Goal: Task Accomplishment & Management: Complete application form

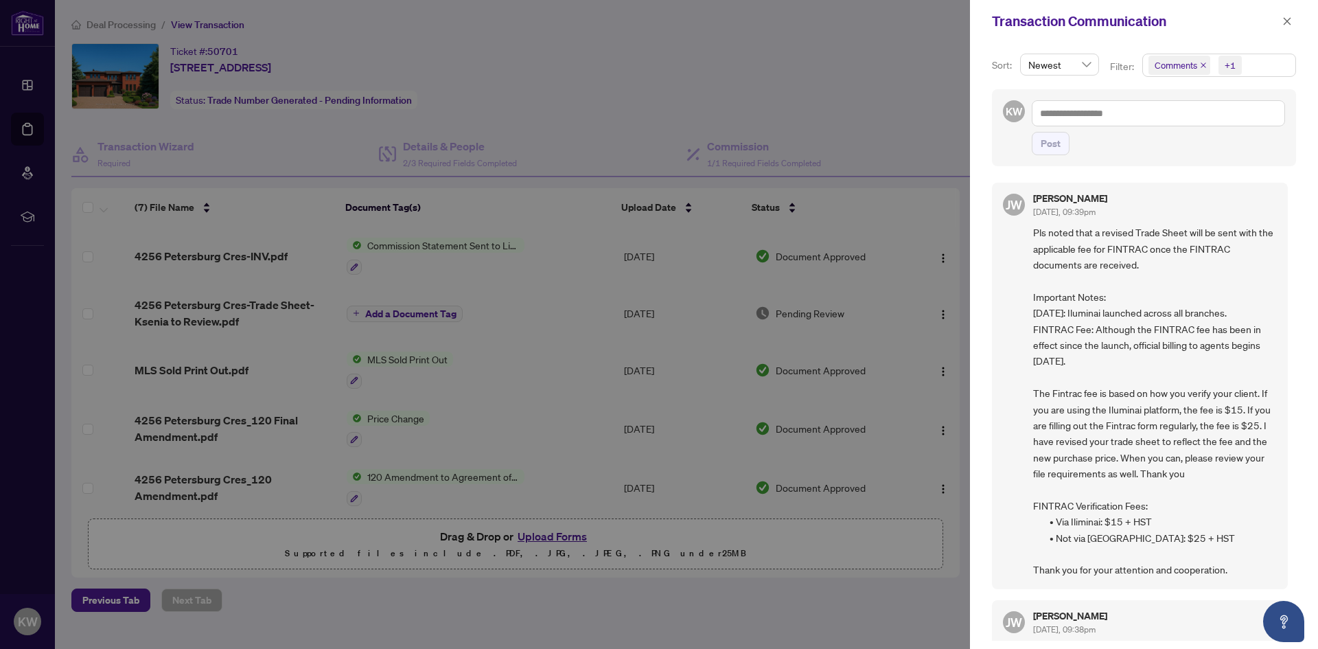
scroll to position [1233, 0]
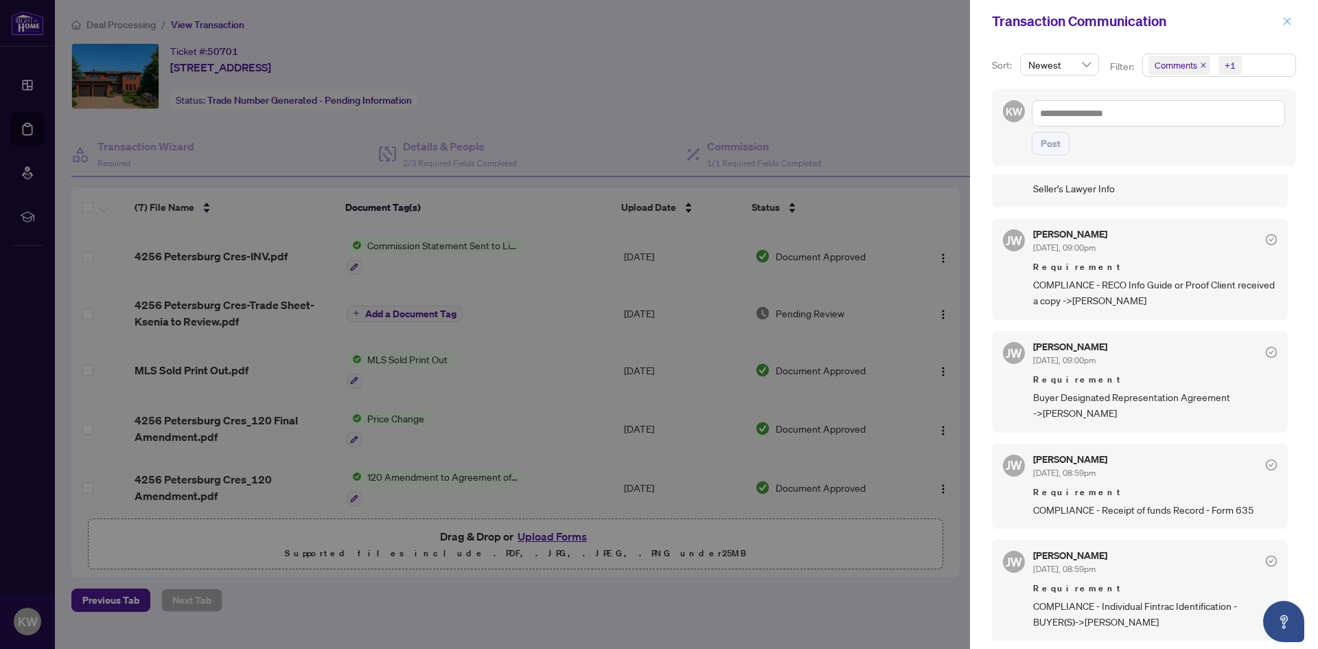
click at [1284, 21] on icon "close" at bounding box center [1287, 21] width 10 height 10
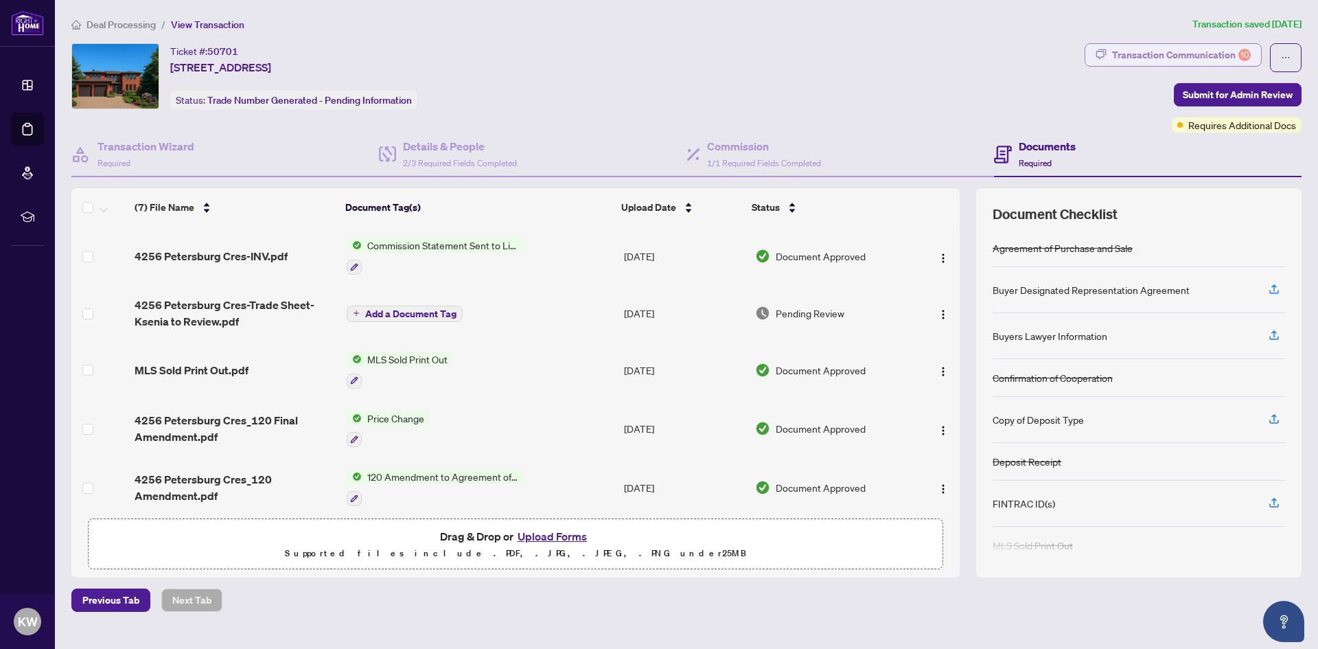
click at [1171, 54] on div "Transaction Communication 10" at bounding box center [1181, 55] width 139 height 22
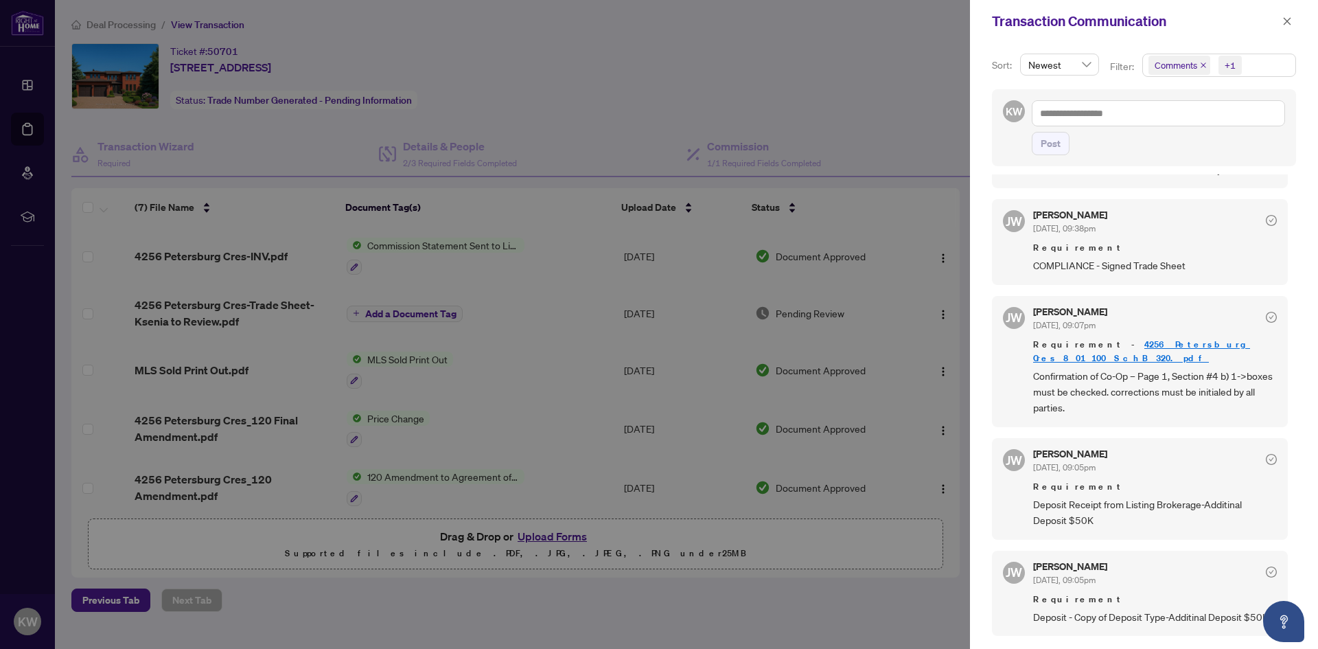
scroll to position [618, 0]
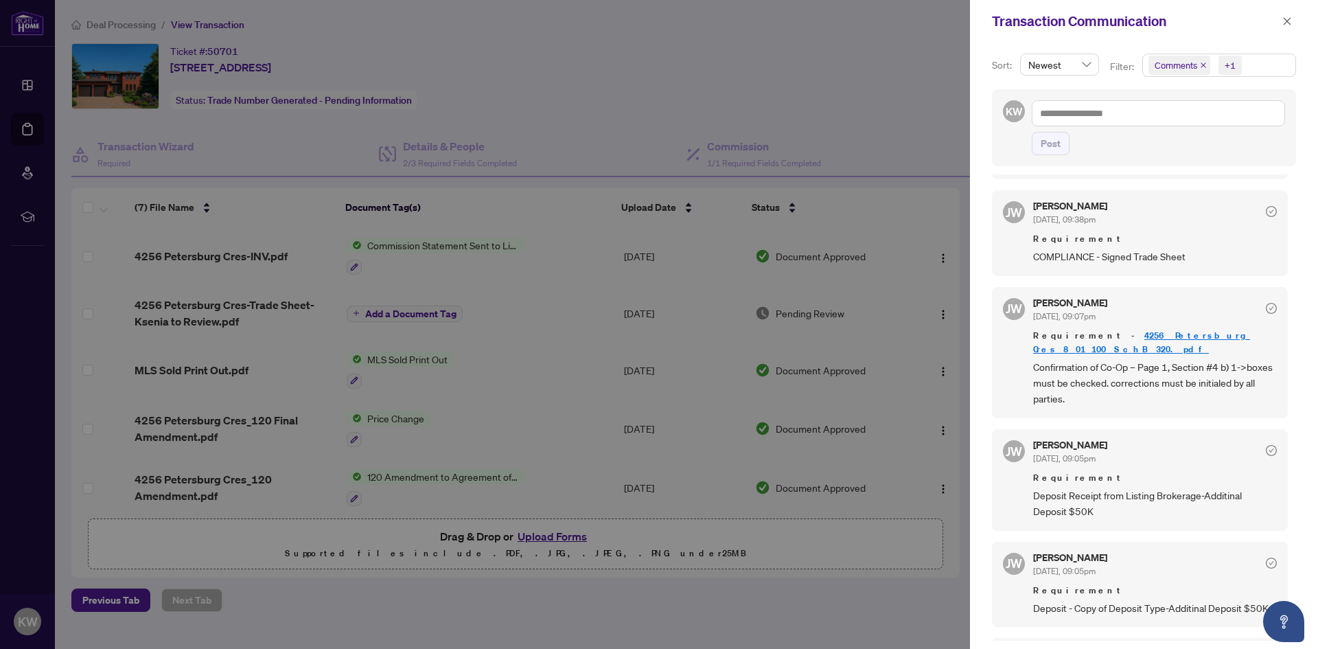
click at [588, 580] on div at bounding box center [659, 324] width 1318 height 649
click at [563, 540] on div at bounding box center [659, 324] width 1318 height 649
click at [1293, 19] on button "button" at bounding box center [1287, 21] width 18 height 16
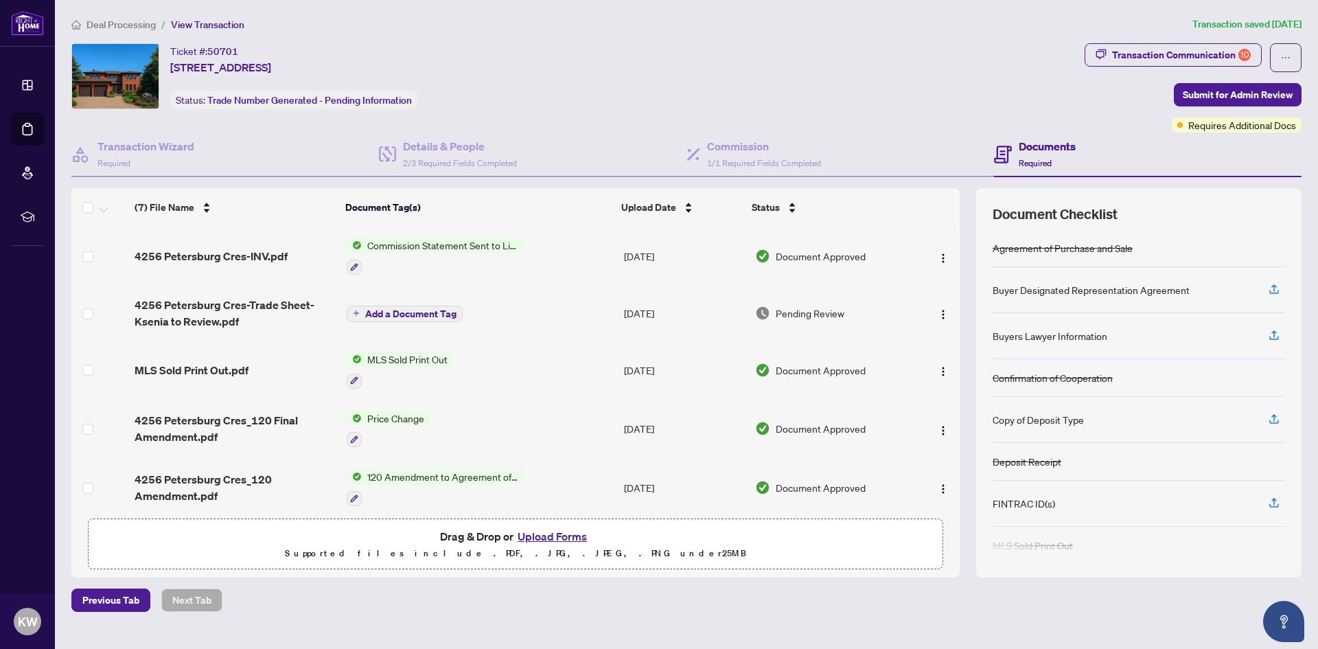
click at [571, 532] on button "Upload Forms" at bounding box center [553, 536] width 78 height 18
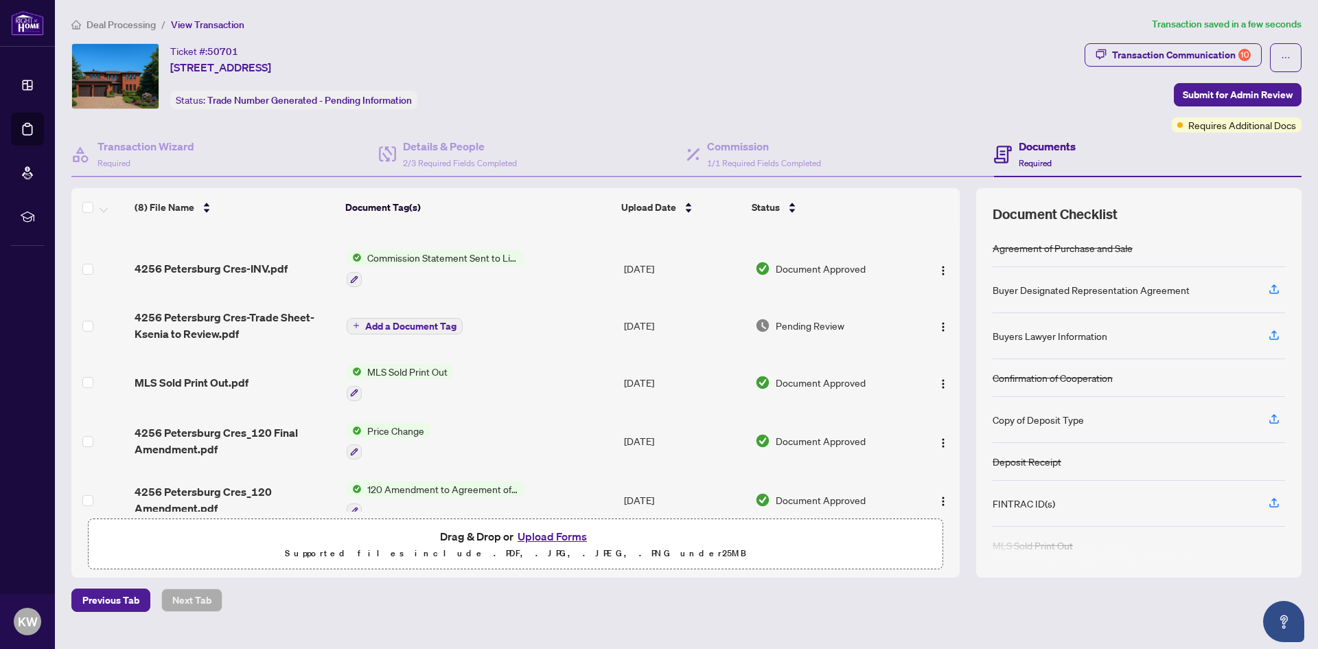
scroll to position [0, 0]
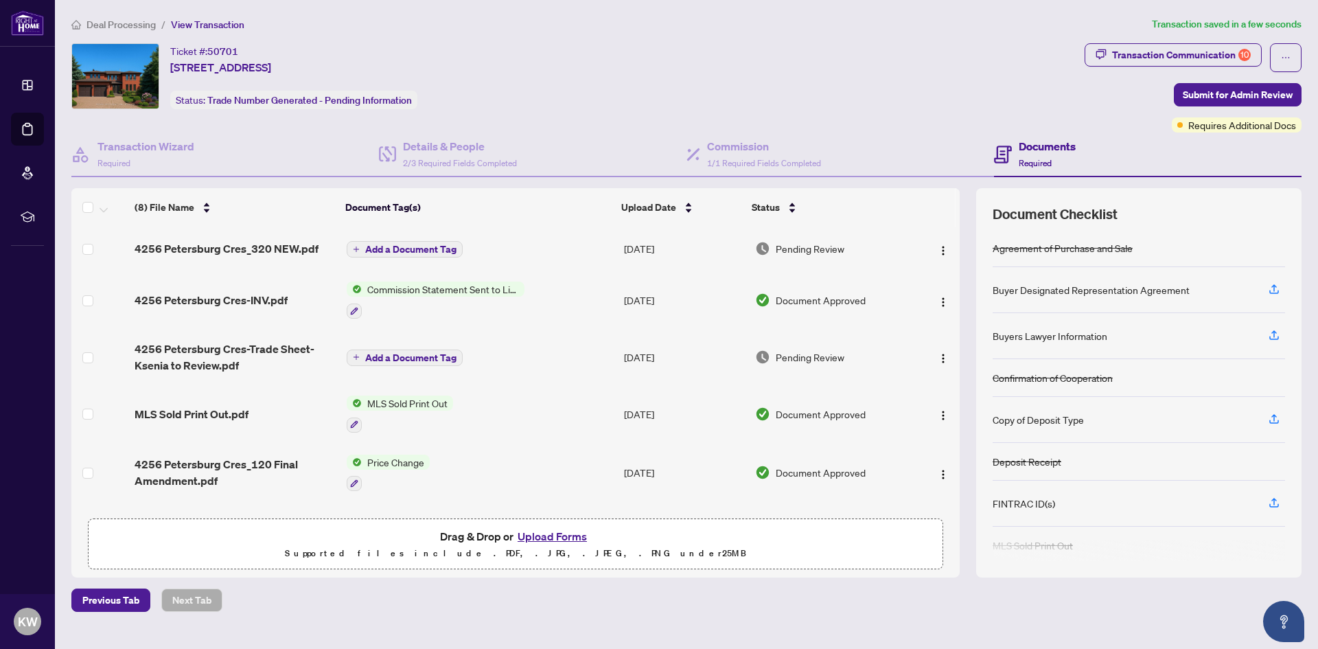
click at [440, 250] on span "Add a Document Tag" at bounding box center [410, 249] width 91 height 10
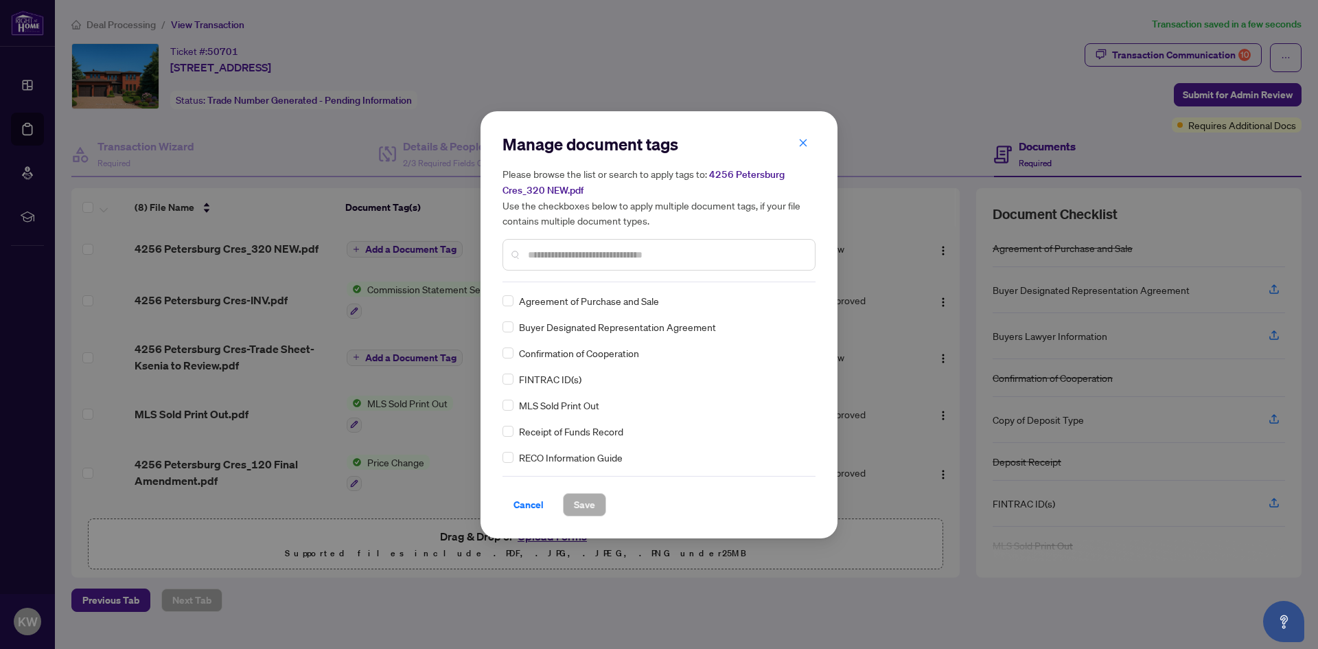
click at [564, 258] on input "text" at bounding box center [666, 254] width 276 height 15
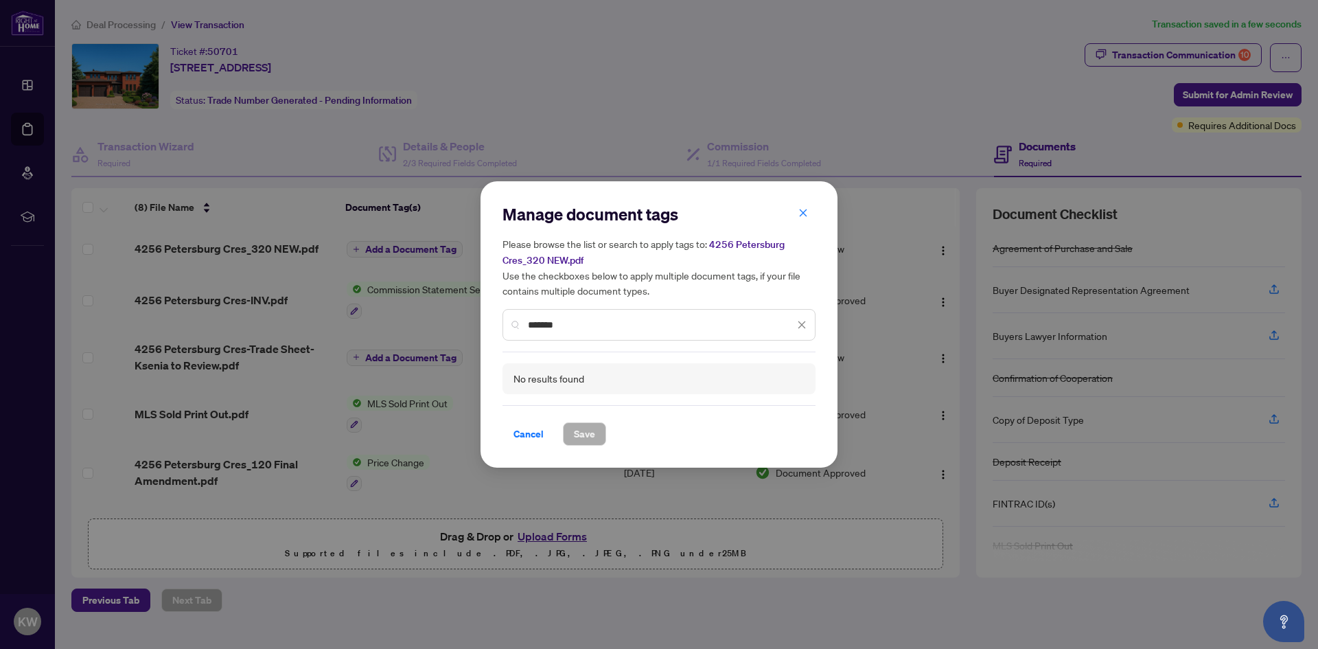
drag, startPoint x: 599, startPoint y: 328, endPoint x: 400, endPoint y: 320, distance: 199.9
click at [400, 320] on div "Manage document tags Please browse the list or search to apply tags to: 4256 Pe…" at bounding box center [659, 324] width 1318 height 649
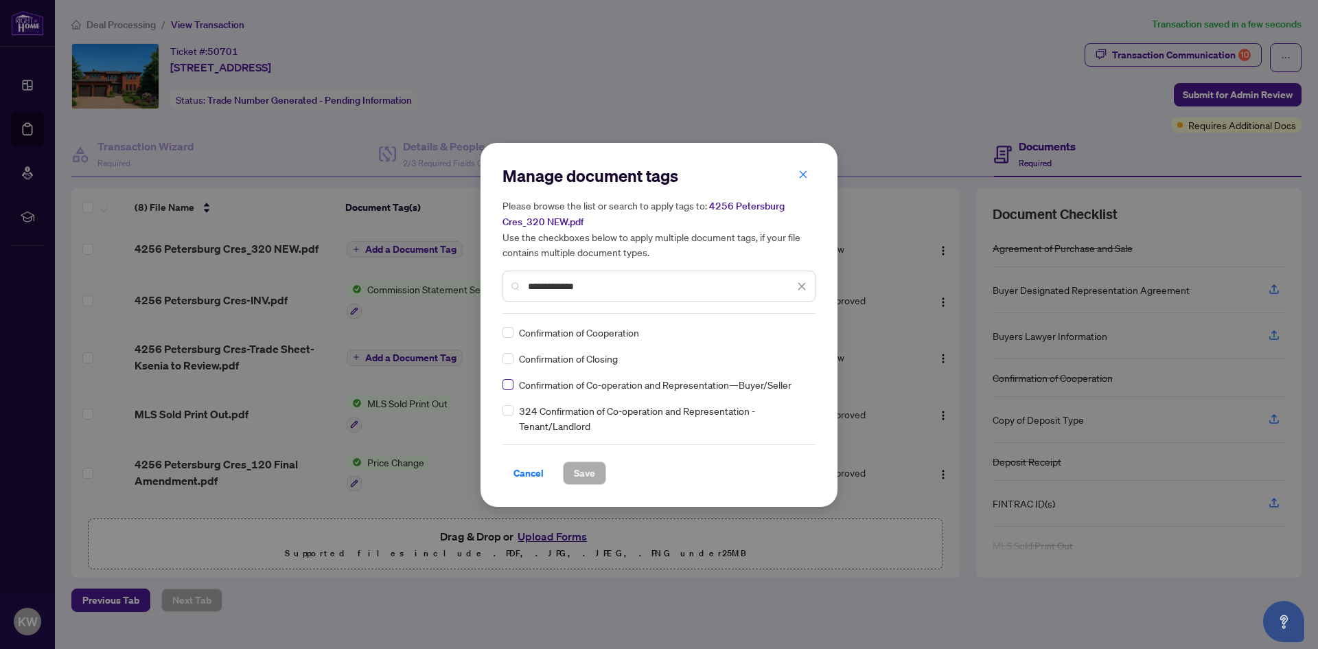
type input "**********"
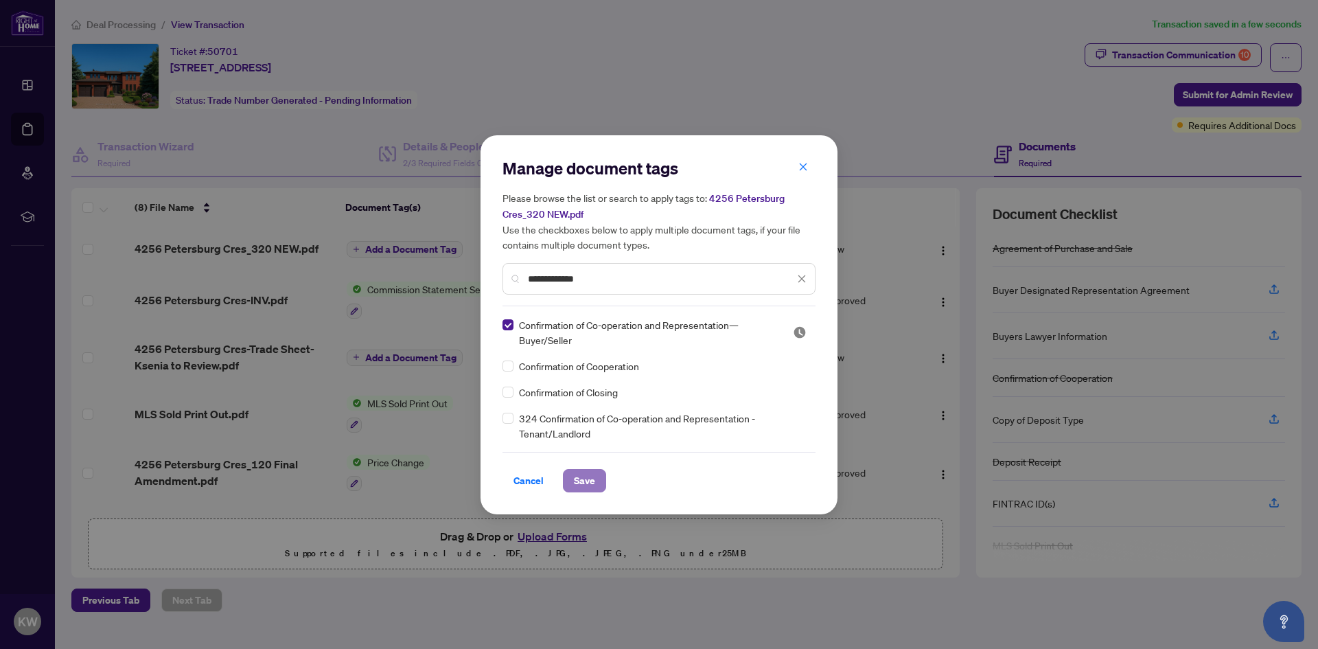
click at [575, 478] on span "Save" at bounding box center [584, 481] width 21 height 22
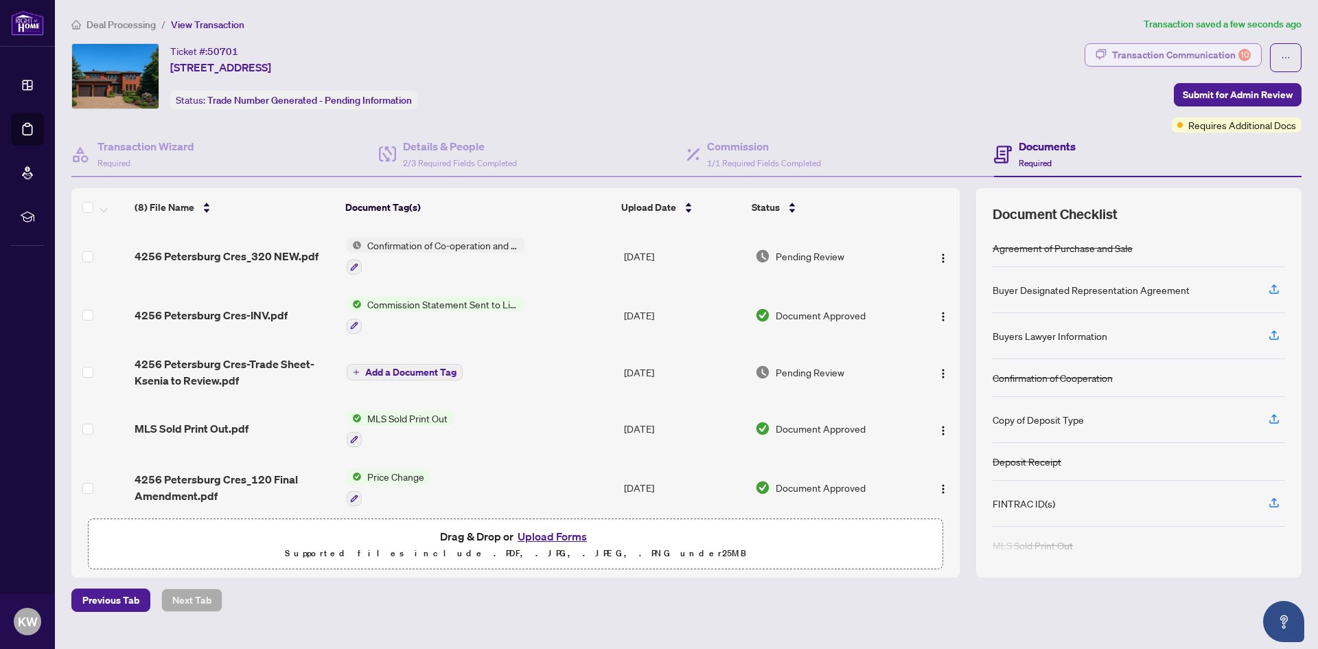
click at [1155, 57] on div "Transaction Communication 10" at bounding box center [1181, 55] width 139 height 22
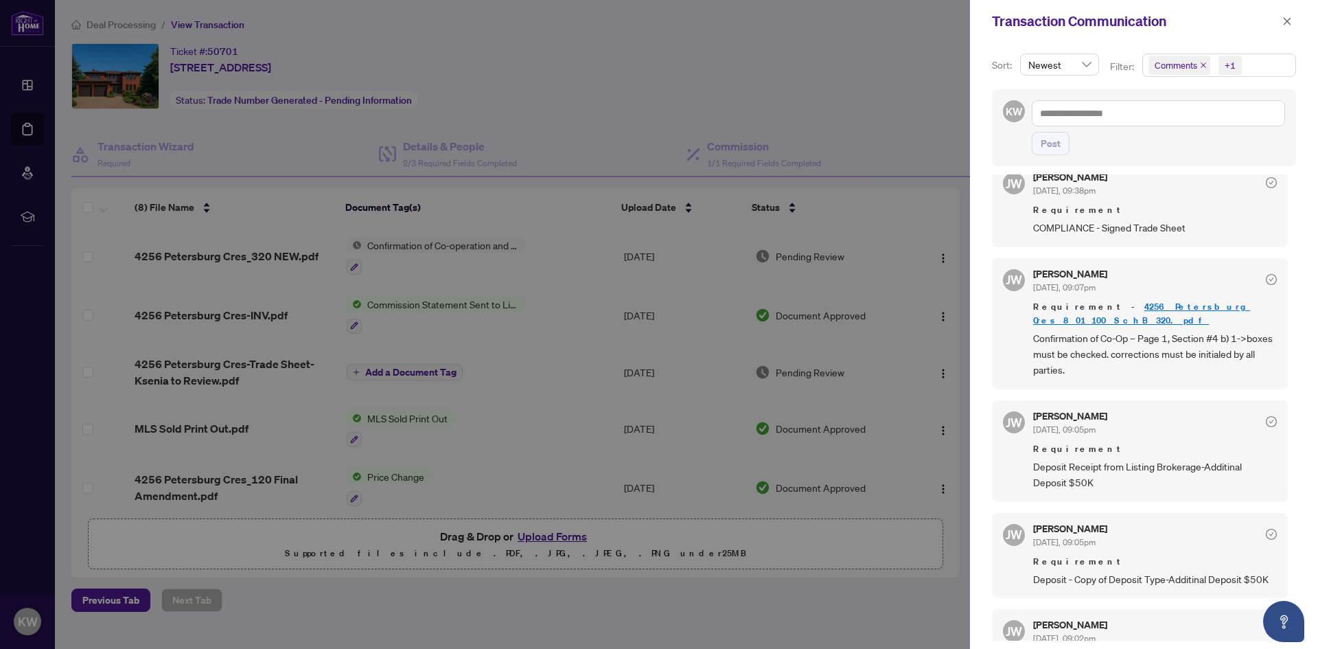
scroll to position [687, 0]
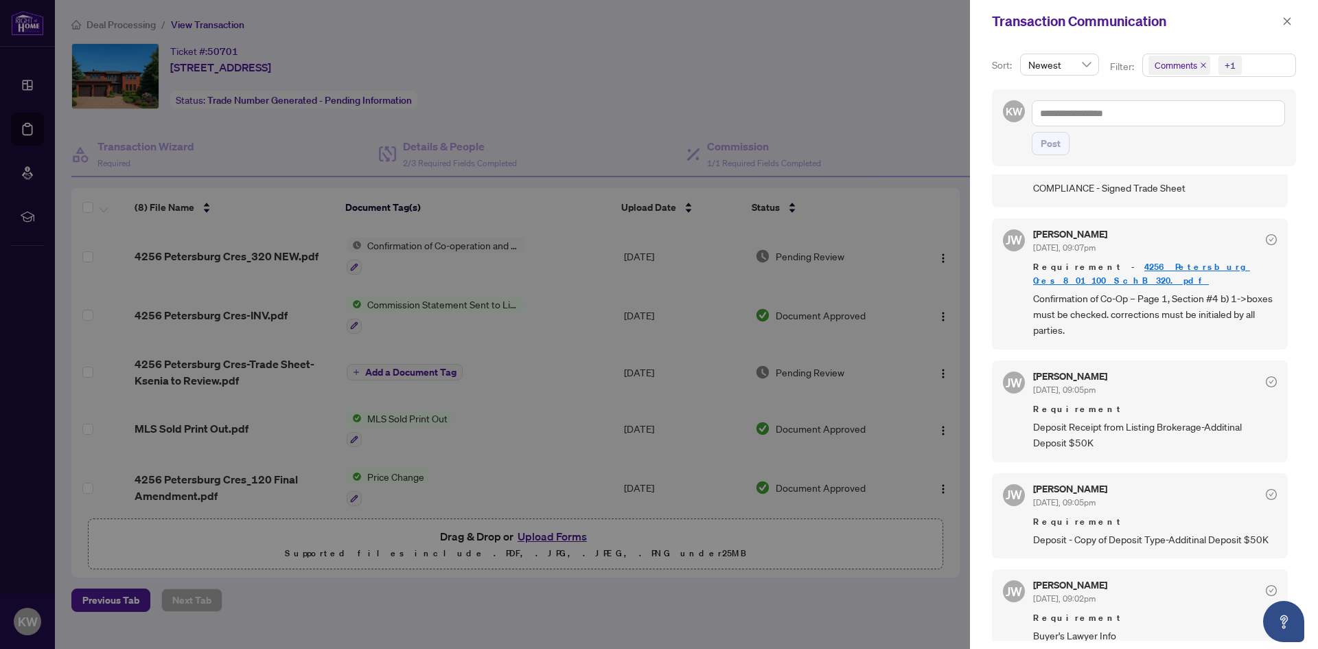
click at [511, 601] on div at bounding box center [659, 324] width 1318 height 649
click at [1285, 19] on icon "close" at bounding box center [1287, 21] width 10 height 10
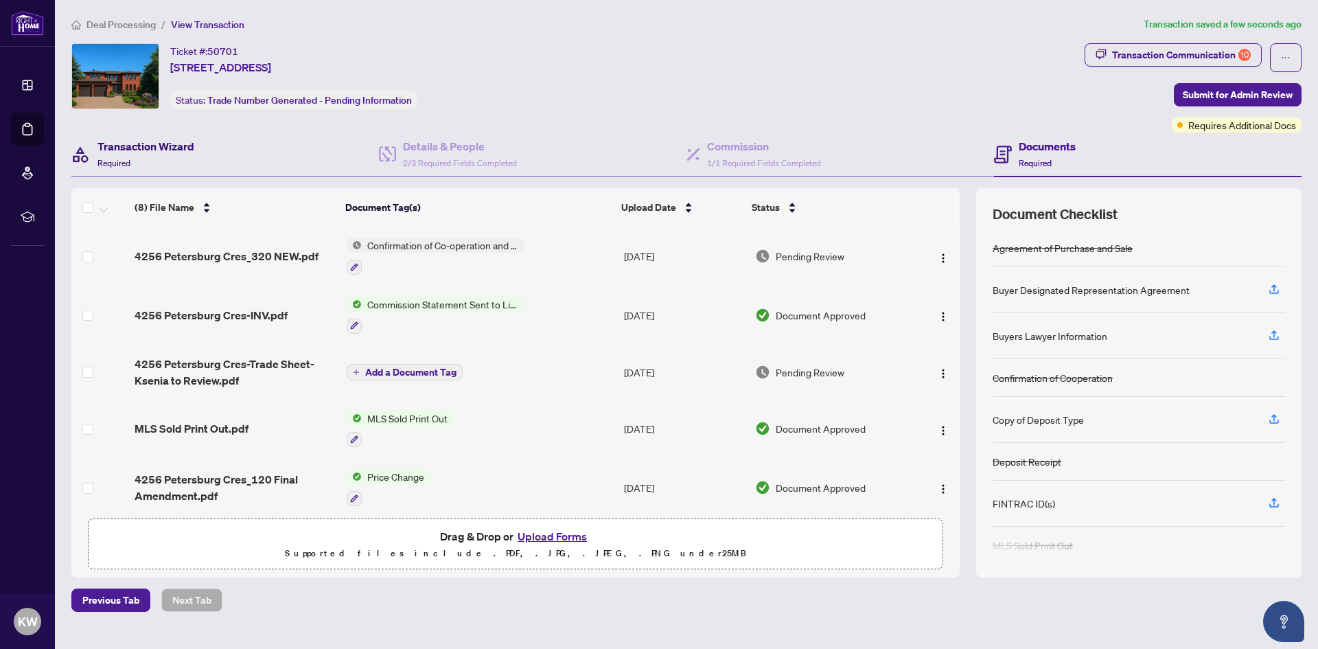
click at [156, 152] on h4 "Transaction Wizard" at bounding box center [145, 146] width 97 height 16
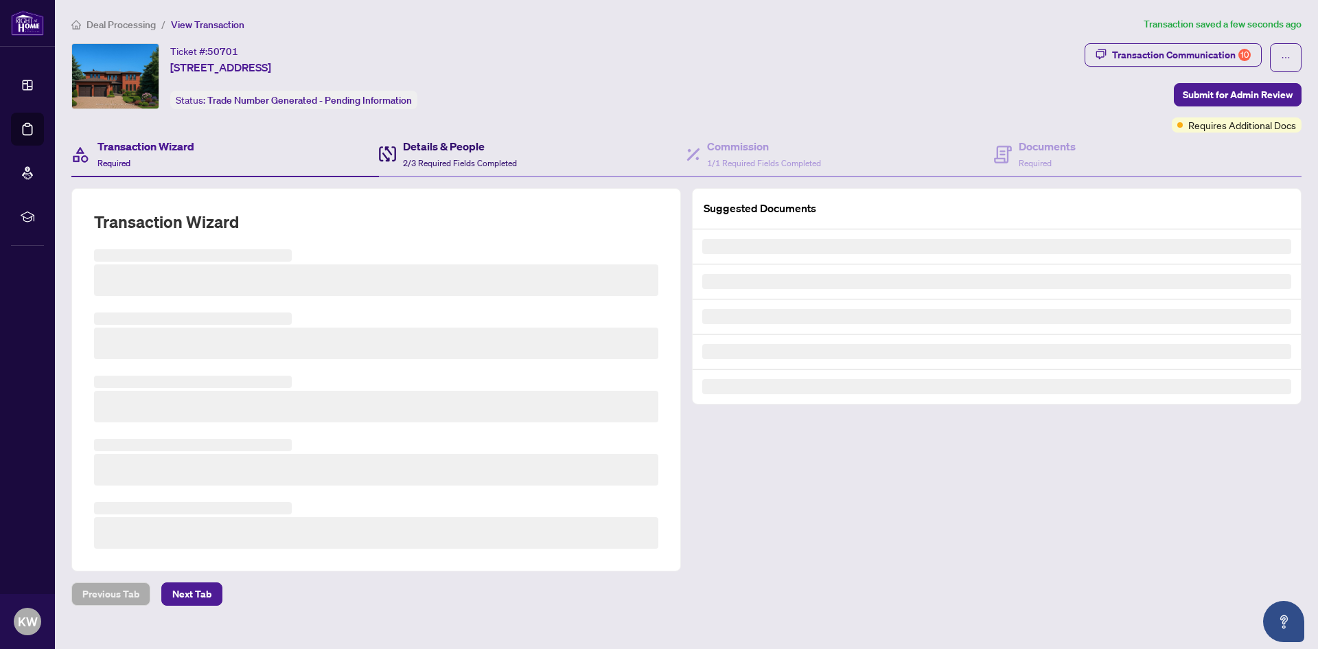
click at [476, 147] on h4 "Details & People" at bounding box center [460, 146] width 114 height 16
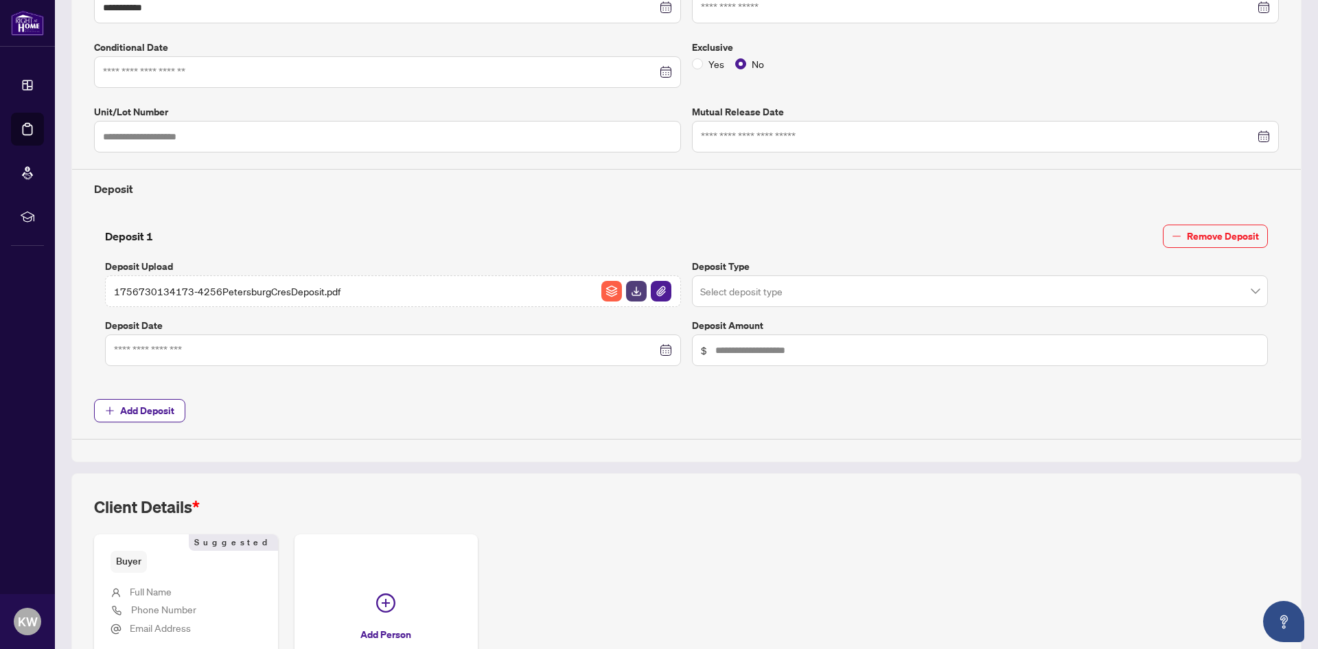
scroll to position [343, 0]
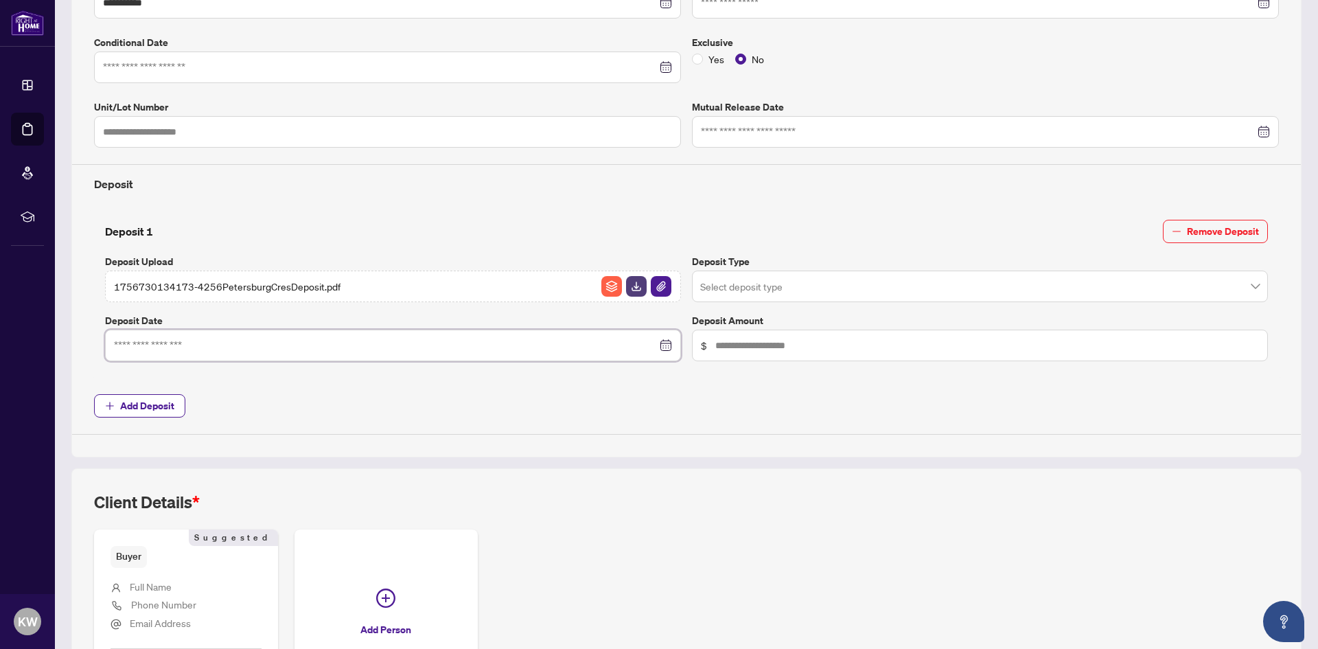
click at [203, 345] on input at bounding box center [385, 345] width 543 height 15
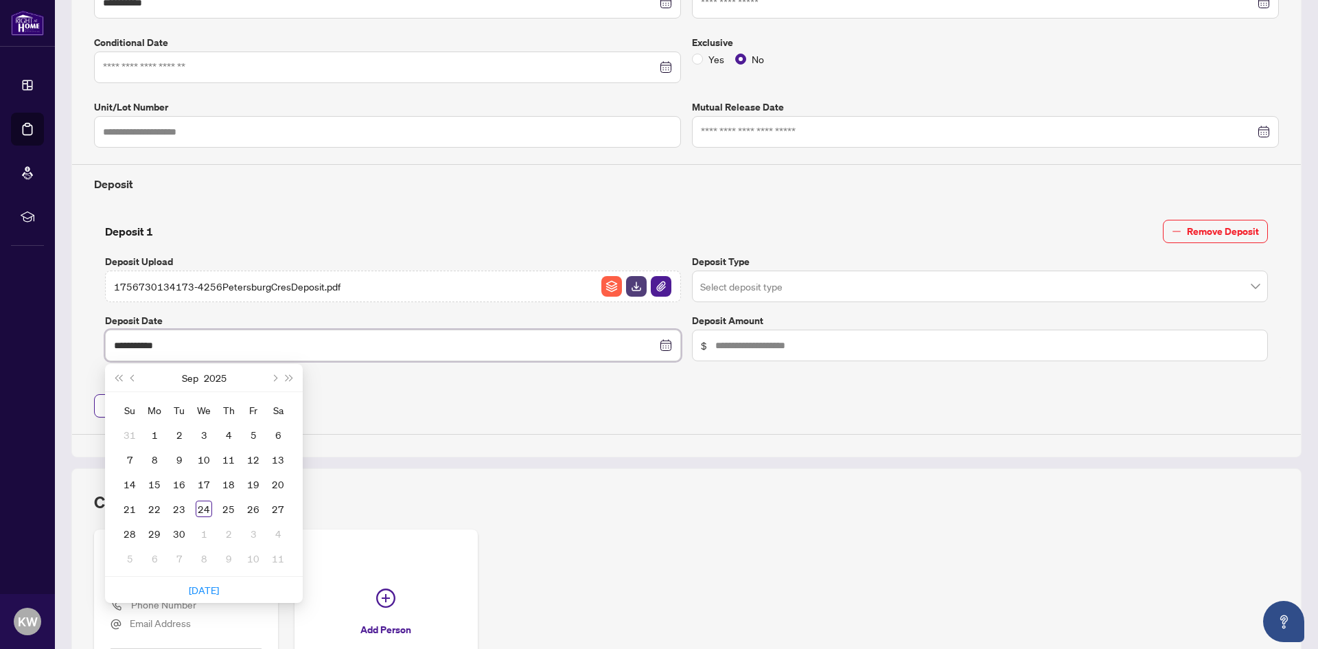
type input "**********"
click at [294, 379] on button "Next year (Control + right)" at bounding box center [289, 377] width 15 height 27
click at [203, 461] on div "9" at bounding box center [204, 459] width 16 height 16
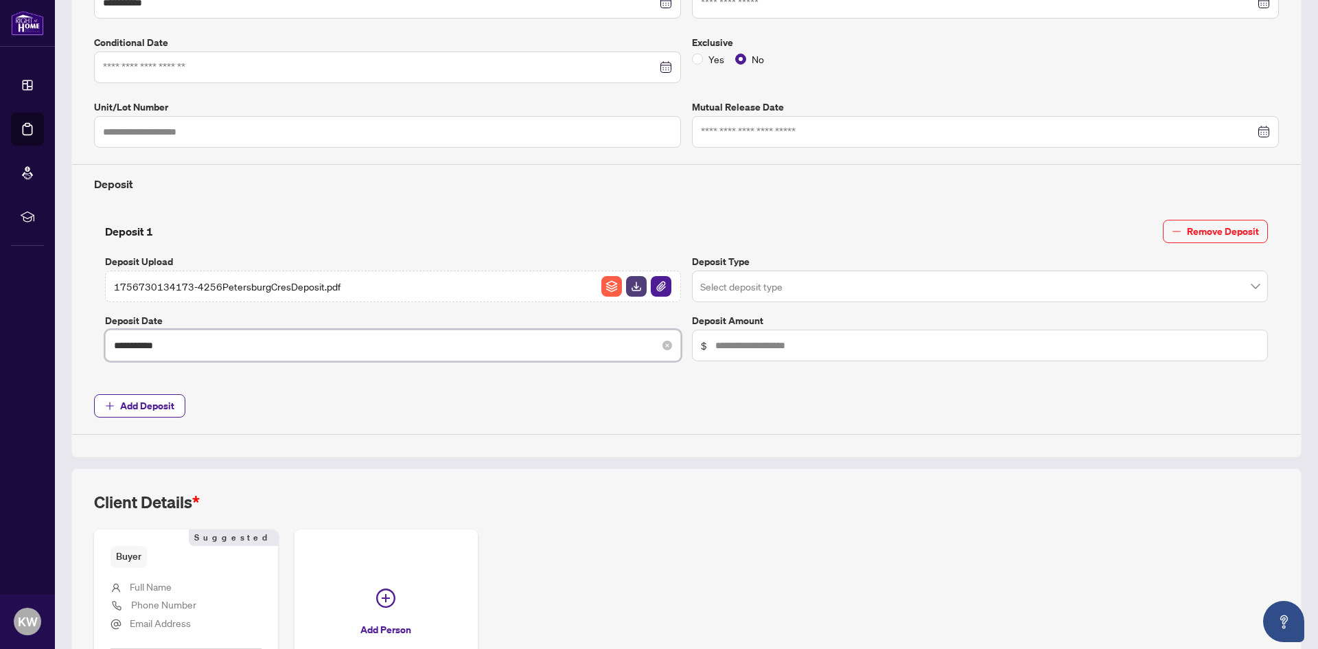
click at [189, 349] on input "**********" at bounding box center [385, 345] width 543 height 15
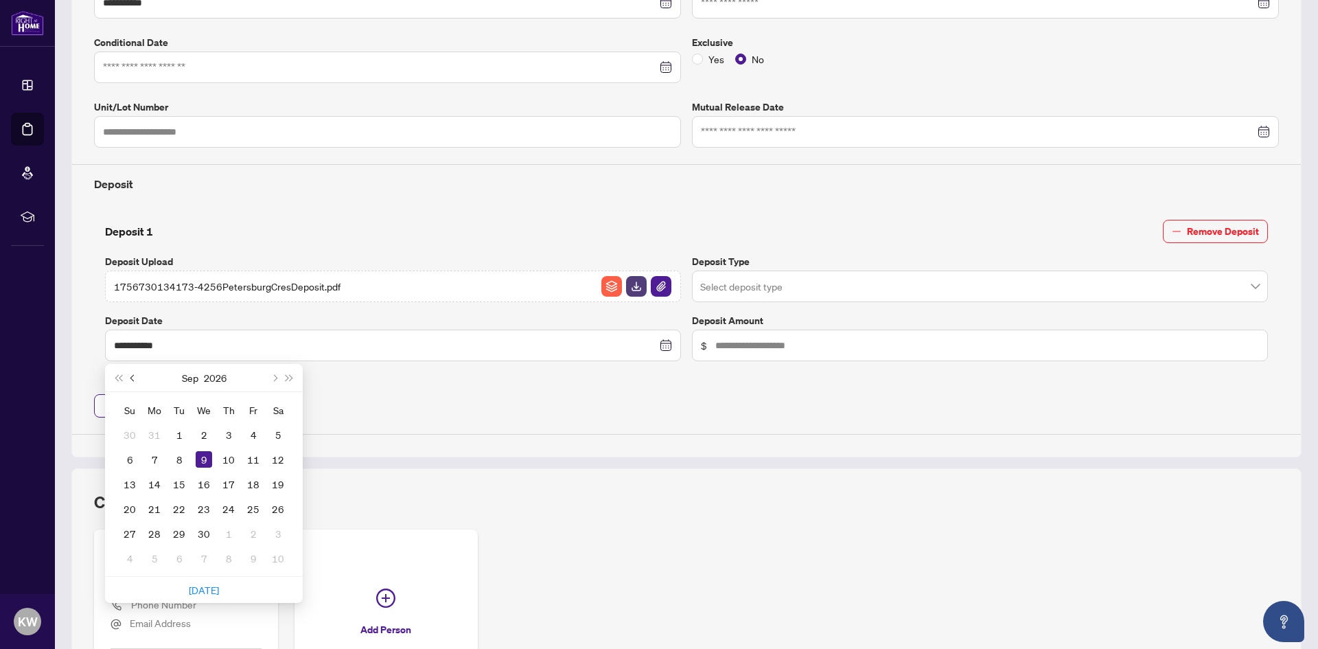
click at [134, 378] on span "Previous month (PageUp)" at bounding box center [133, 377] width 7 height 7
click at [121, 381] on button "Last year (Control + left)" at bounding box center [118, 377] width 15 height 27
click at [272, 375] on button "Next month (PageDown)" at bounding box center [273, 377] width 15 height 27
type input "**********"
click at [183, 460] on div "9" at bounding box center [179, 459] width 16 height 16
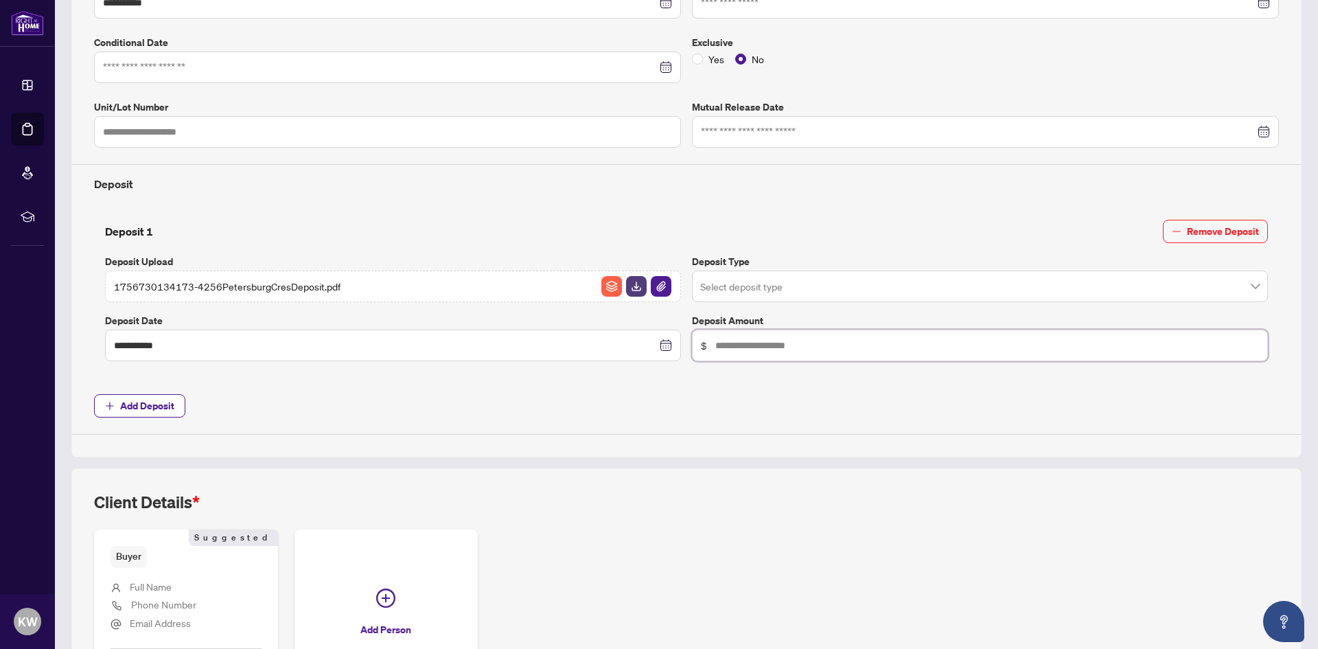
click at [742, 344] on input "text" at bounding box center [987, 345] width 544 height 15
type input "*"
drag, startPoint x: 251, startPoint y: 338, endPoint x: 0, endPoint y: 347, distance: 251.4
click at [0, 347] on div "**********" at bounding box center [659, 324] width 1318 height 649
type input "**********"
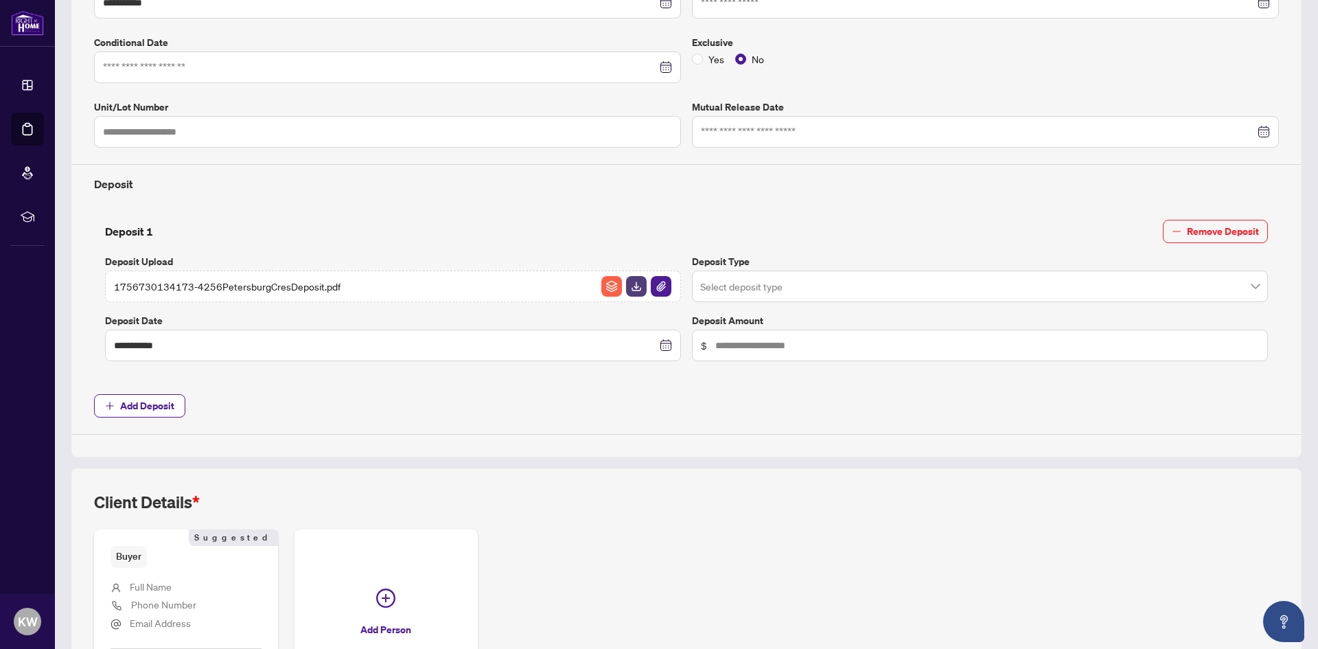
click at [358, 421] on div "**********" at bounding box center [687, 170] width 1196 height 529
click at [162, 407] on span "Add Deposit" at bounding box center [147, 406] width 54 height 22
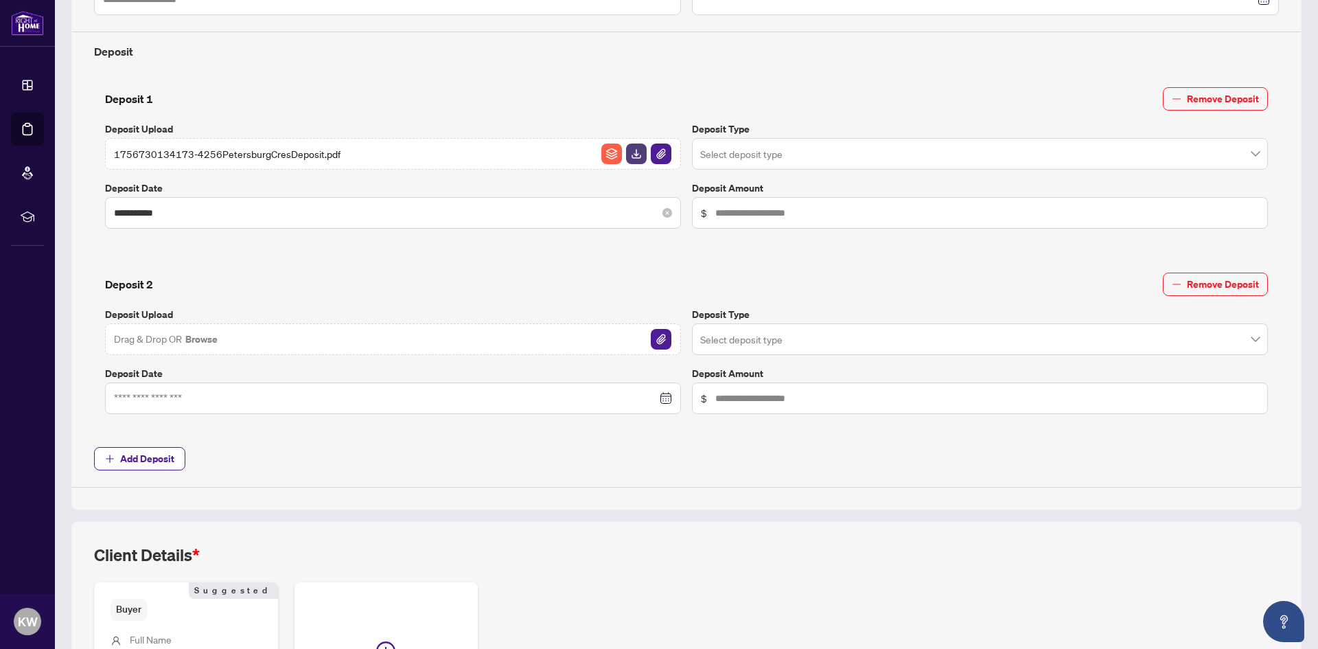
scroll to position [481, 0]
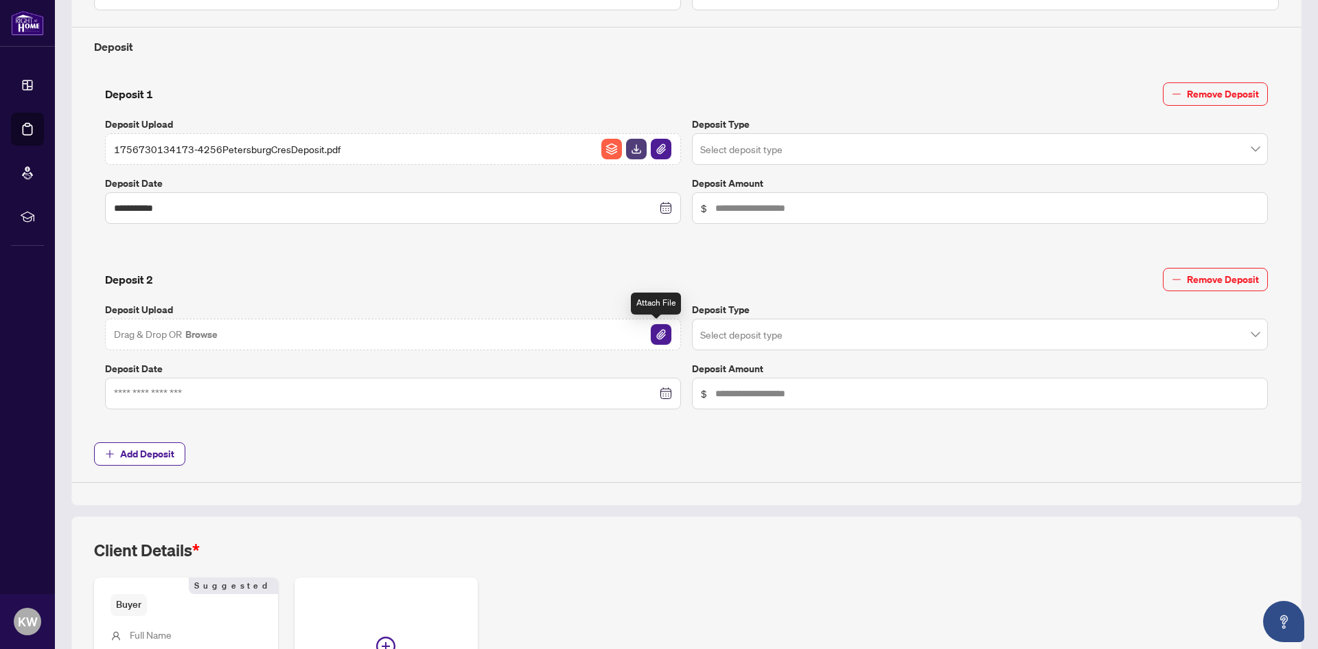
click at [662, 332] on img "button" at bounding box center [661, 334] width 21 height 21
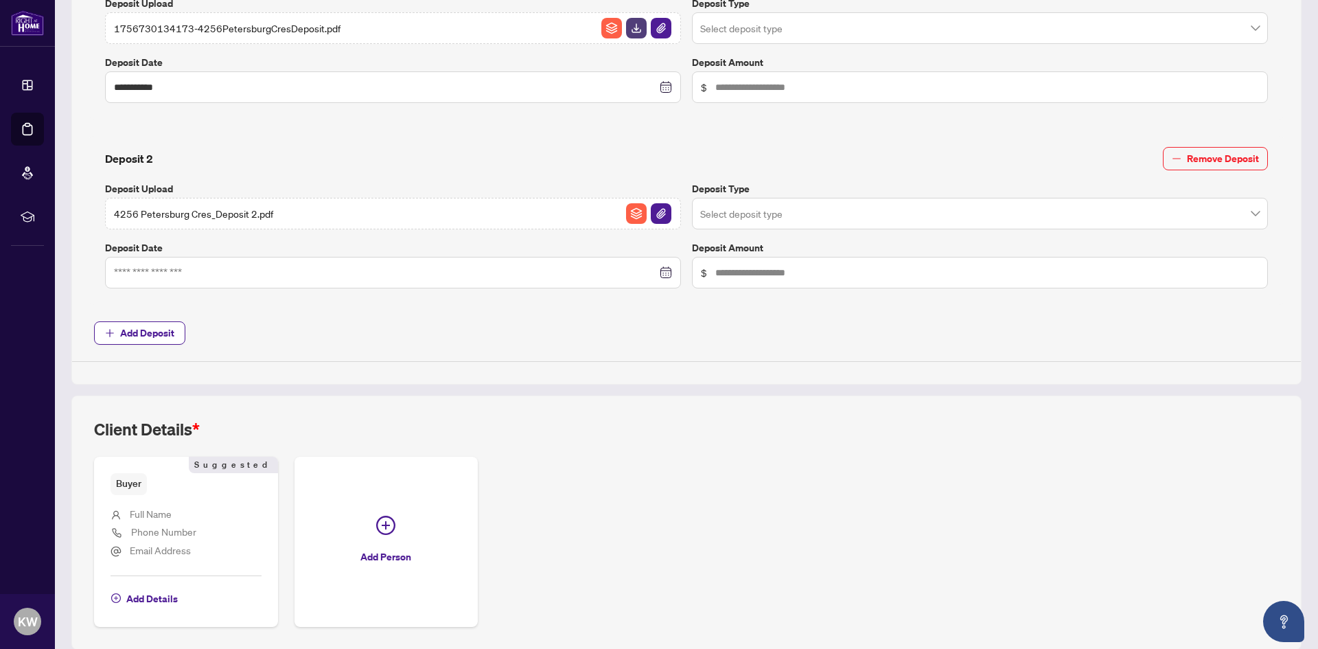
scroll to position [618, 0]
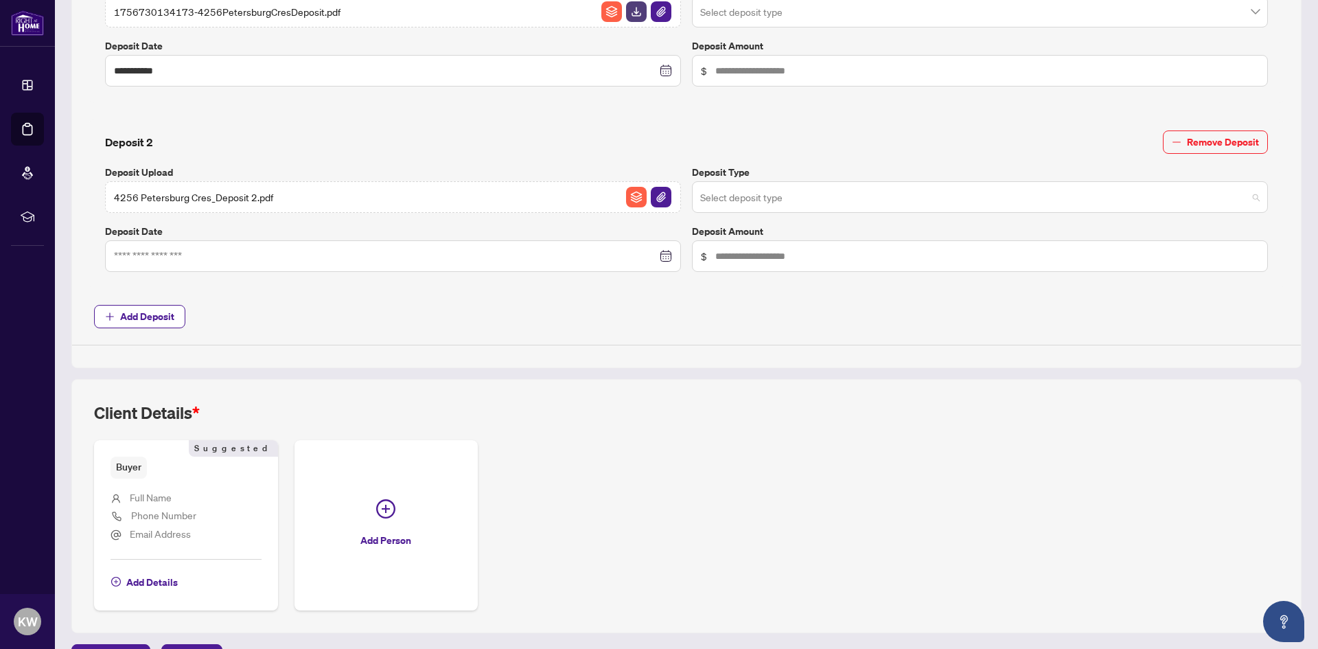
click at [761, 194] on input "search" at bounding box center [973, 199] width 547 height 30
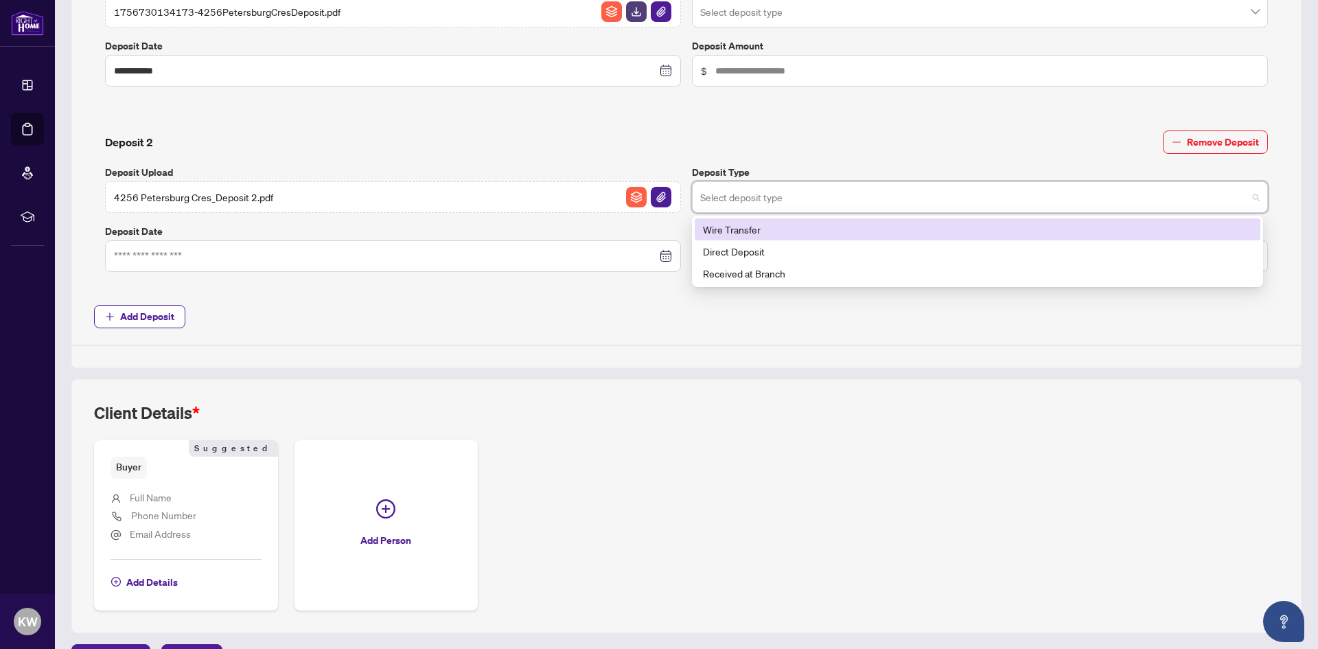
click at [761, 194] on input "search" at bounding box center [973, 199] width 547 height 30
click at [595, 161] on div "Deposit 2 Remove Deposit Deposit Upload 4256 Petersburg Cres_Deposit 2.pdf Depo…" at bounding box center [687, 200] width 1174 height 141
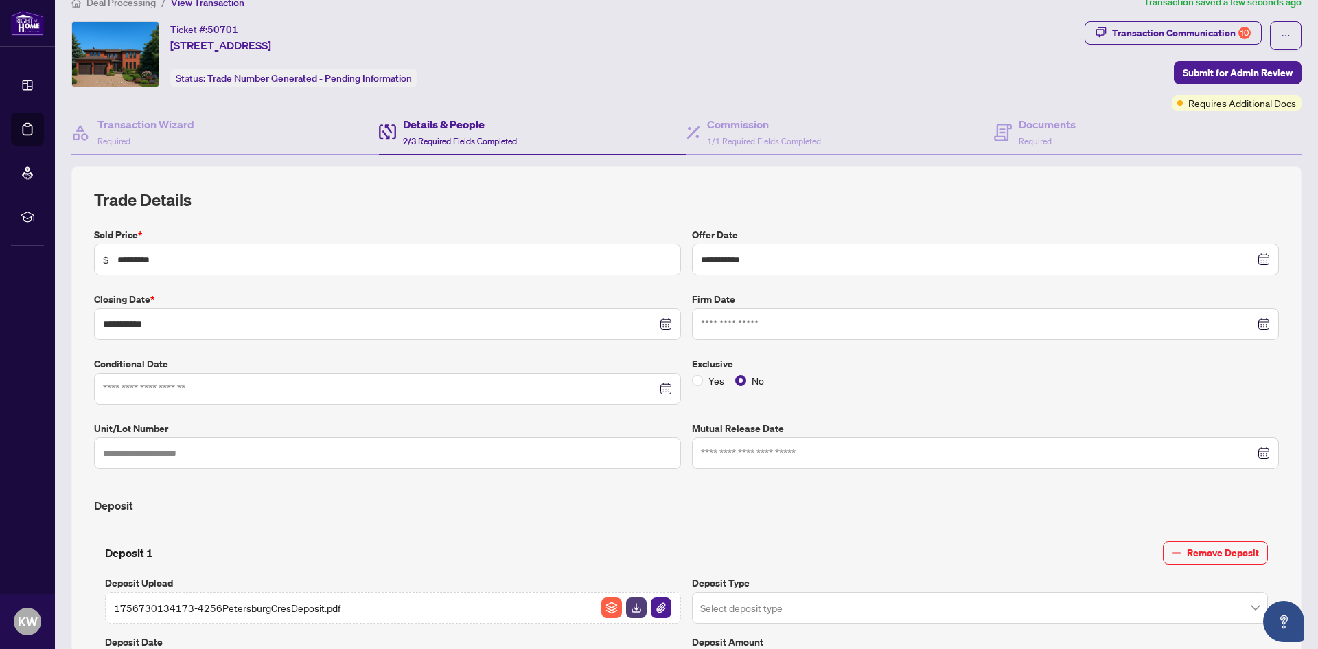
scroll to position [0, 0]
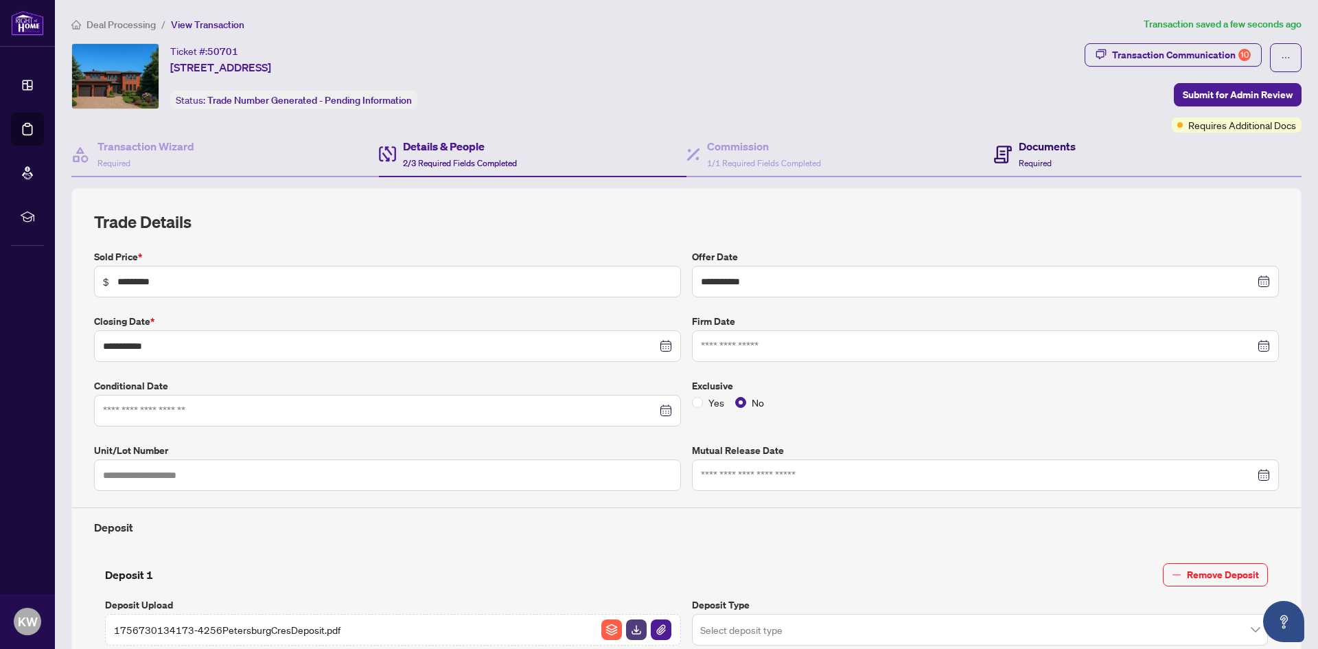
click at [1008, 146] on div "Documents Required" at bounding box center [1035, 154] width 82 height 32
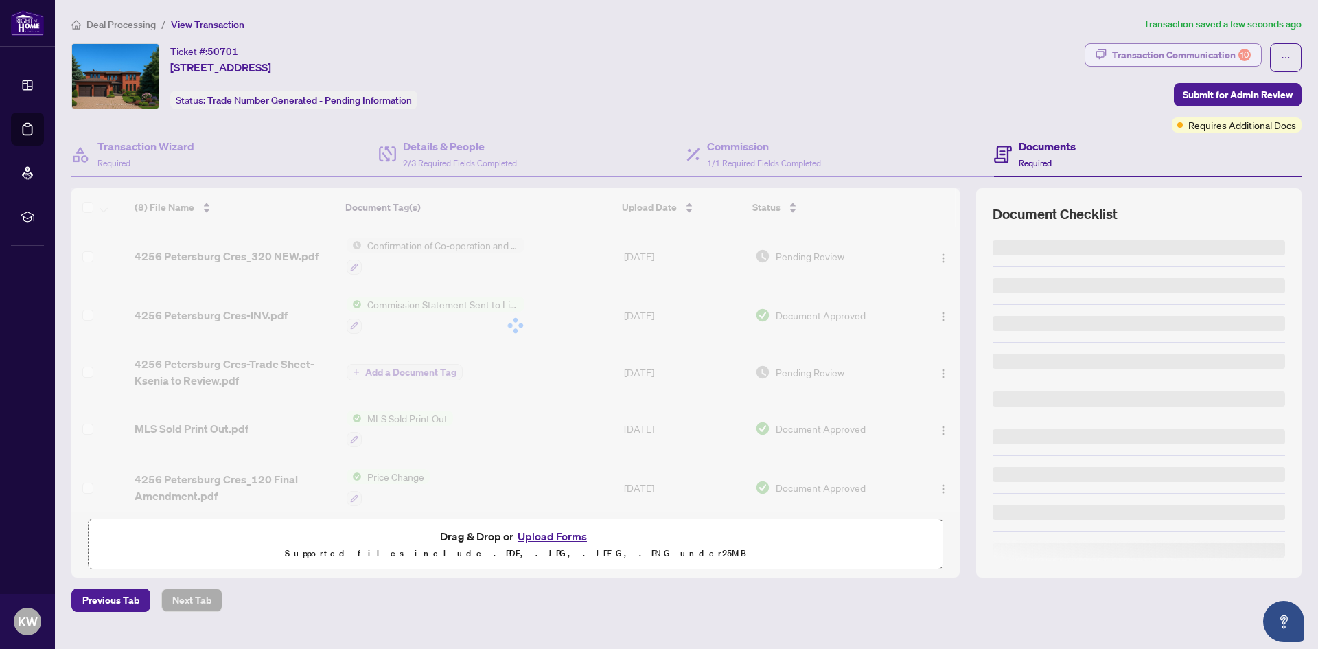
click at [1175, 56] on div "Transaction Communication 10" at bounding box center [1181, 55] width 139 height 22
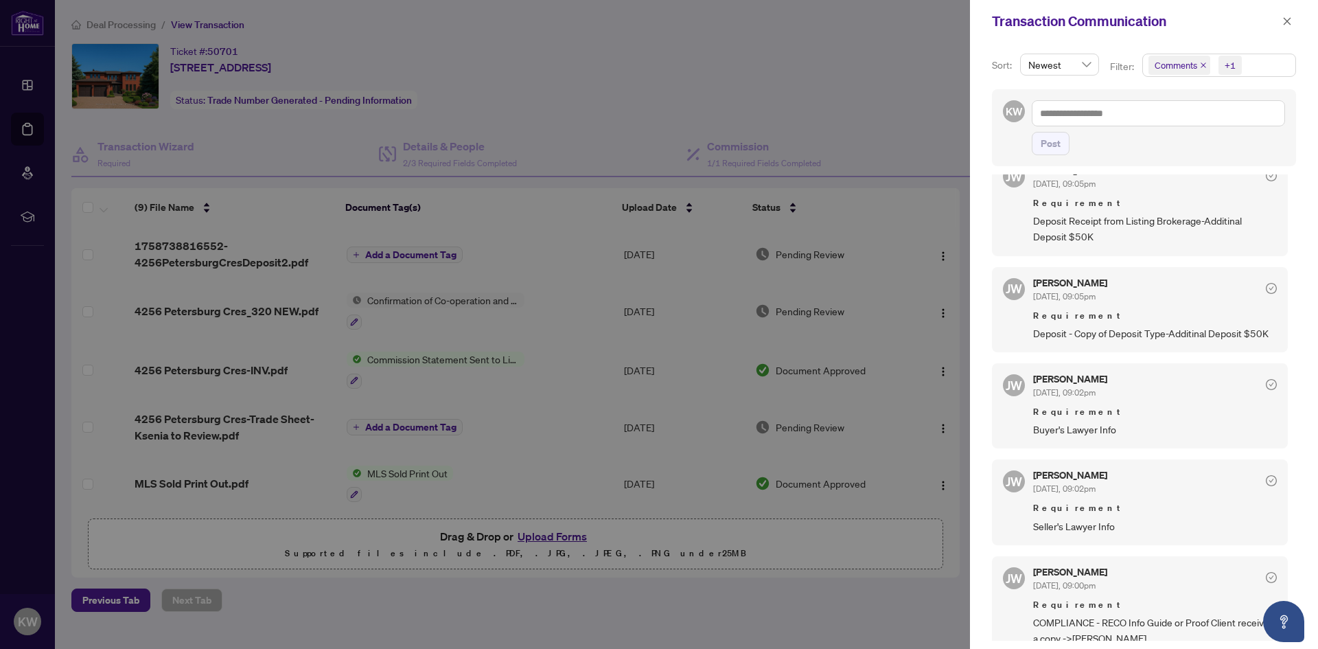
scroll to position [961, 0]
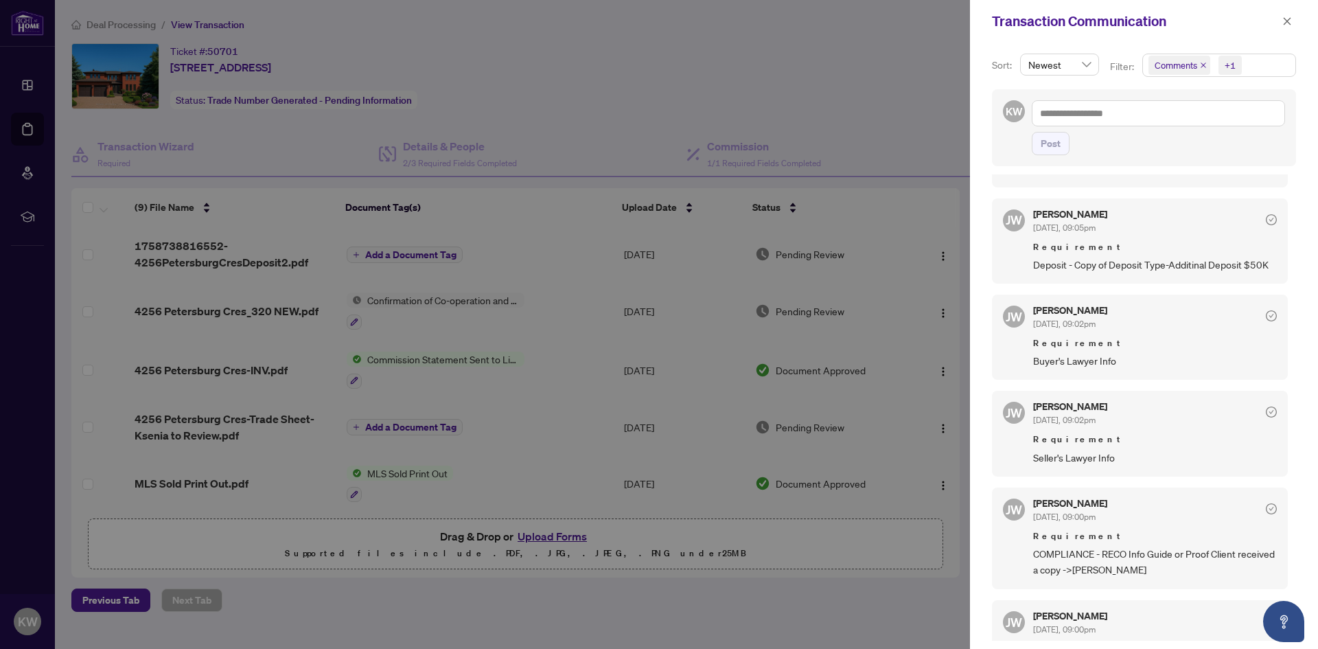
click at [705, 615] on div at bounding box center [659, 324] width 1318 height 649
click at [1284, 26] on icon "close" at bounding box center [1287, 21] width 10 height 10
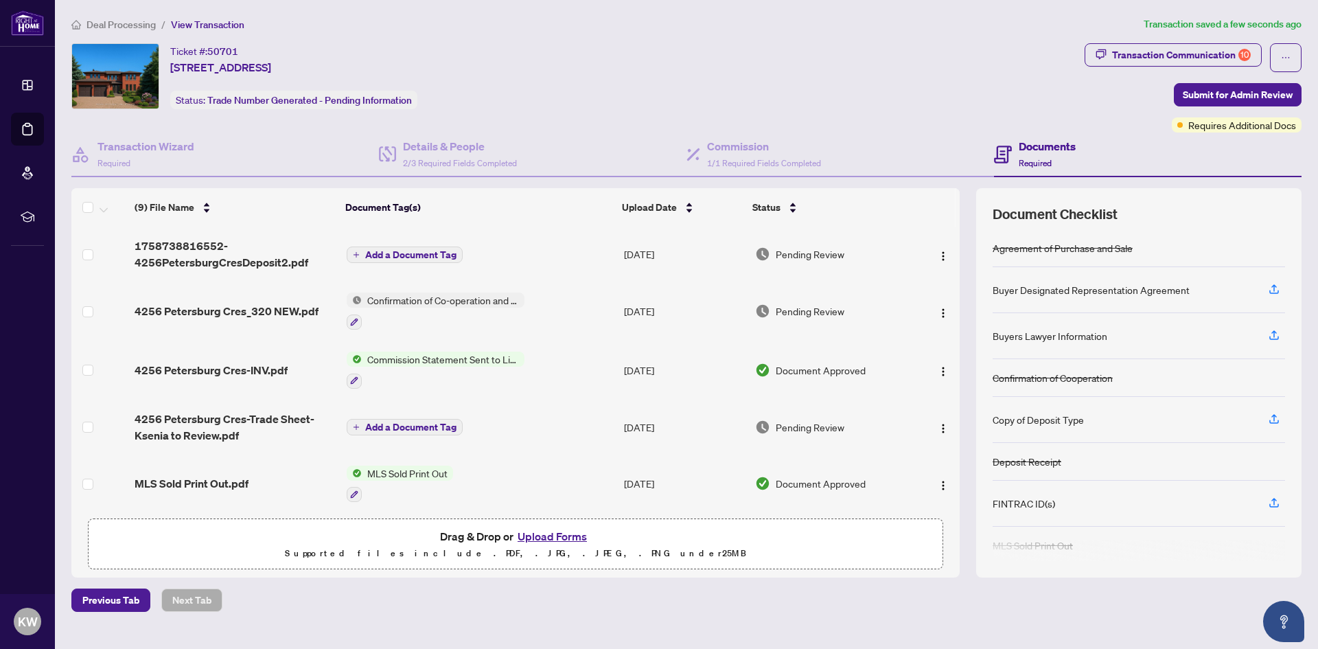
click at [569, 544] on button "Upload Forms" at bounding box center [553, 536] width 78 height 18
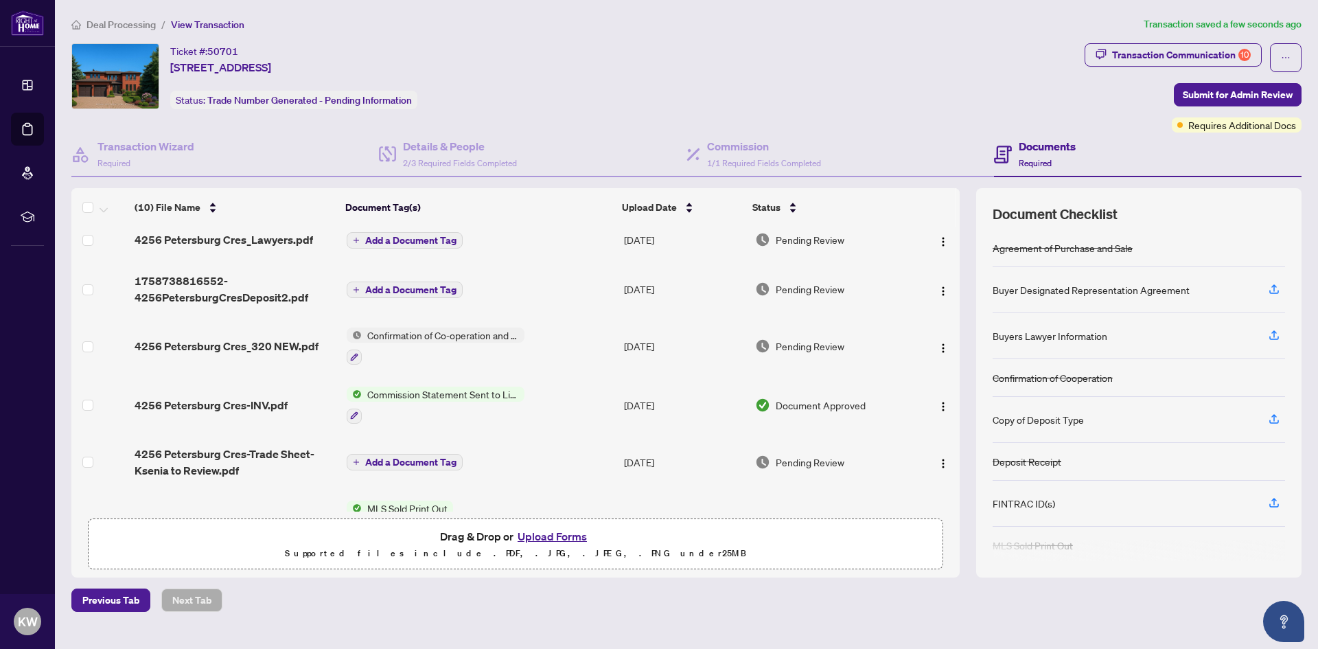
scroll to position [0, 0]
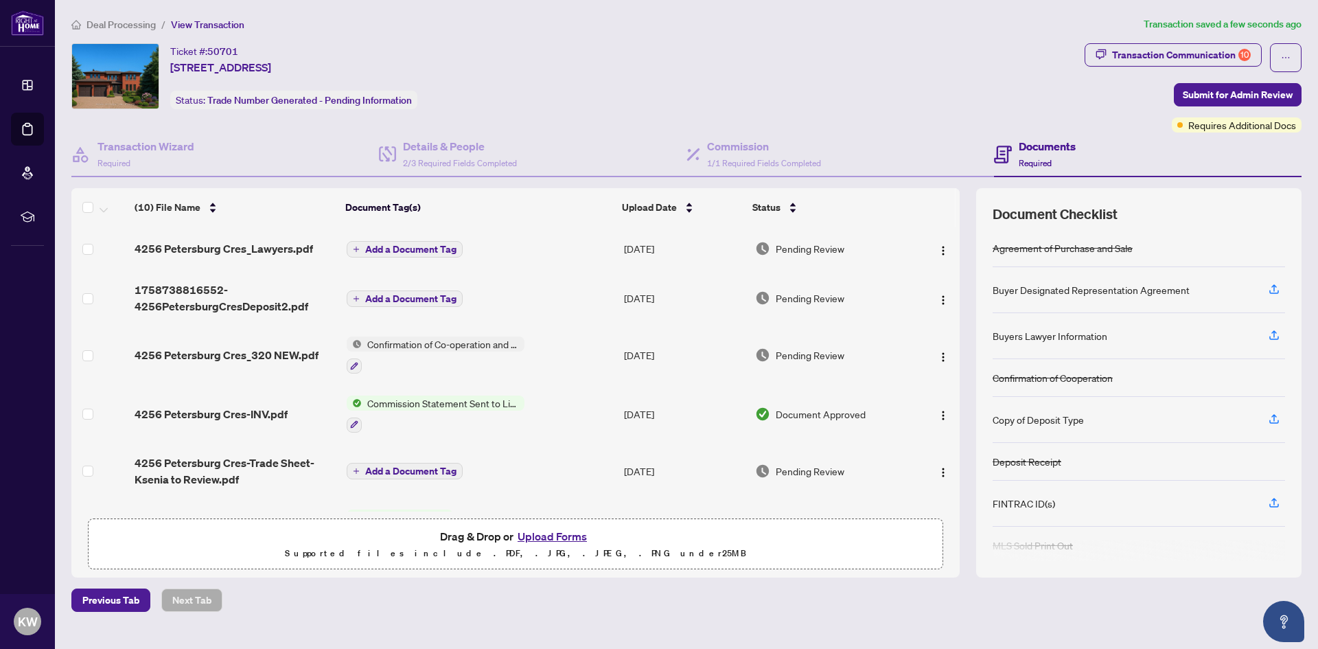
click at [413, 248] on span "Add a Document Tag" at bounding box center [410, 249] width 91 height 10
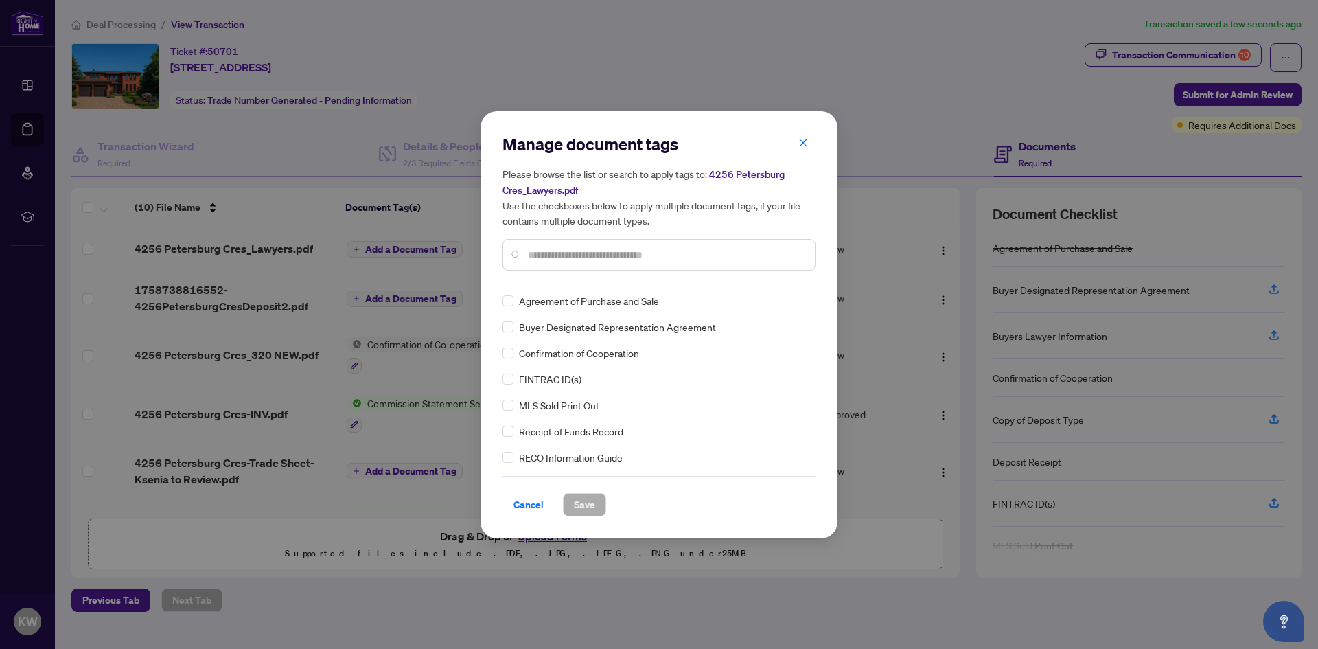
click at [575, 253] on input "text" at bounding box center [666, 254] width 276 height 15
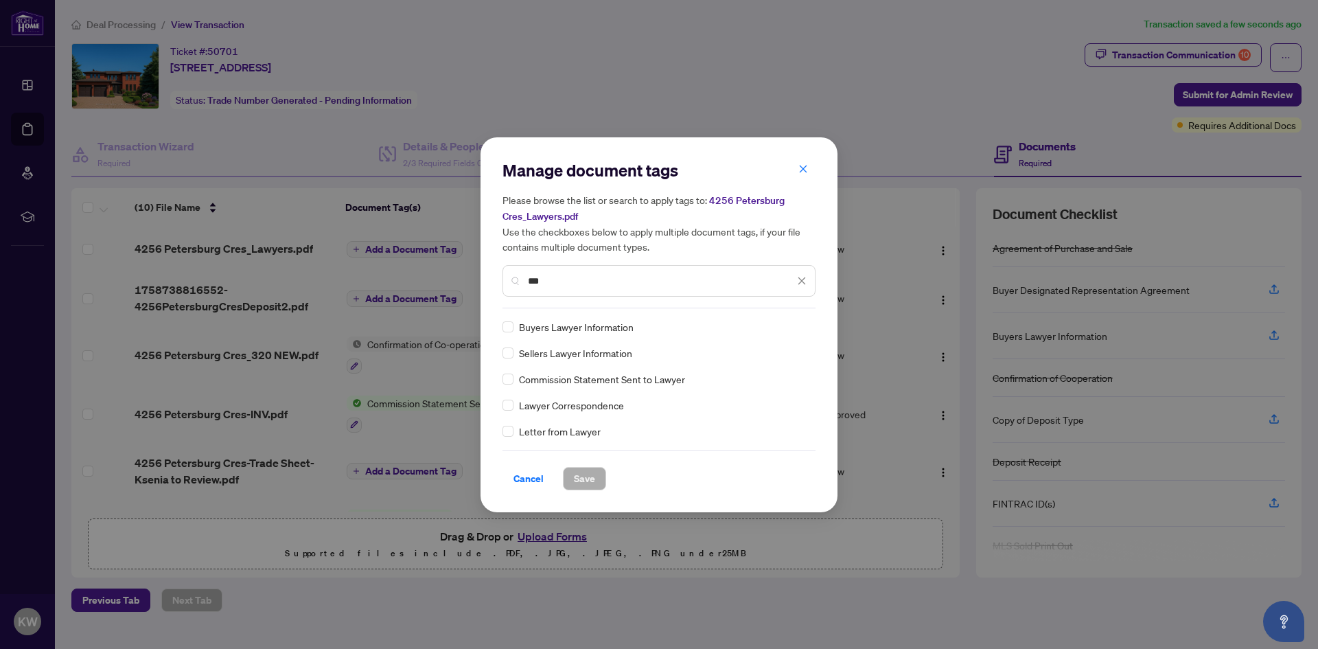
type input "***"
click at [584, 479] on span "Save" at bounding box center [584, 479] width 21 height 22
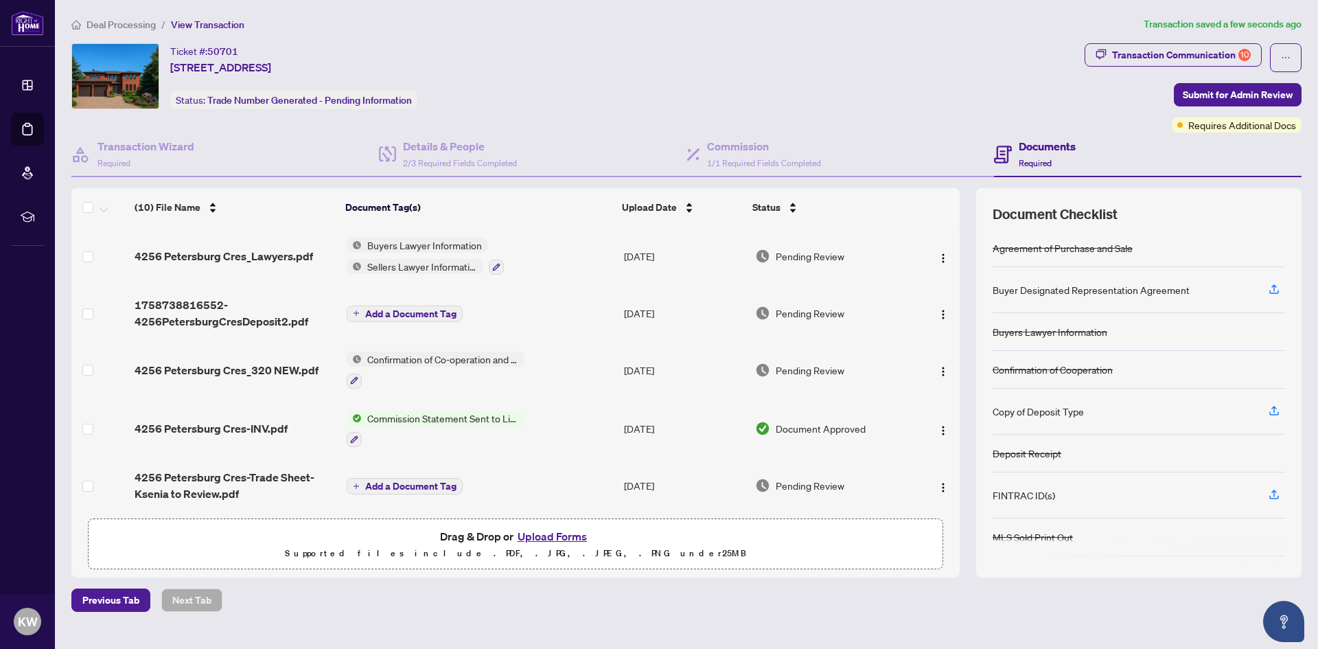
click at [433, 310] on span "Add a Document Tag" at bounding box center [410, 314] width 91 height 10
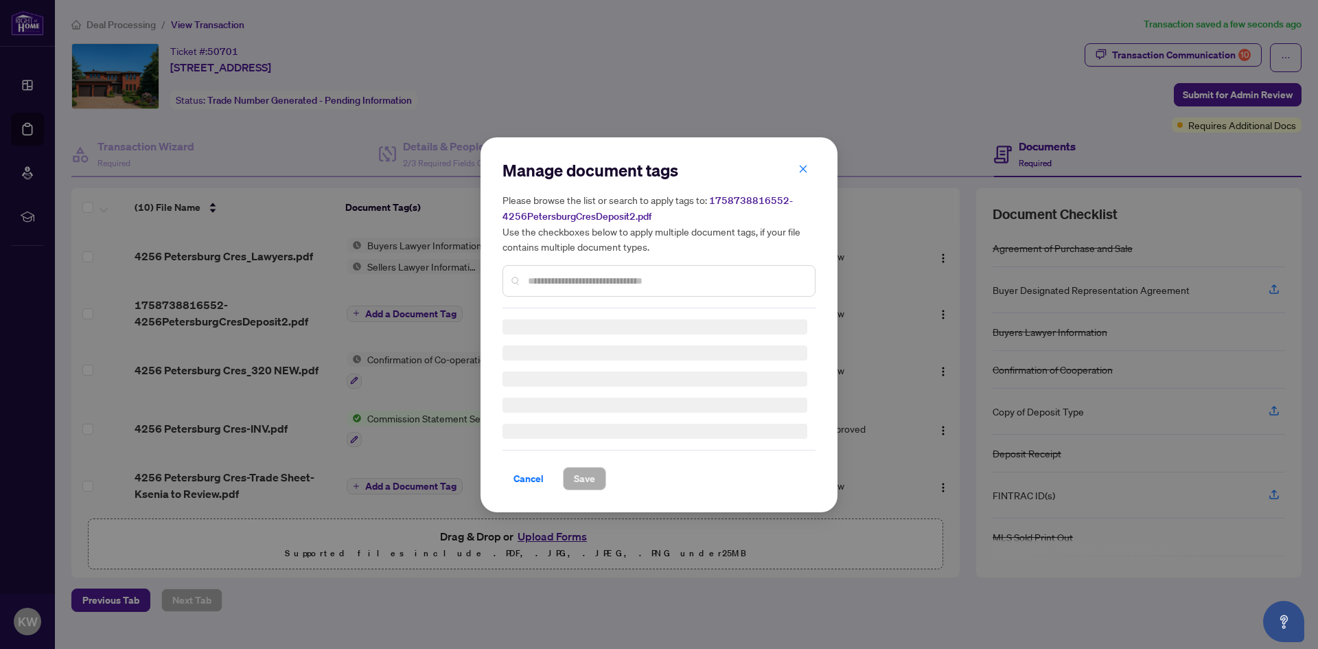
click at [583, 282] on input "text" at bounding box center [666, 280] width 276 height 15
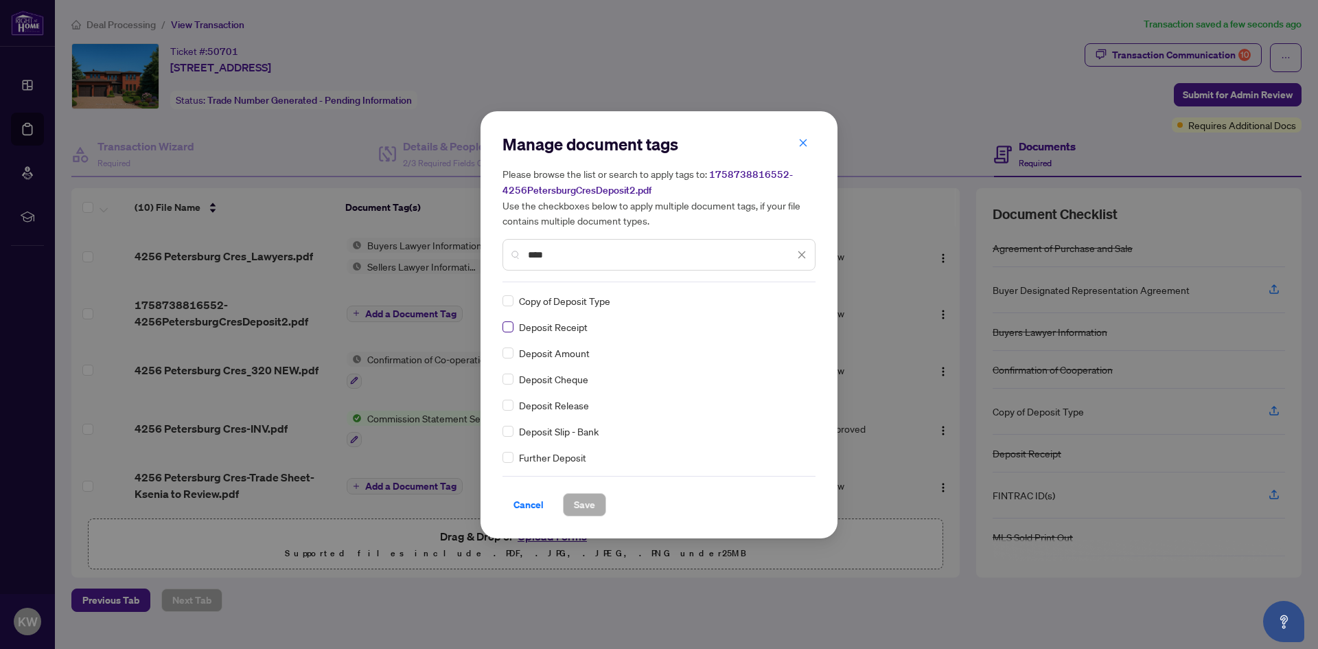
type input "****"
click at [509, 332] on label at bounding box center [508, 326] width 11 height 15
click at [588, 505] on span "Save" at bounding box center [584, 505] width 21 height 22
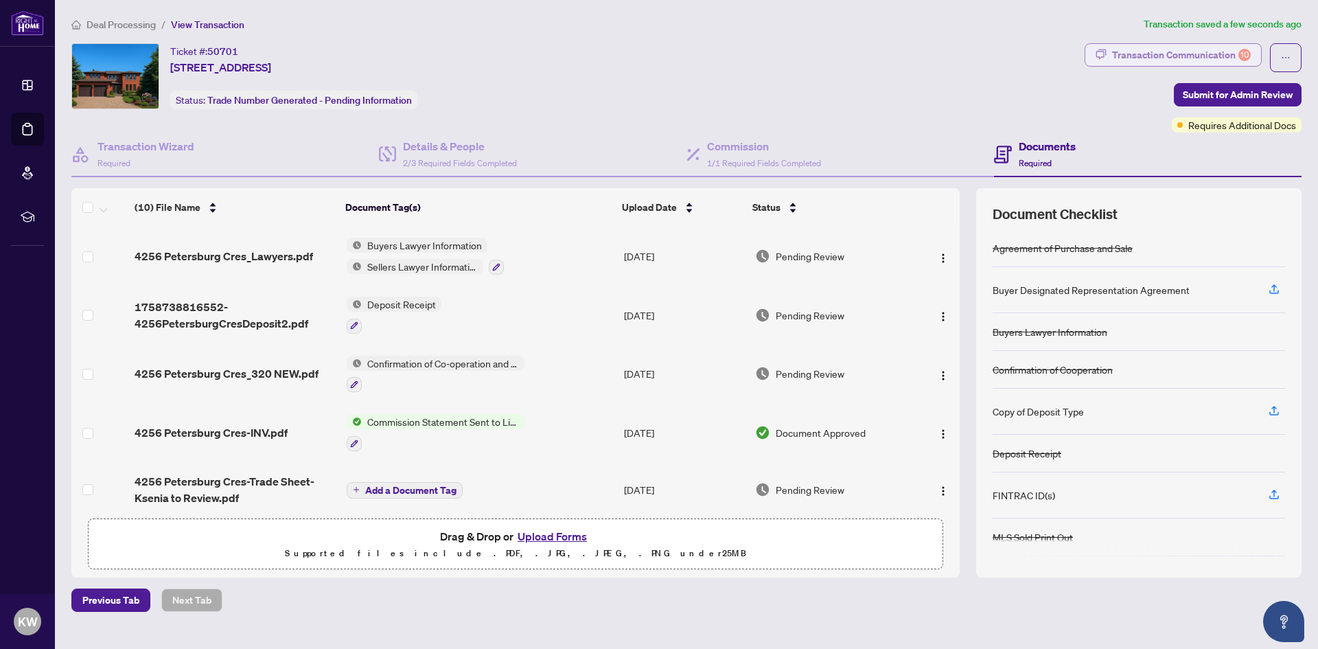
click at [1176, 60] on div "Transaction Communication 10" at bounding box center [1181, 55] width 139 height 22
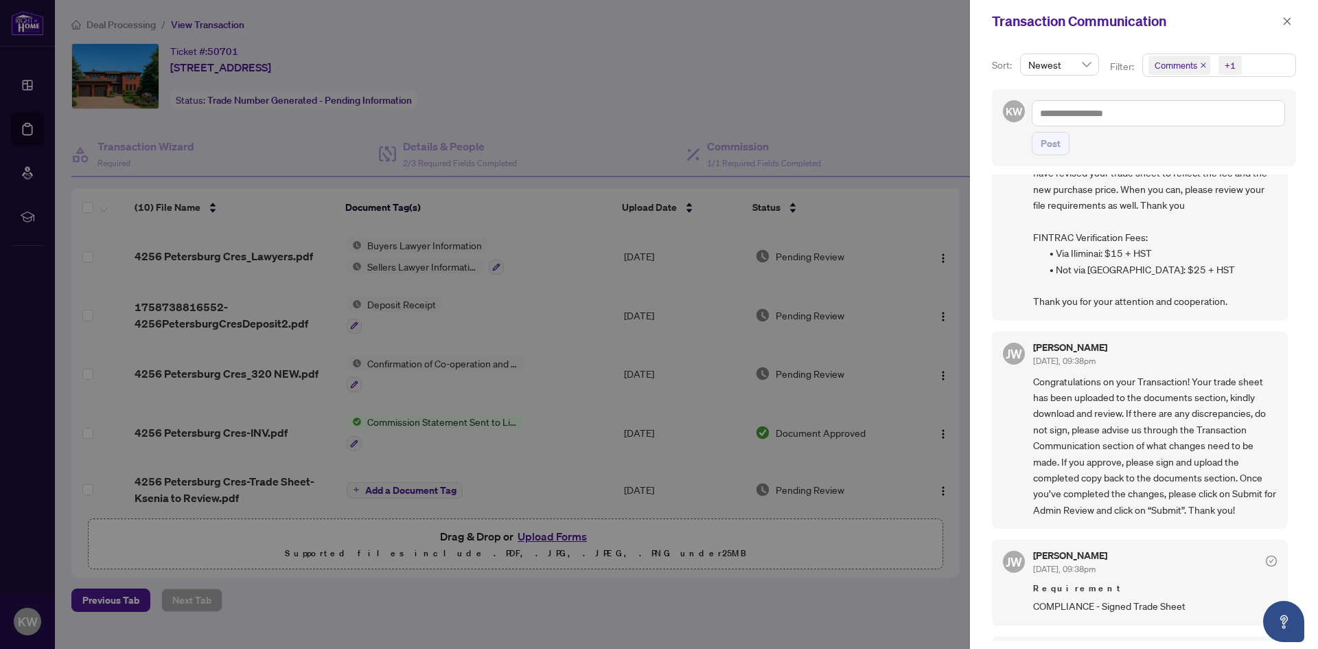
scroll to position [275, 0]
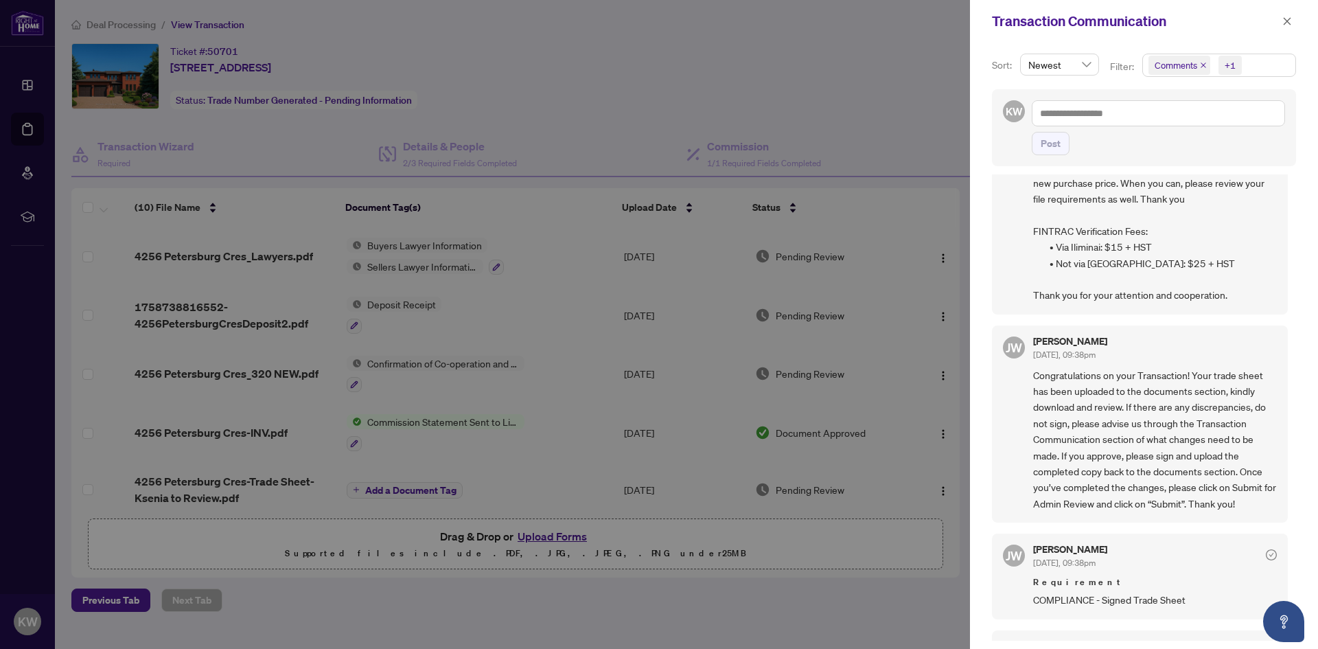
drag, startPoint x: 1294, startPoint y: 329, endPoint x: 1298, endPoint y: 368, distance: 39.3
click at [1298, 368] on div "Sort: Newest Filter: Comments +1 KW Post [PERSON_NAME] [DATE], 09:39pm Pls note…" at bounding box center [1144, 346] width 348 height 606
click at [1225, 382] on div "[PERSON_NAME] [DATE], 09:38pm Congratulations on your Transaction! Your trade s…" at bounding box center [1155, 423] width 244 height 175
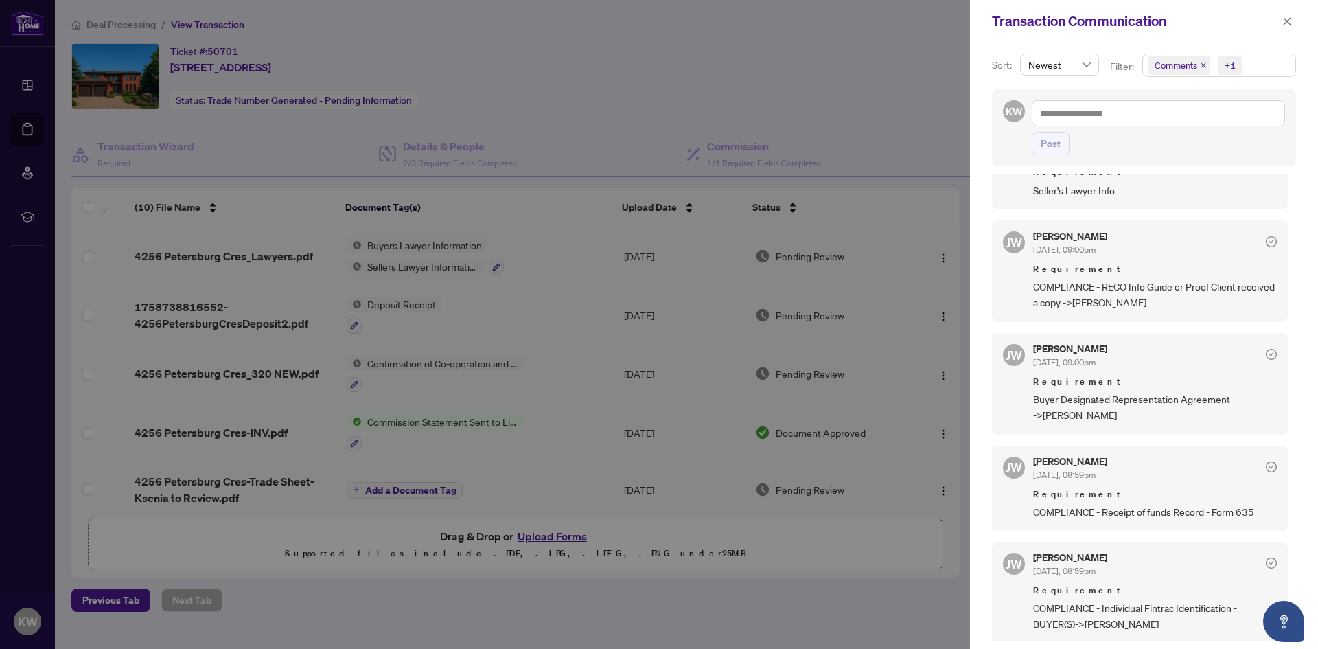
scroll to position [1233, 0]
click at [572, 610] on div at bounding box center [659, 324] width 1318 height 649
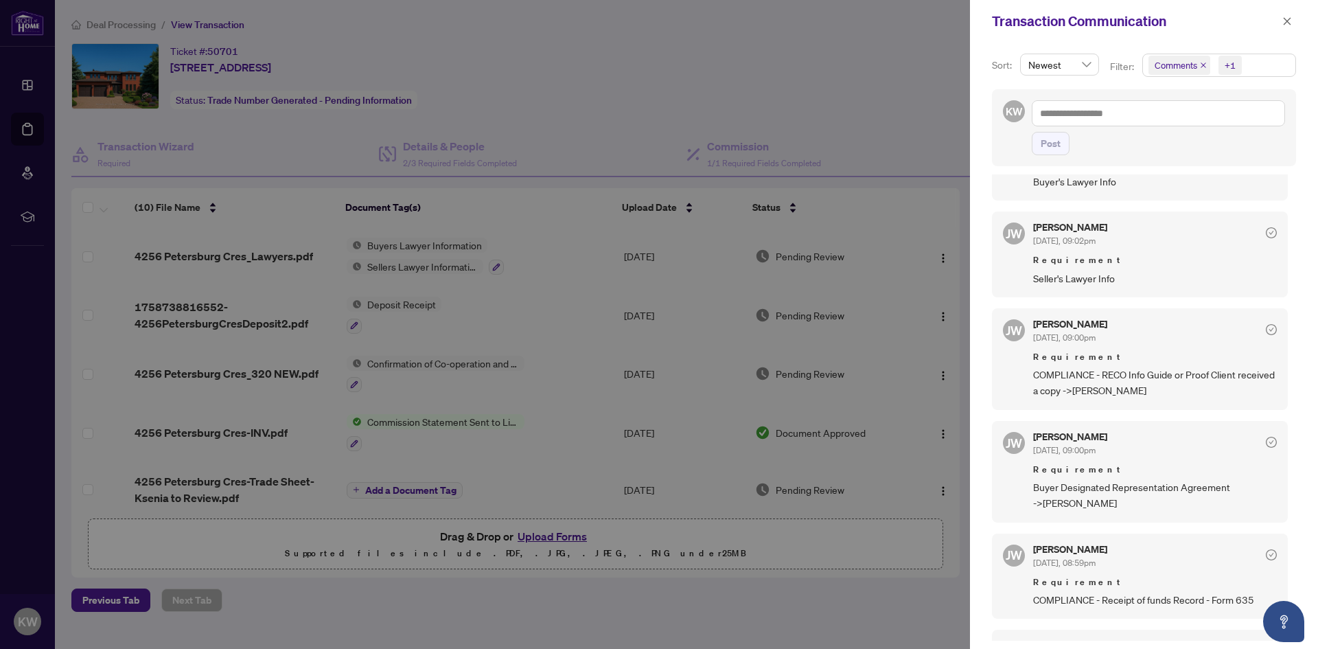
scroll to position [1148, 0]
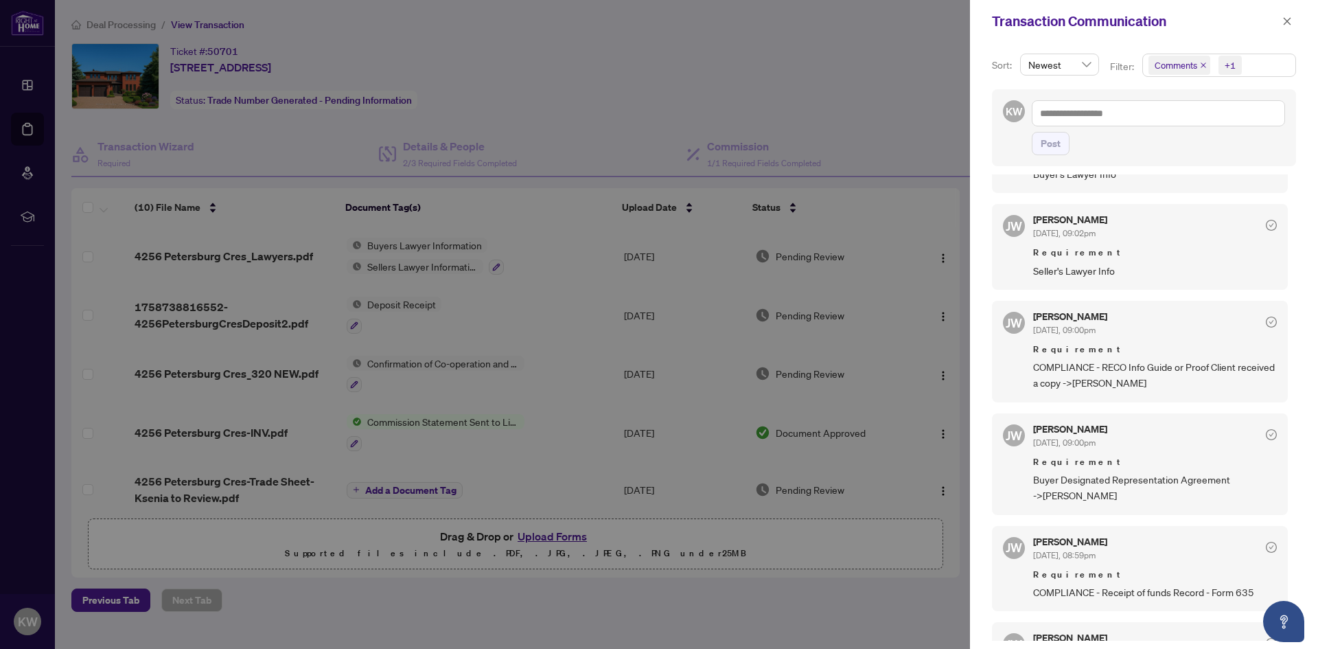
click at [561, 580] on div at bounding box center [659, 324] width 1318 height 649
click at [1285, 21] on icon "close" at bounding box center [1287, 21] width 10 height 10
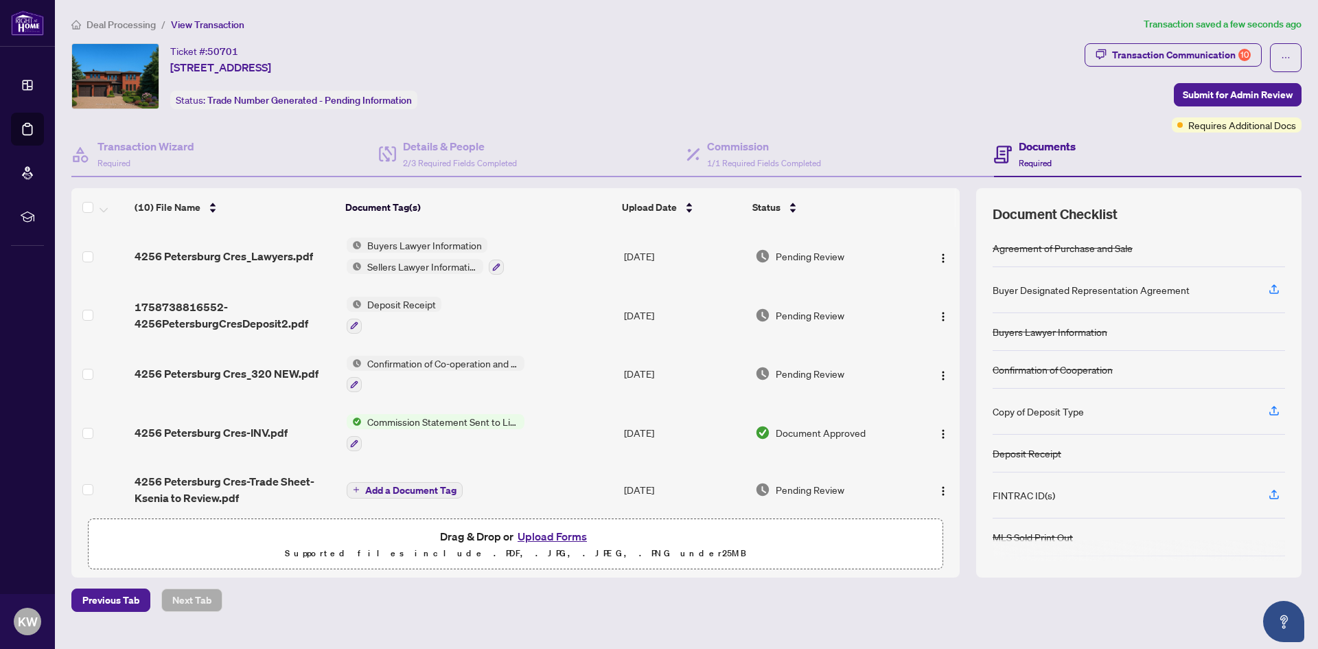
click at [549, 534] on button "Upload Forms" at bounding box center [553, 536] width 78 height 18
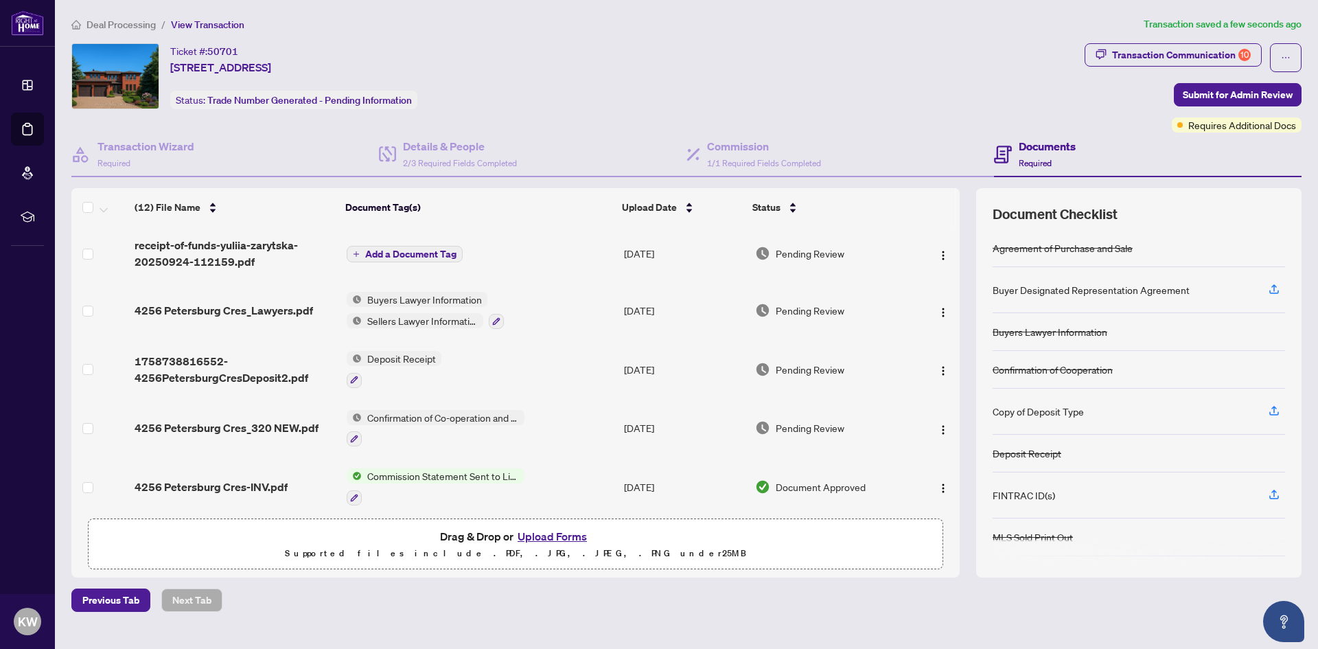
scroll to position [0, 0]
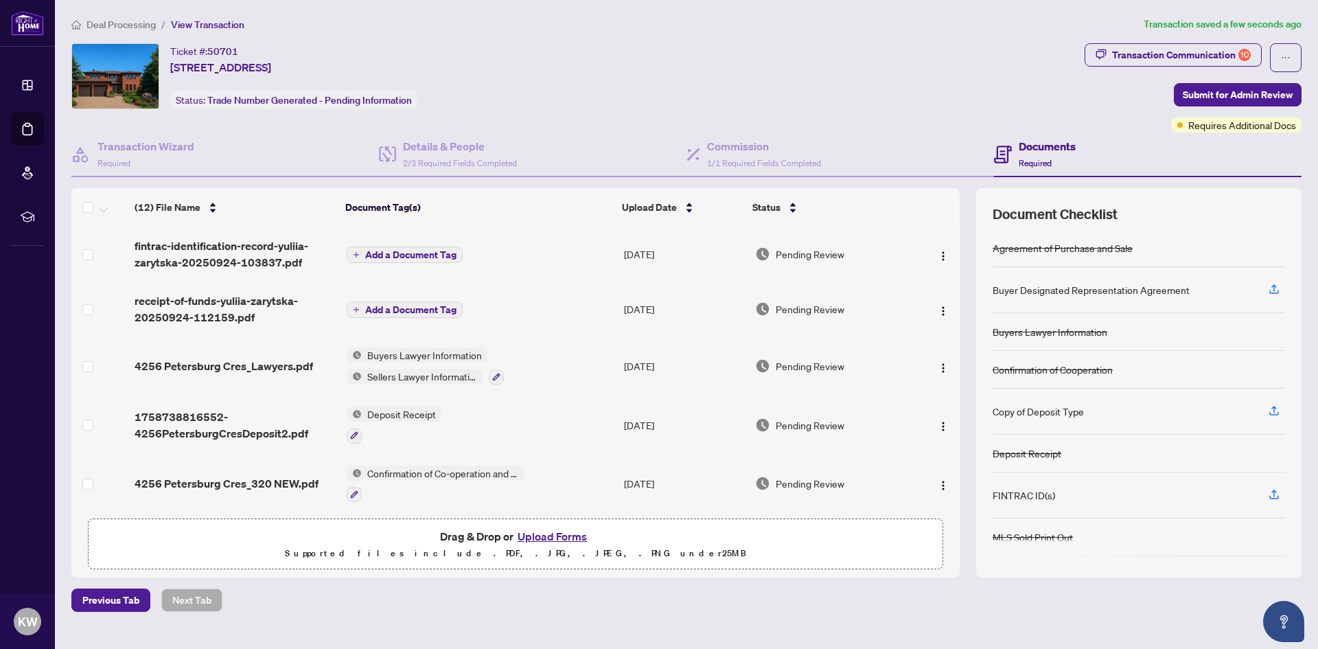
click at [426, 253] on span "Add a Document Tag" at bounding box center [410, 255] width 91 height 10
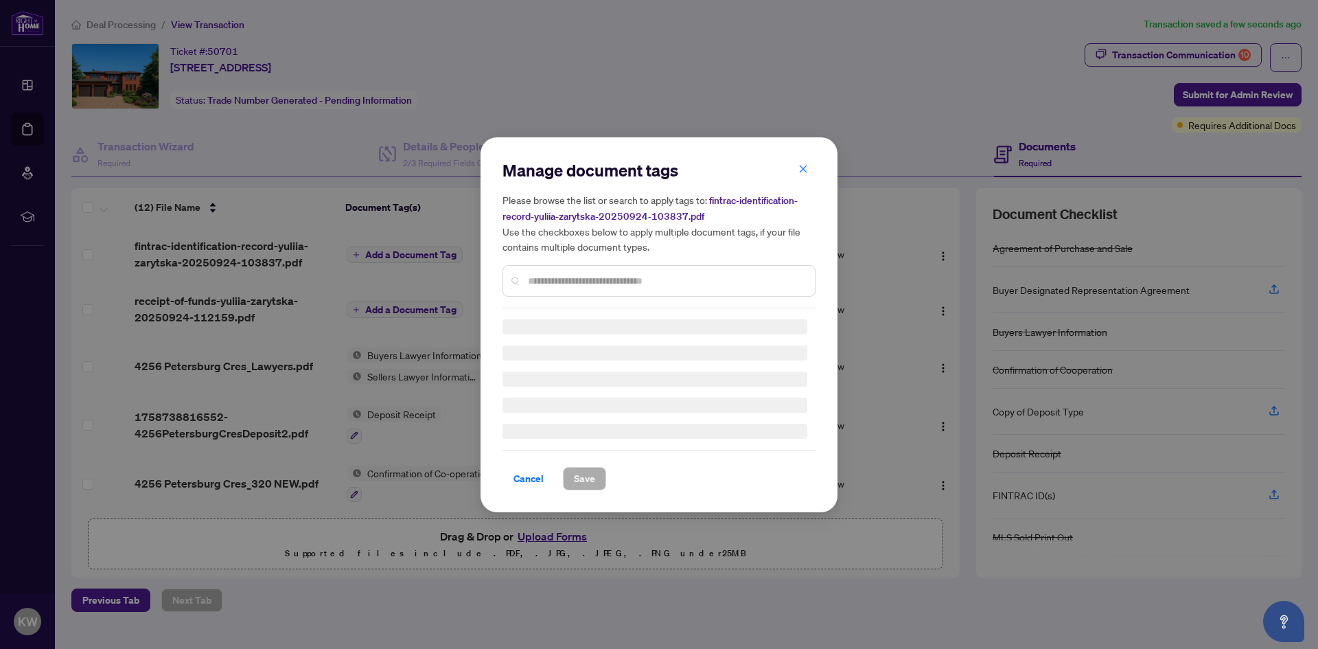
click at [573, 278] on input "text" at bounding box center [666, 280] width 276 height 15
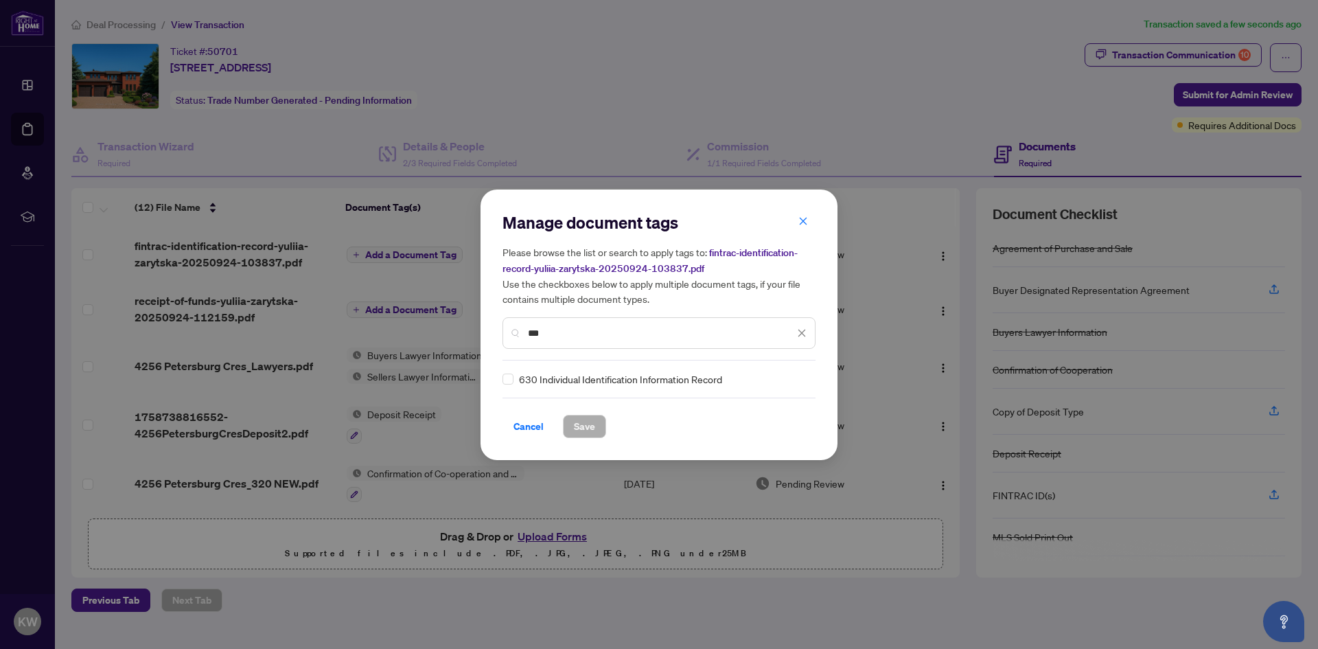
type input "***"
click at [514, 376] on div "630 Individual Identification Information Record" at bounding box center [655, 378] width 305 height 15
click at [580, 424] on span "Save" at bounding box center [584, 426] width 21 height 22
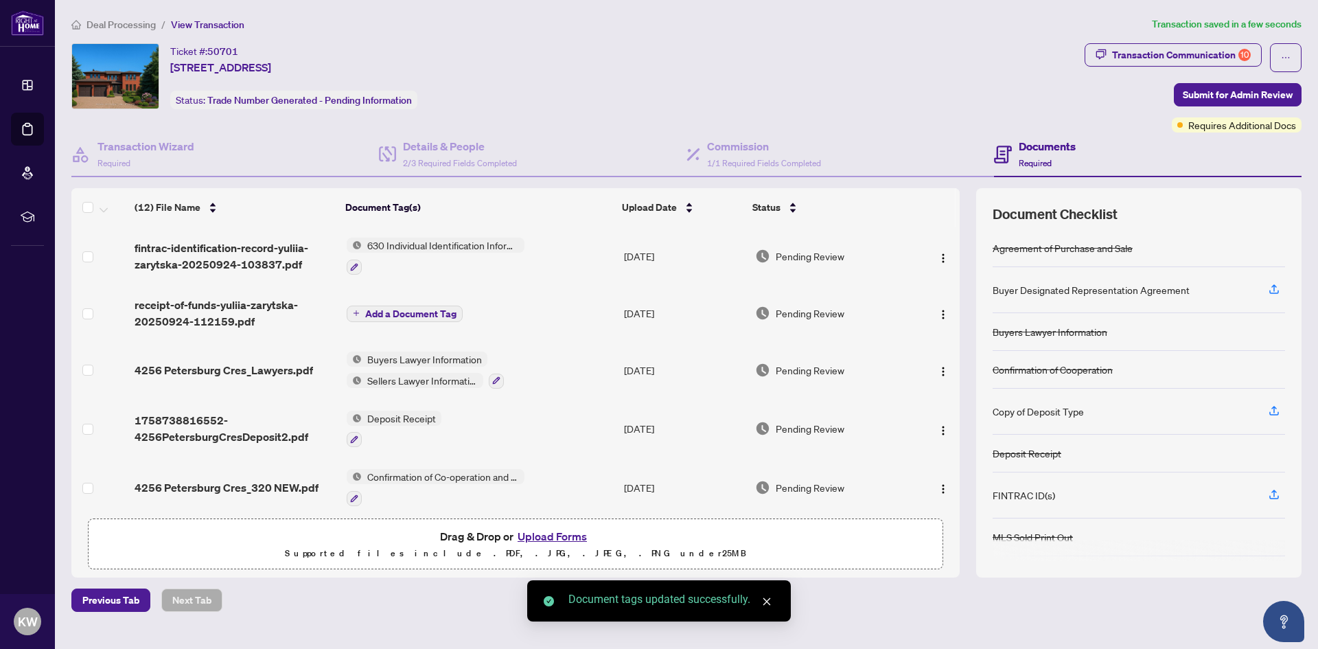
click at [369, 316] on span "Add a Document Tag" at bounding box center [410, 314] width 91 height 10
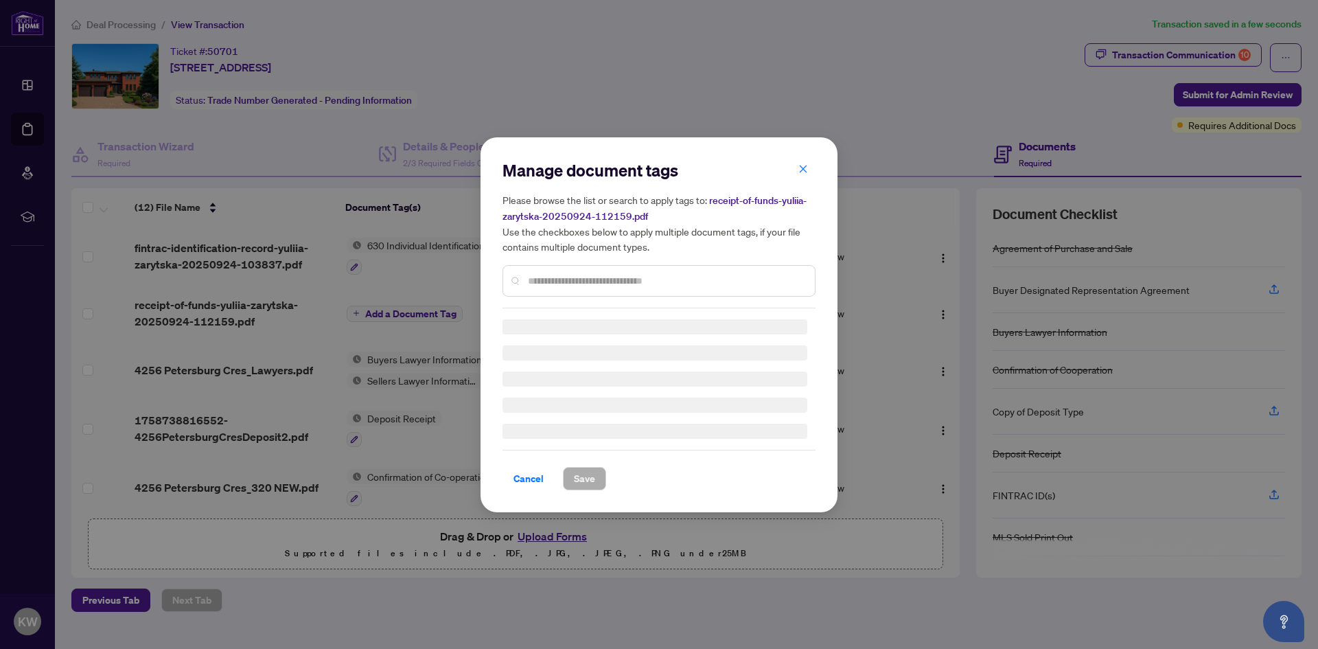
click at [557, 285] on div "Manage document tags Please browse the list or search to apply tags to: receipt…" at bounding box center [659, 324] width 313 height 331
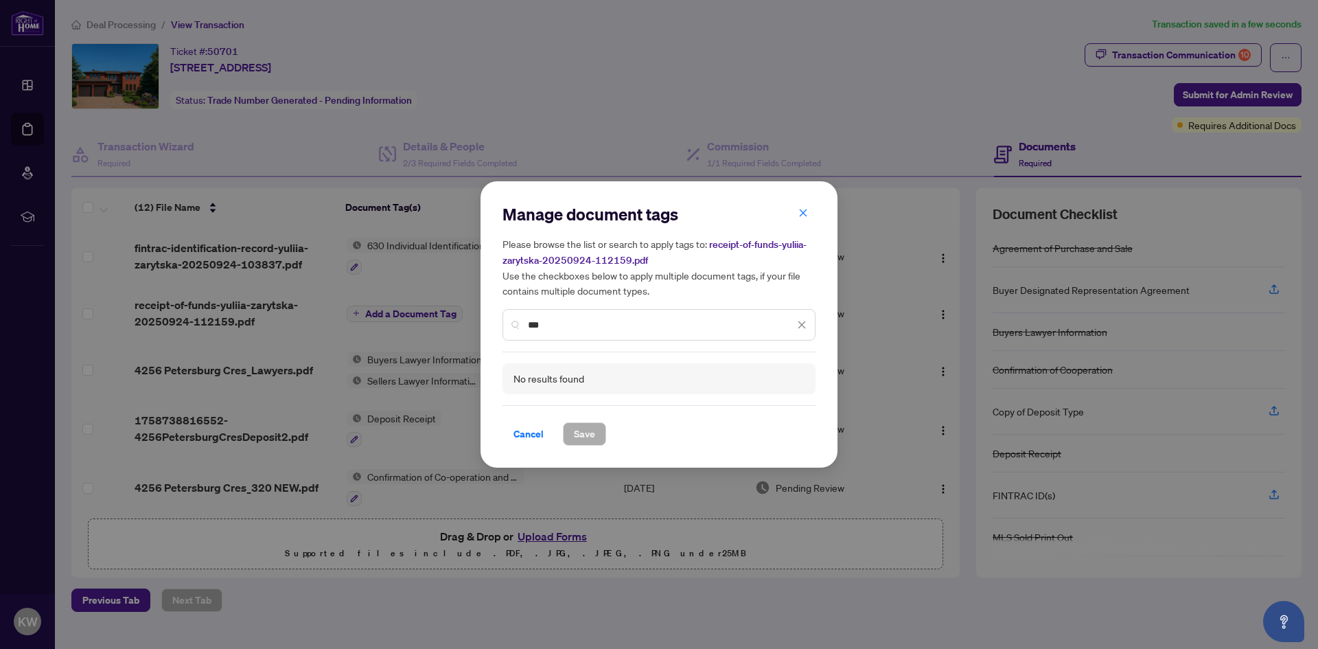
drag, startPoint x: 560, startPoint y: 323, endPoint x: 437, endPoint y: 323, distance: 122.9
click at [437, 322] on div "Manage document tags Please browse the list or search to apply tags to: receipt…" at bounding box center [659, 324] width 1318 height 649
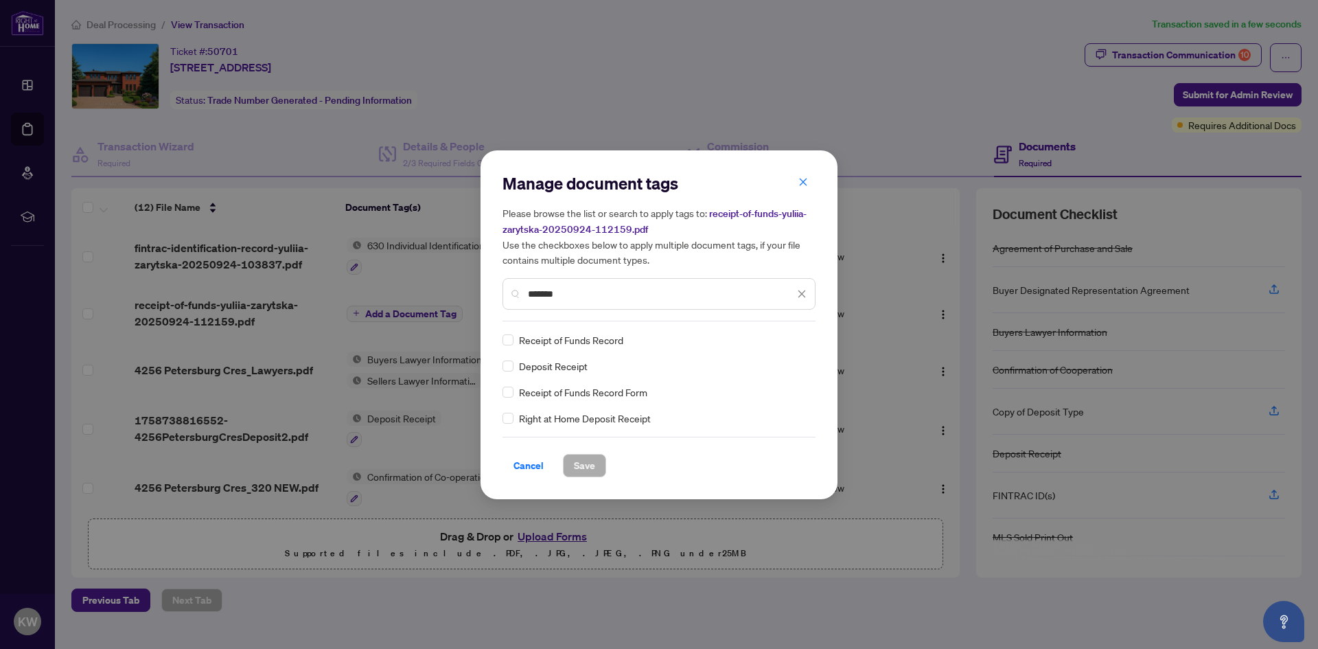
type input "*******"
click at [571, 460] on button "Save" at bounding box center [584, 465] width 43 height 23
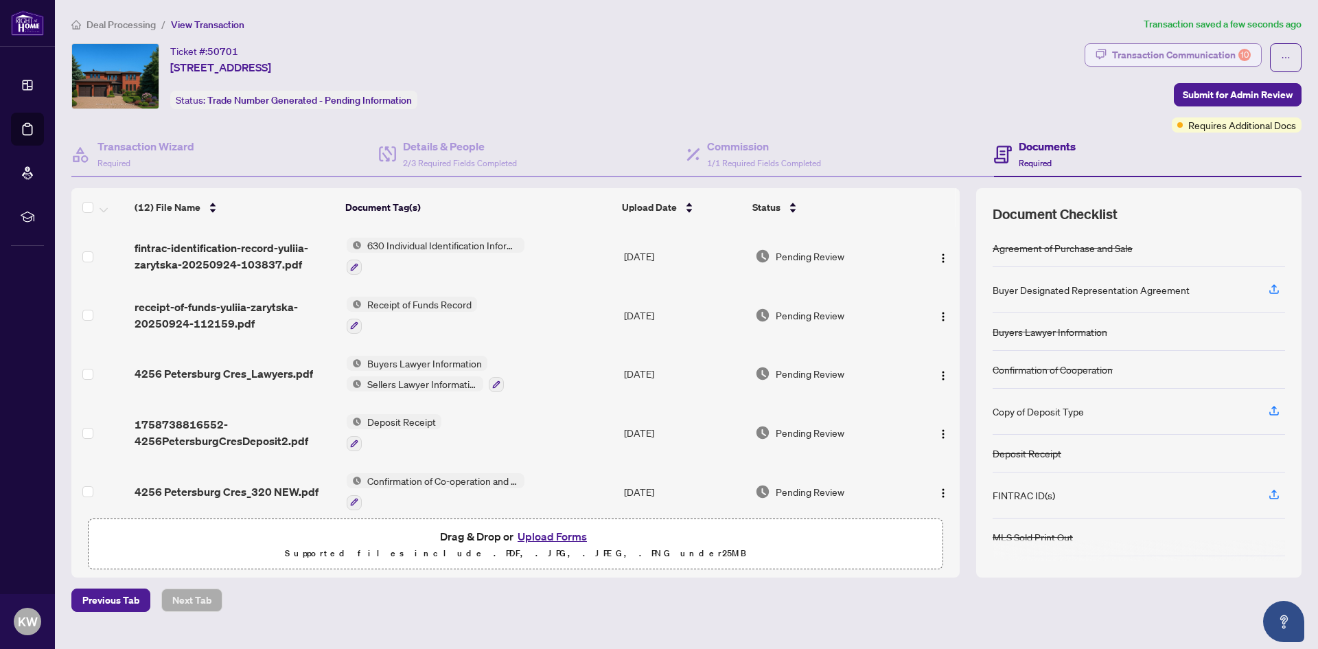
click at [1159, 55] on div "Transaction Communication 10" at bounding box center [1181, 55] width 139 height 22
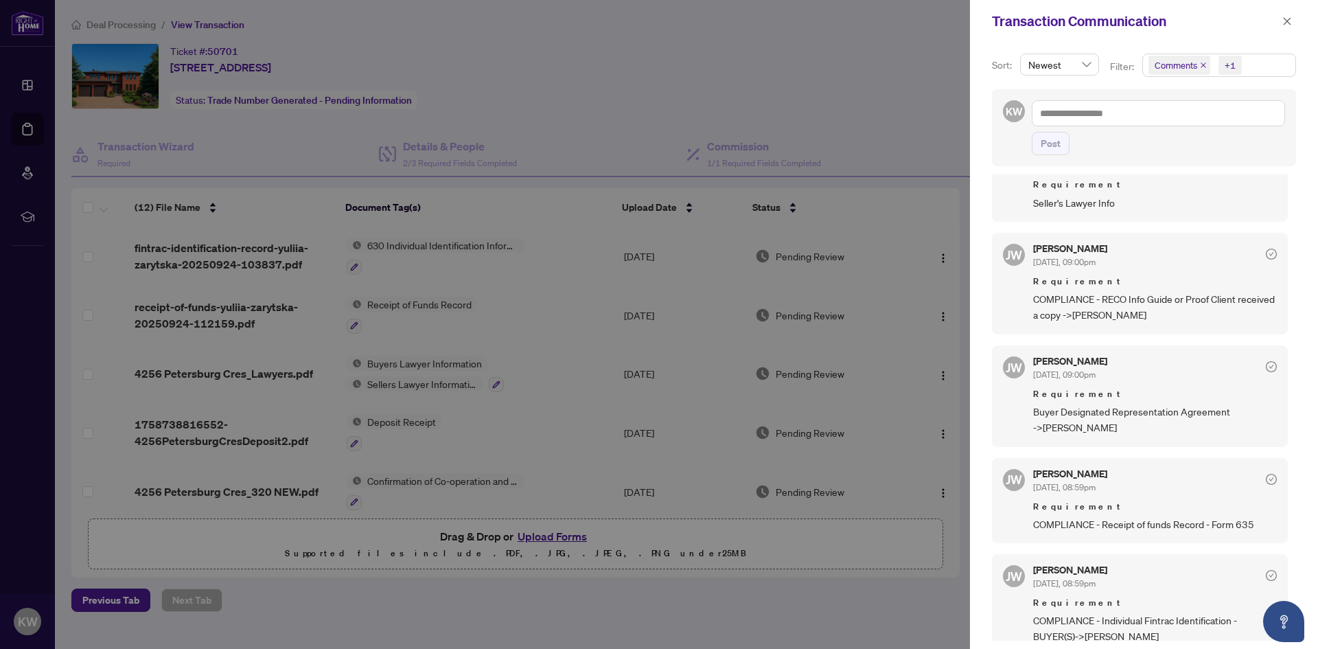
scroll to position [1233, 0]
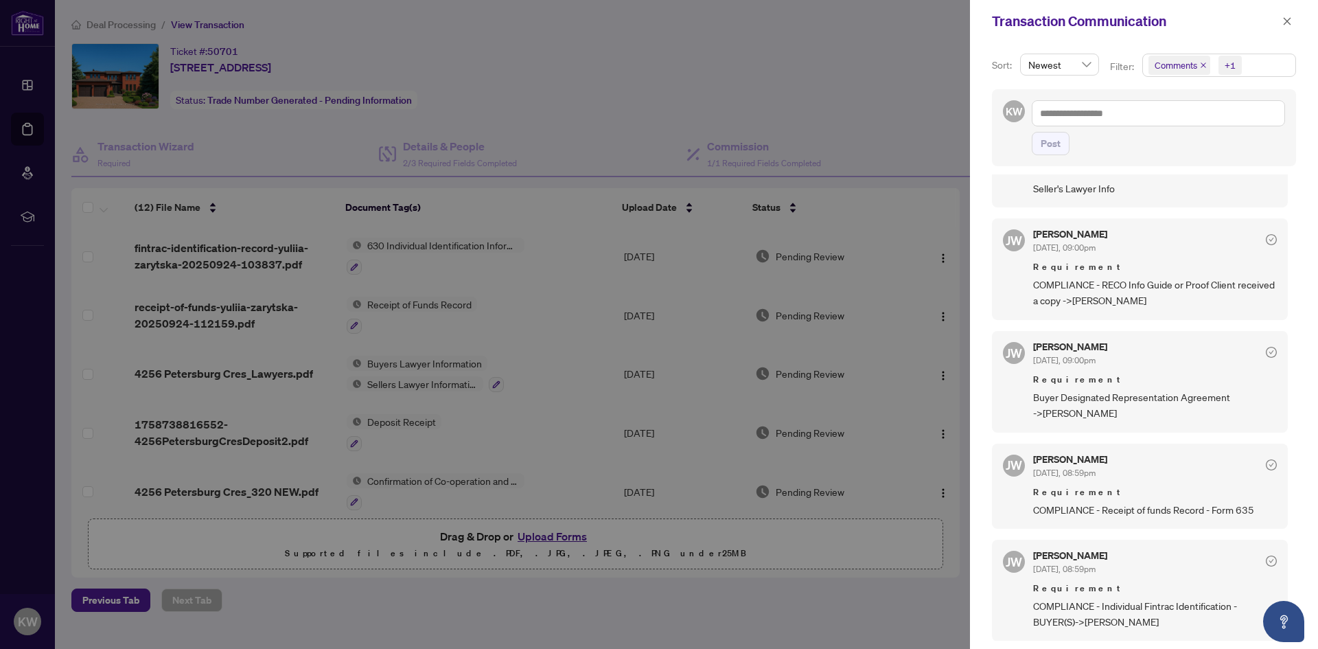
click at [459, 592] on div at bounding box center [659, 324] width 1318 height 649
click at [1284, 23] on icon "close" at bounding box center [1287, 21] width 10 height 10
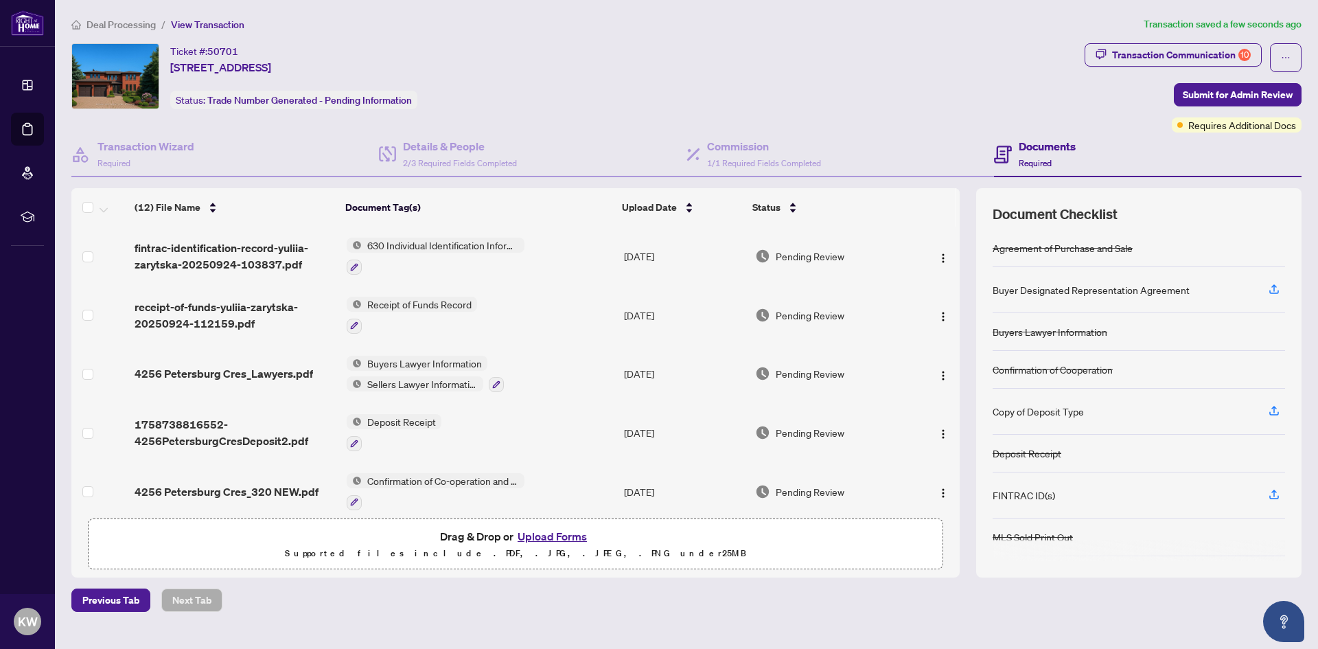
click at [560, 540] on button "Upload Forms" at bounding box center [553, 536] width 78 height 18
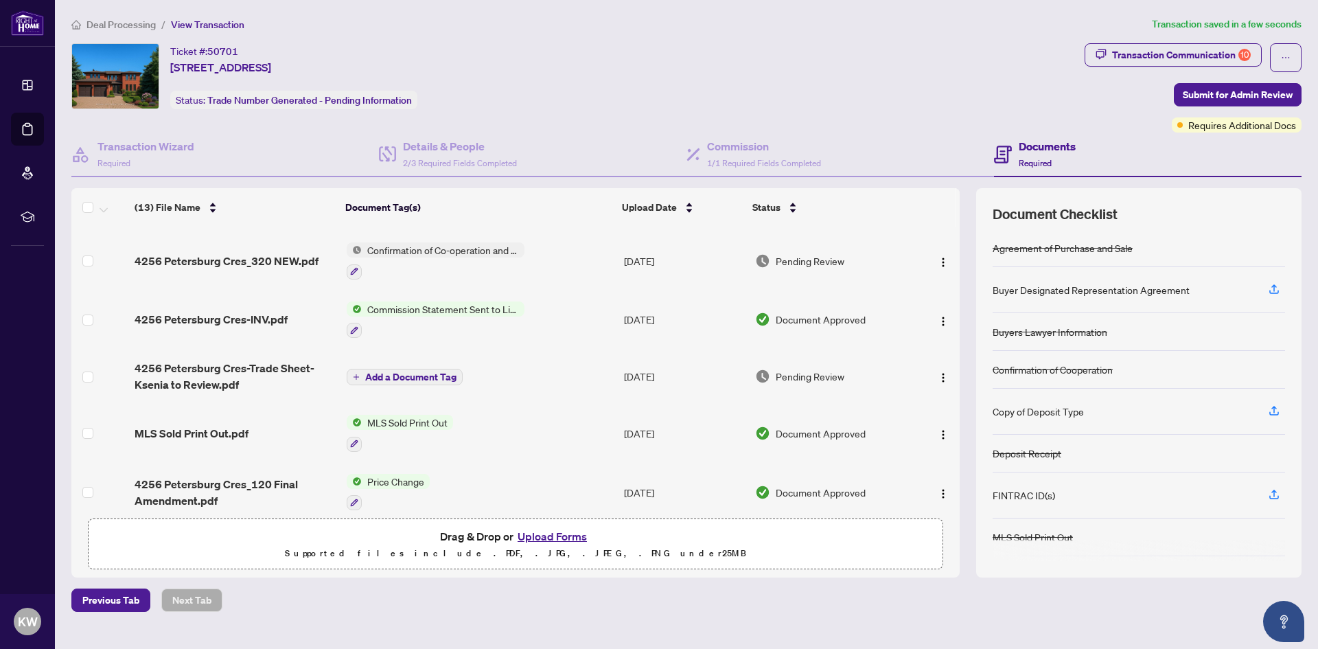
scroll to position [0, 0]
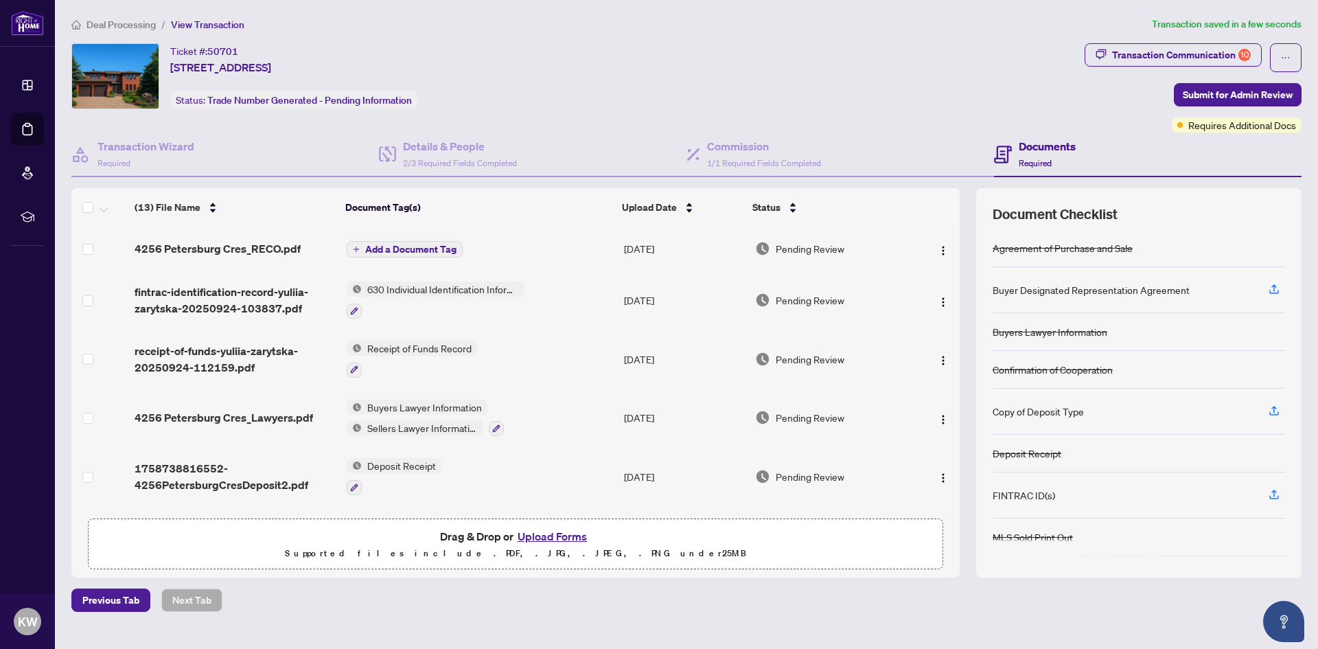
click at [393, 246] on span "Add a Document Tag" at bounding box center [410, 249] width 91 height 10
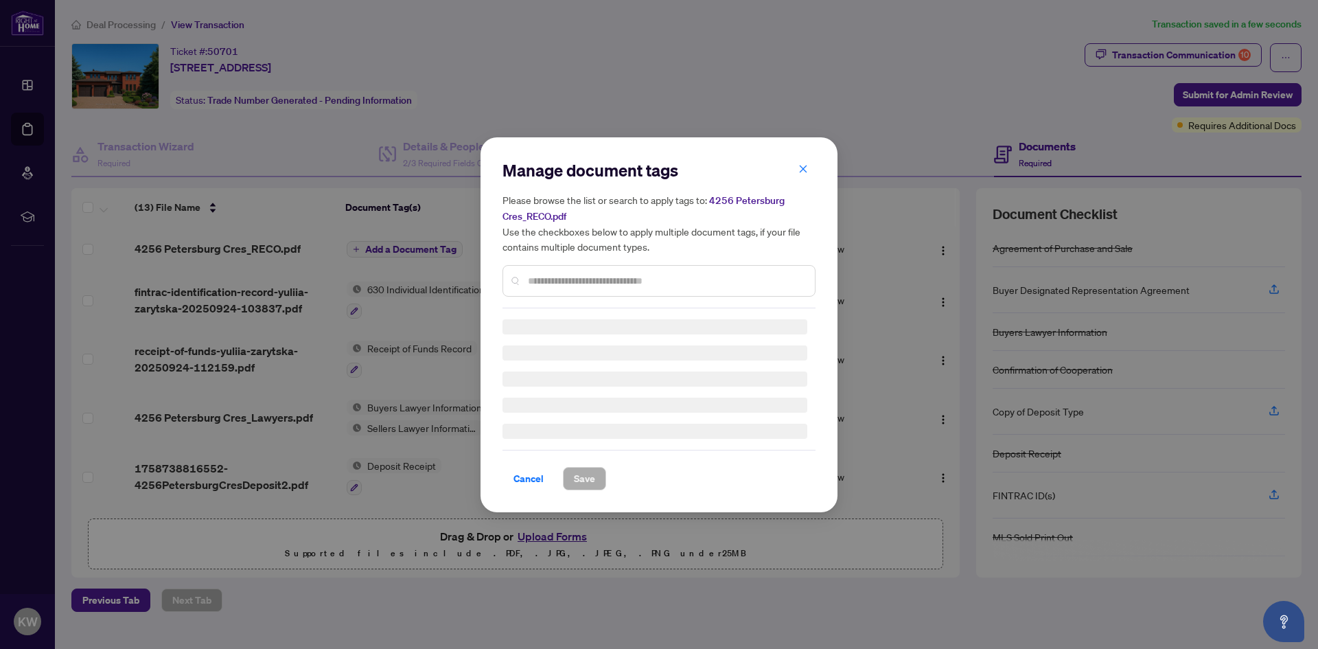
click at [577, 283] on input "text" at bounding box center [666, 280] width 276 height 15
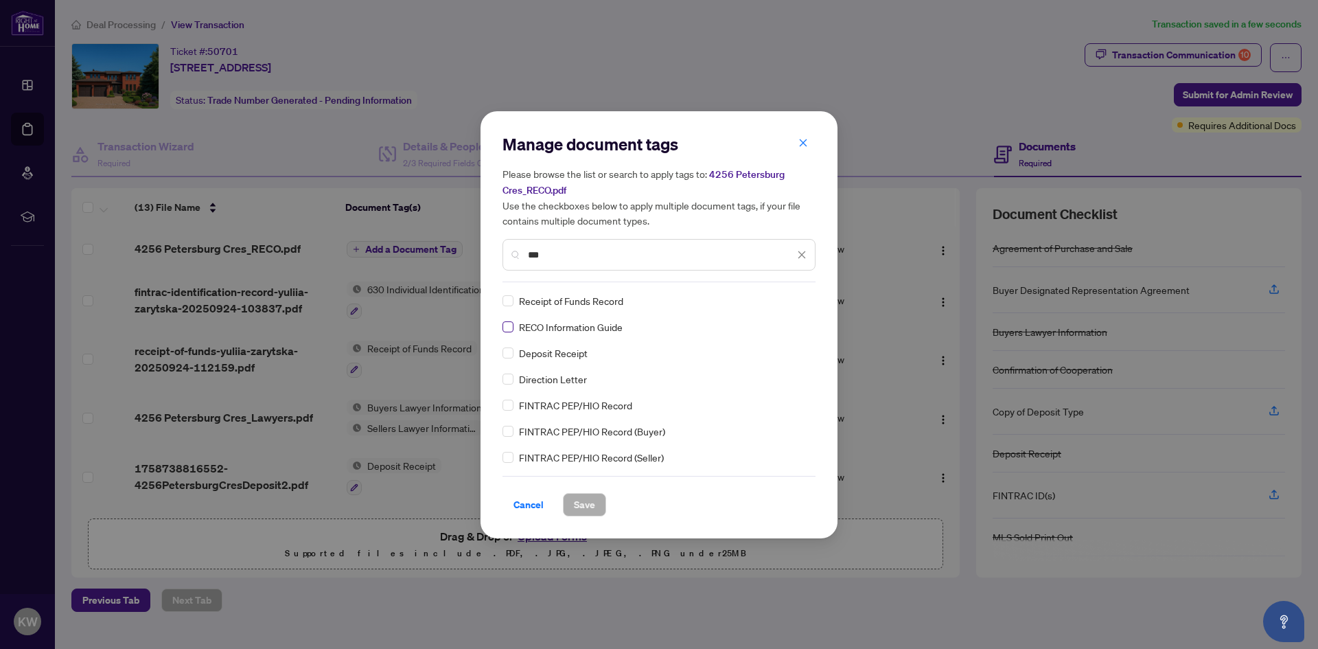
type input "***"
click at [593, 503] on span "Save" at bounding box center [584, 505] width 21 height 22
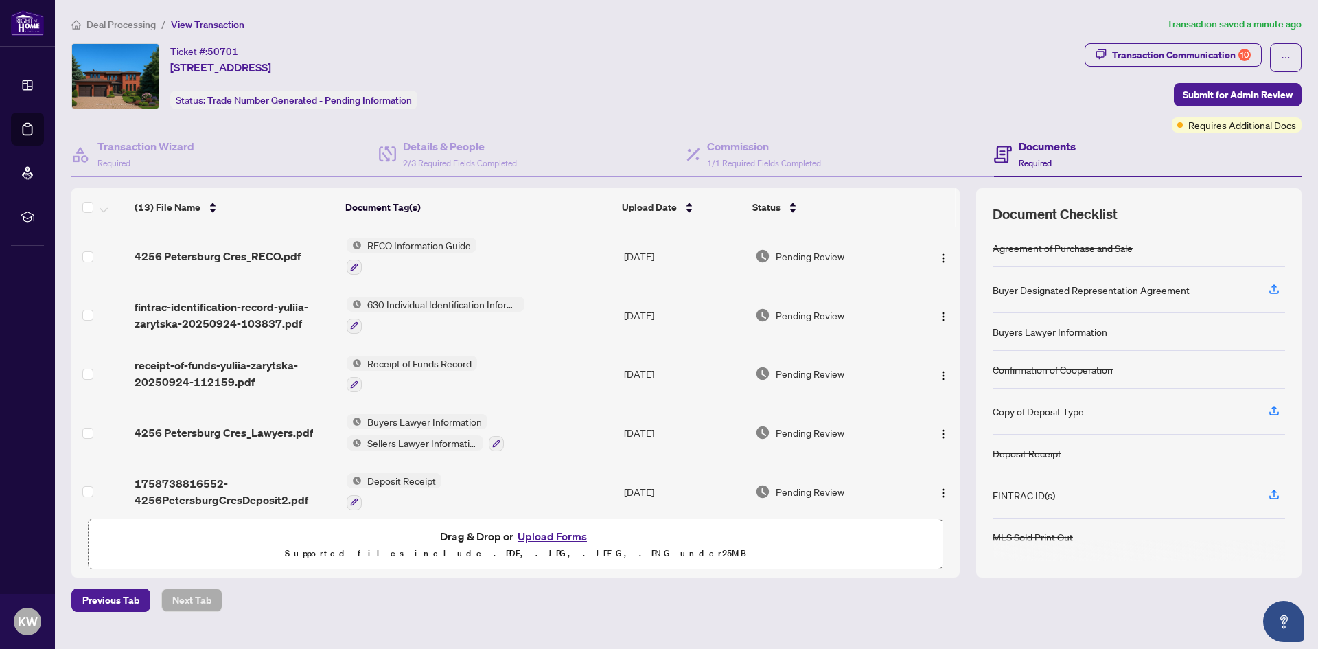
click at [548, 529] on button "Upload Forms" at bounding box center [553, 536] width 78 height 18
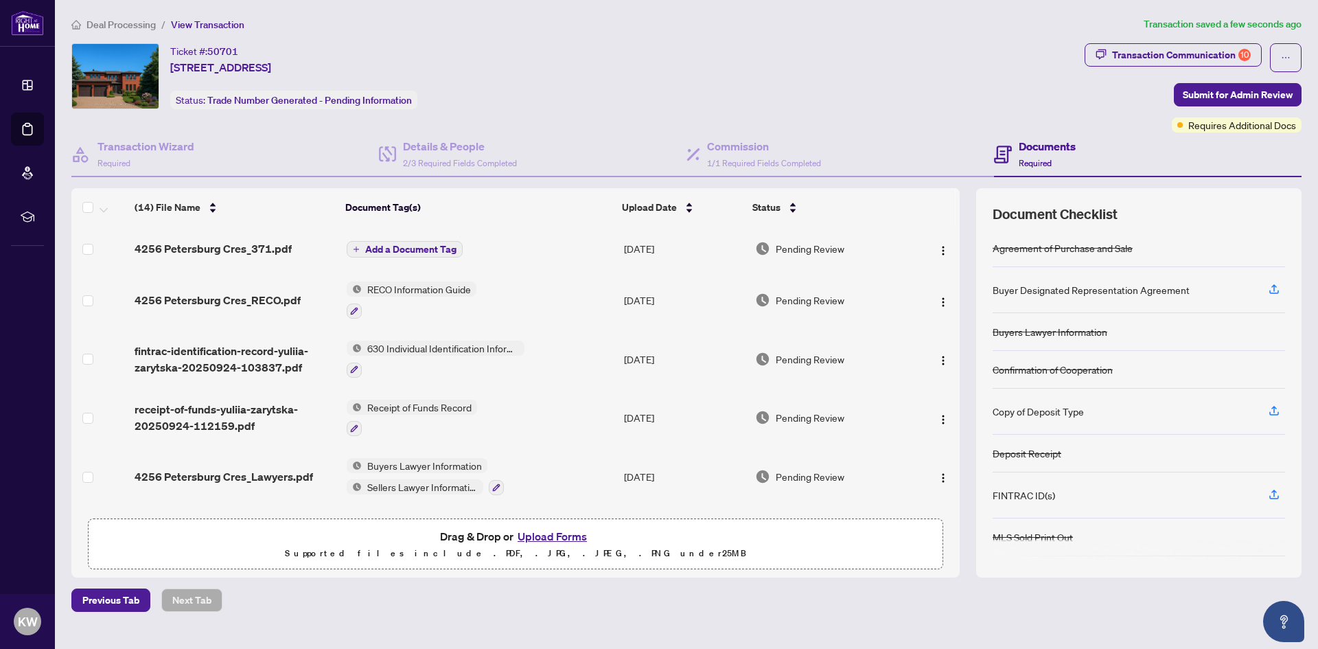
click at [417, 244] on span "Add a Document Tag" at bounding box center [410, 249] width 91 height 10
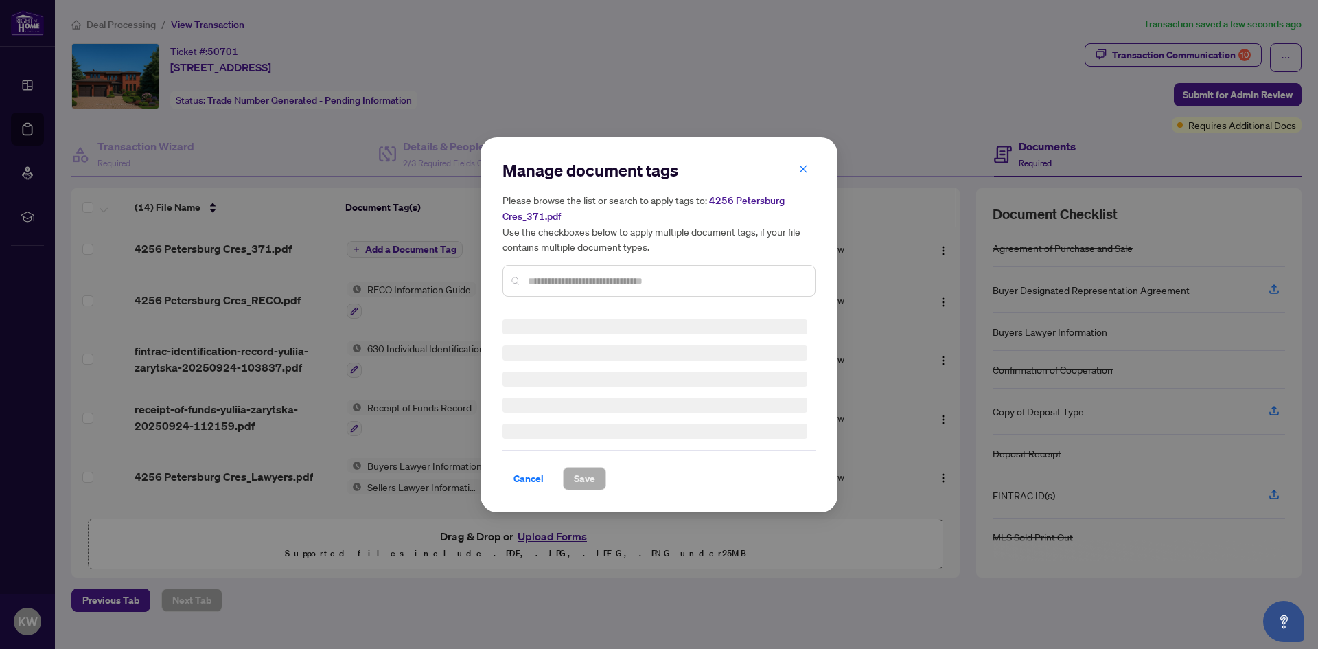
click at [568, 276] on input "text" at bounding box center [666, 280] width 276 height 15
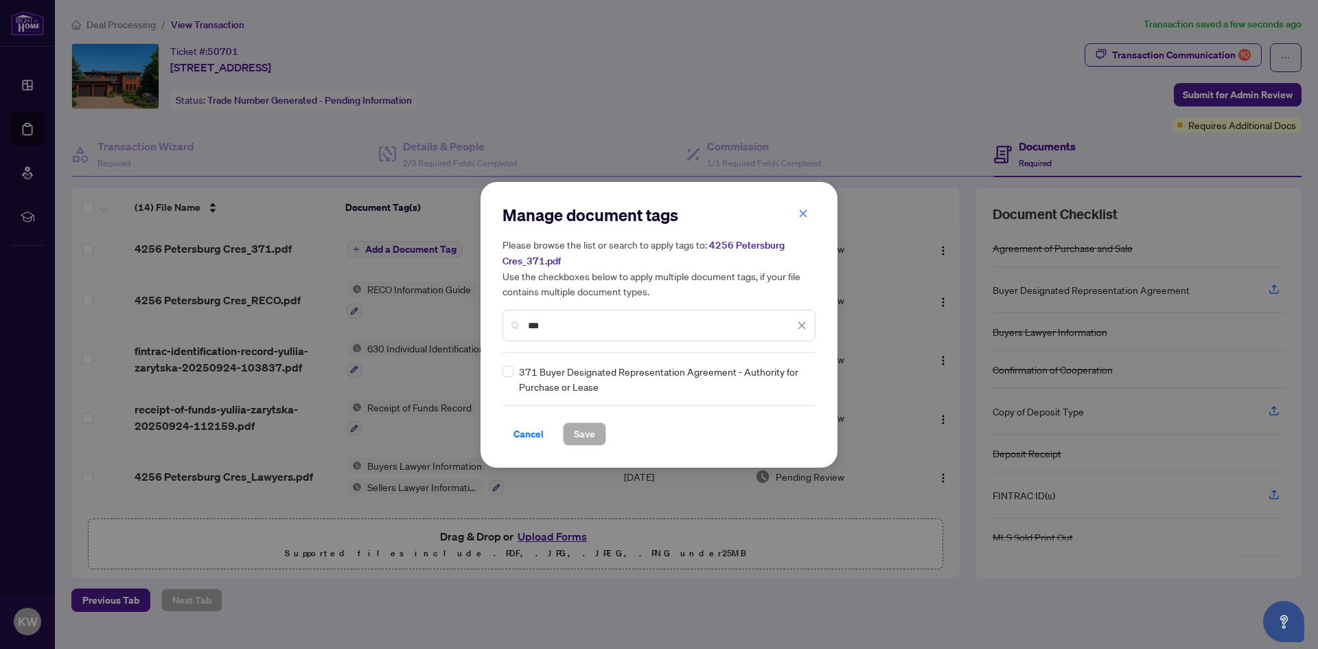
type input "***"
click at [598, 430] on button "Save" at bounding box center [584, 433] width 43 height 23
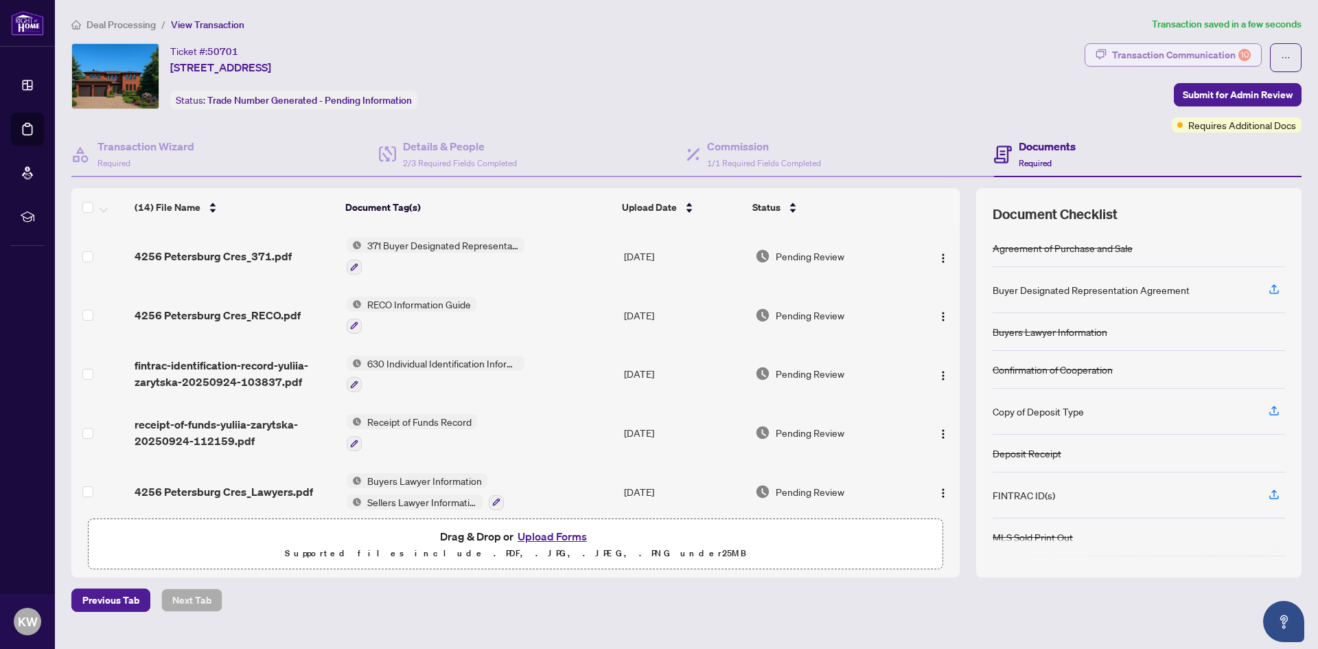
click at [1195, 51] on div "Transaction Communication 10" at bounding box center [1181, 55] width 139 height 22
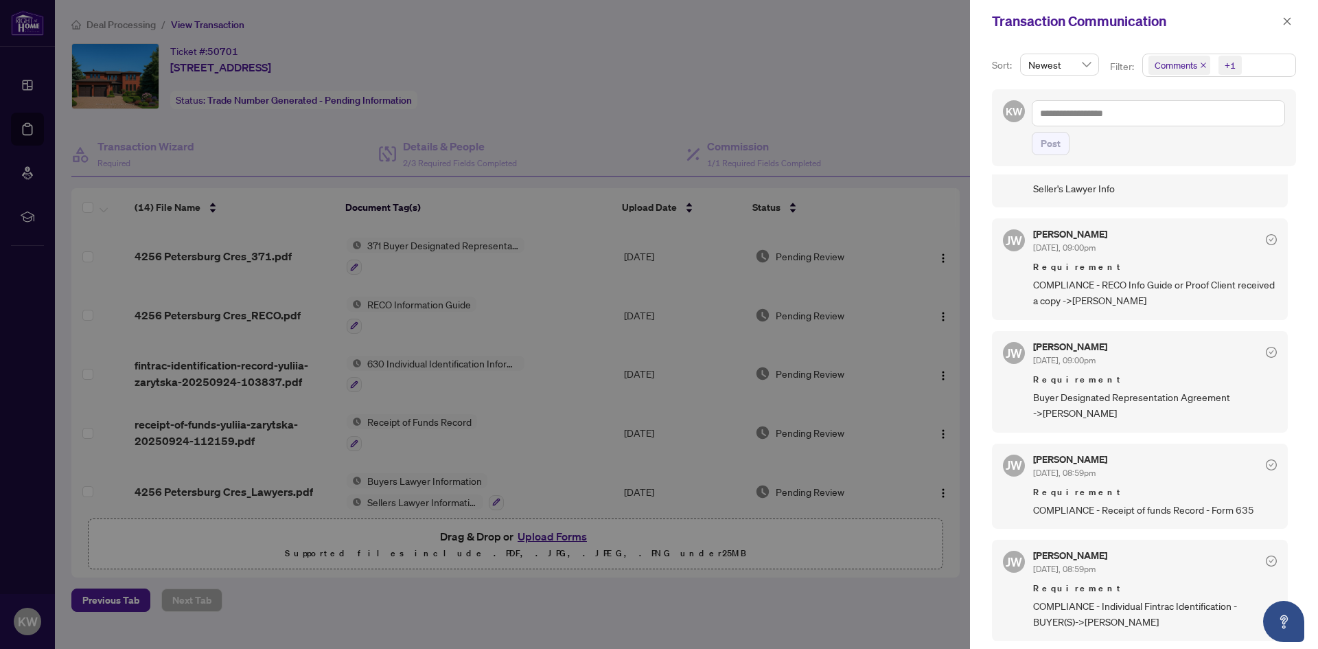
scroll to position [1233, 0]
click at [856, 603] on div at bounding box center [659, 324] width 1318 height 649
click at [1280, 17] on button "button" at bounding box center [1287, 21] width 18 height 16
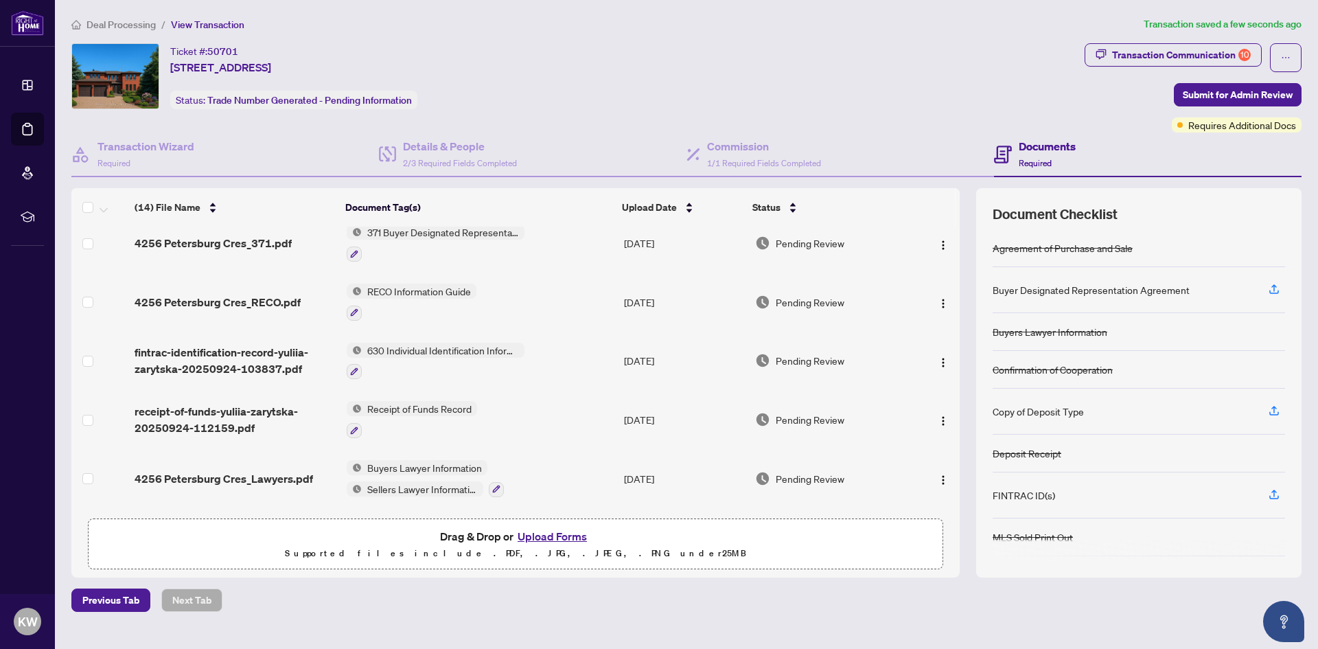
scroll to position [0, 0]
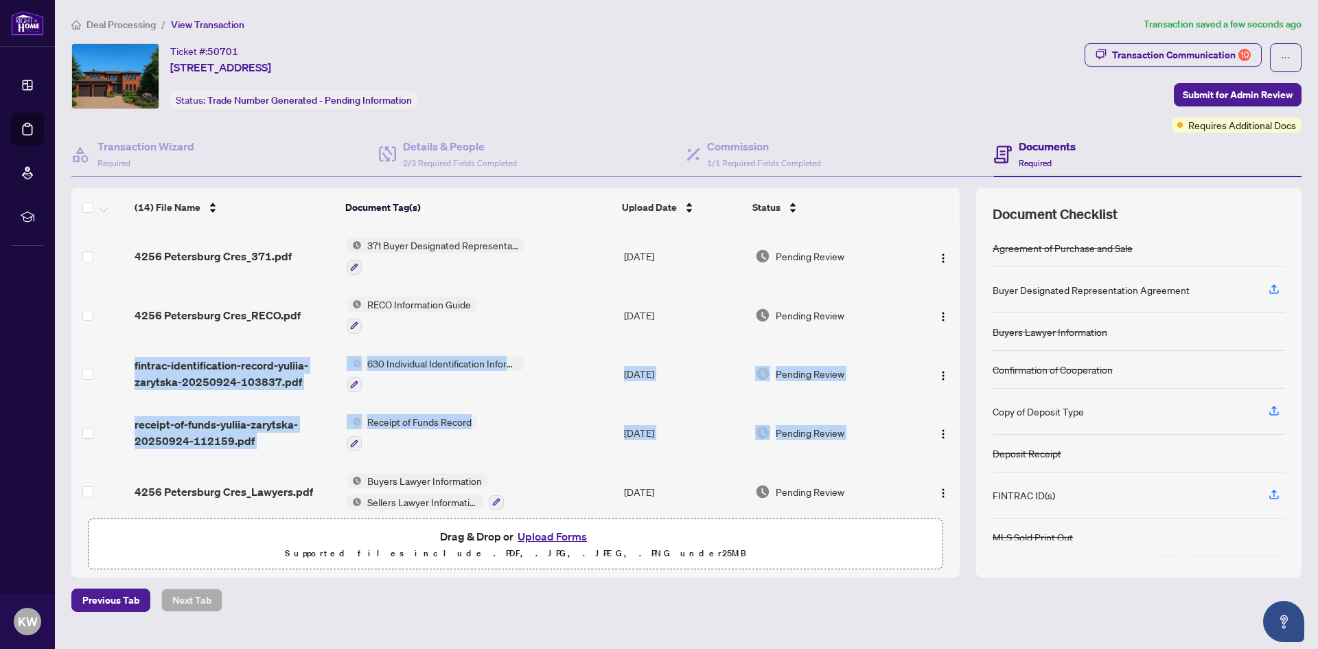
drag, startPoint x: 953, startPoint y: 305, endPoint x: 945, endPoint y: 392, distance: 87.5
click at [943, 408] on tbody "4256 Petersburg Cres_371.pdf 371 Buyer Designated Representation Agreement - Au…" at bounding box center [515, 636] width 888 height 819
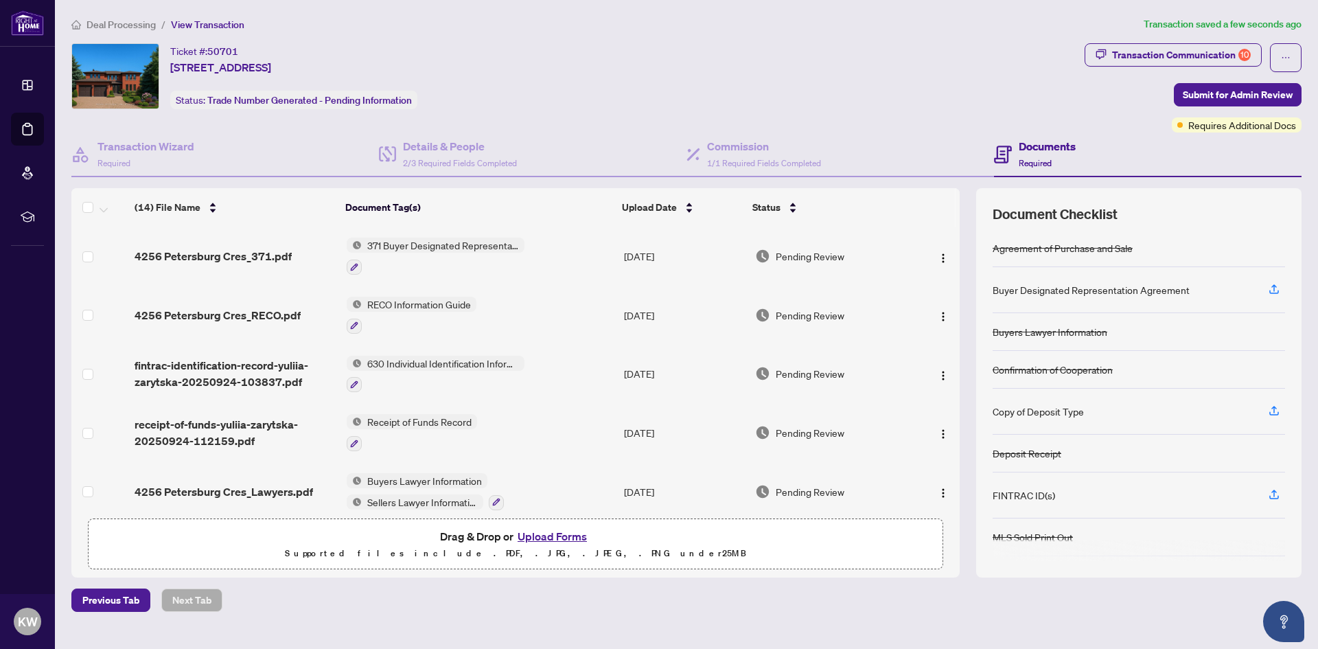
click at [955, 306] on td at bounding box center [937, 315] width 46 height 59
click at [1234, 97] on div "Requires Additional Docs" at bounding box center [1237, 98] width 104 height 22
click at [1196, 94] on span "Submit for Admin Review" at bounding box center [1238, 95] width 110 height 22
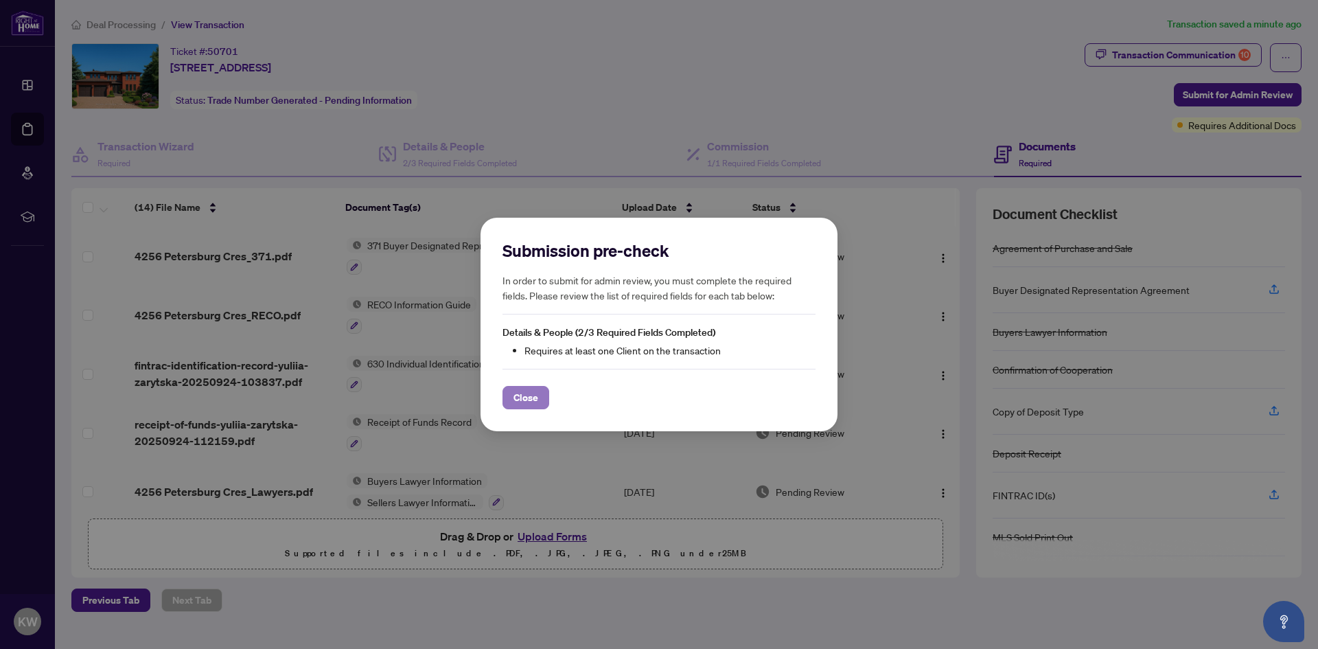
click at [539, 399] on button "Close" at bounding box center [526, 397] width 47 height 23
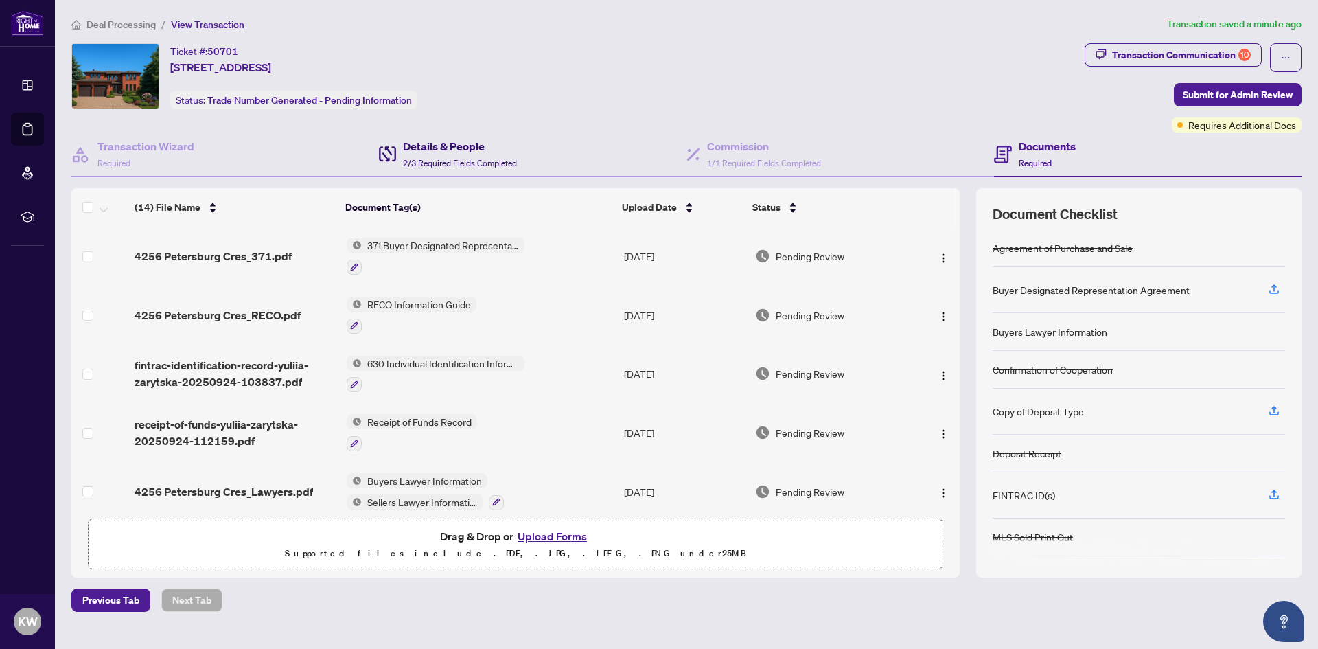
click at [439, 155] on div "Details & People 2/3 Required Fields Completed" at bounding box center [460, 154] width 114 height 32
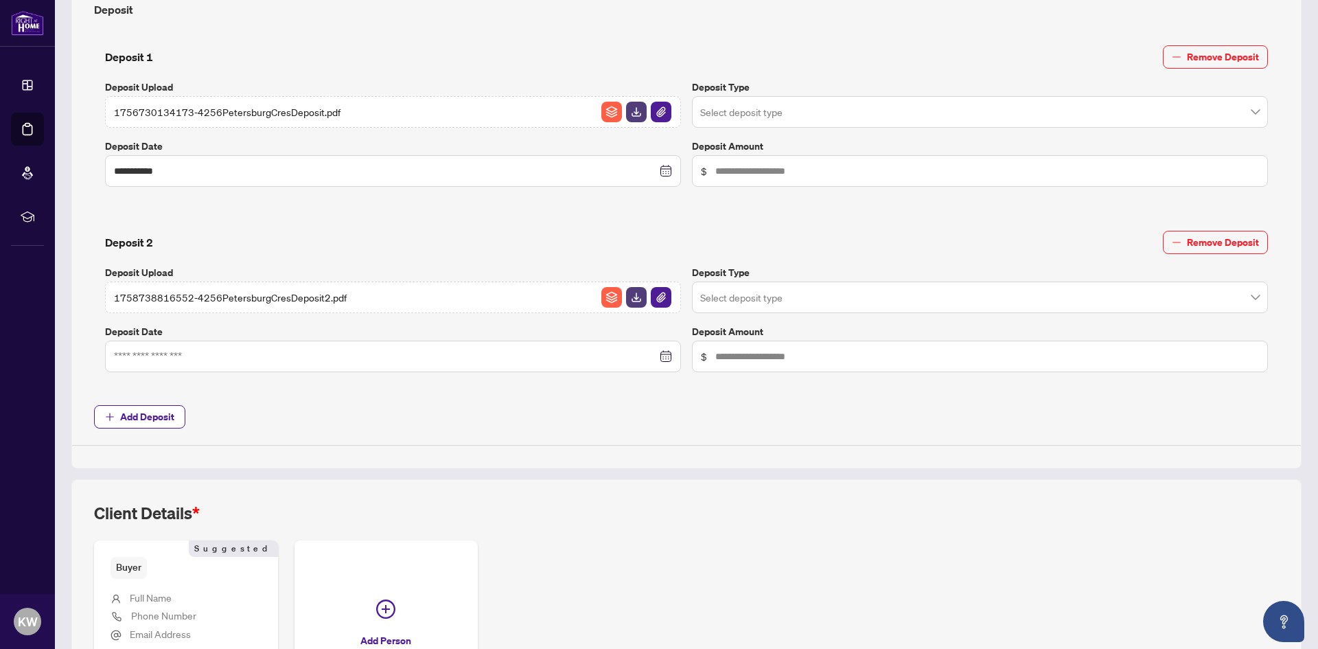
scroll to position [652, 0]
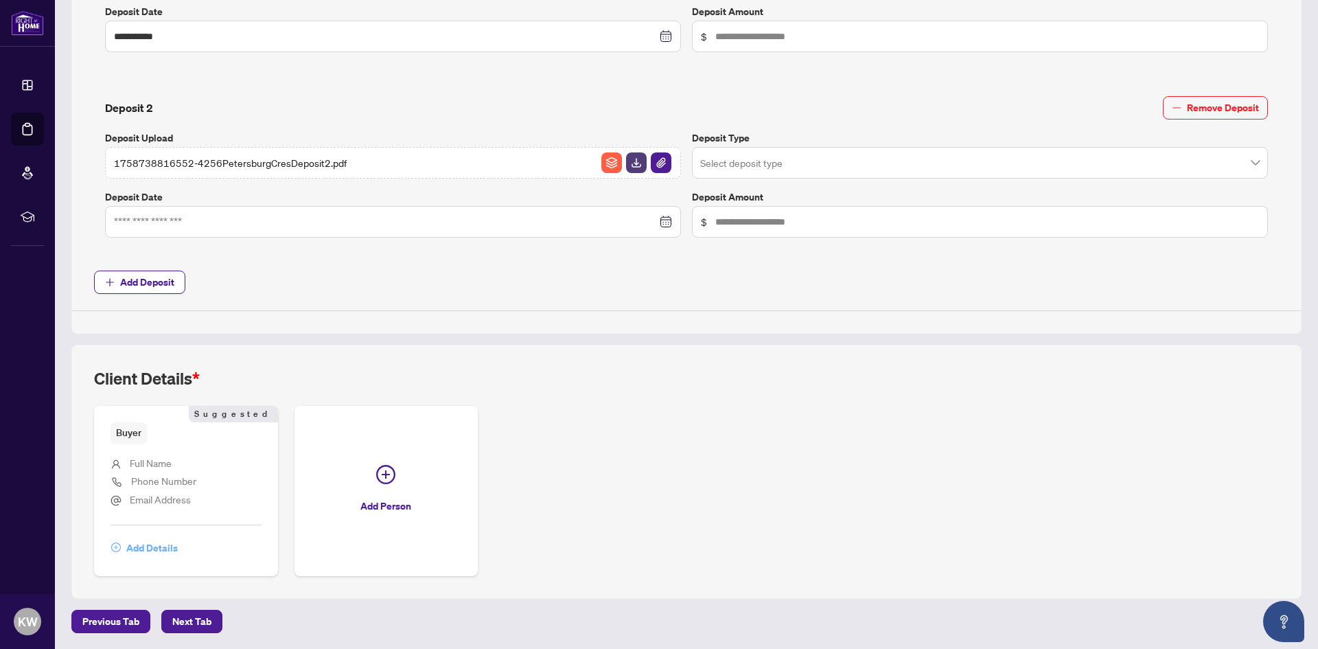
click at [159, 549] on span "Add Details" at bounding box center [151, 548] width 51 height 22
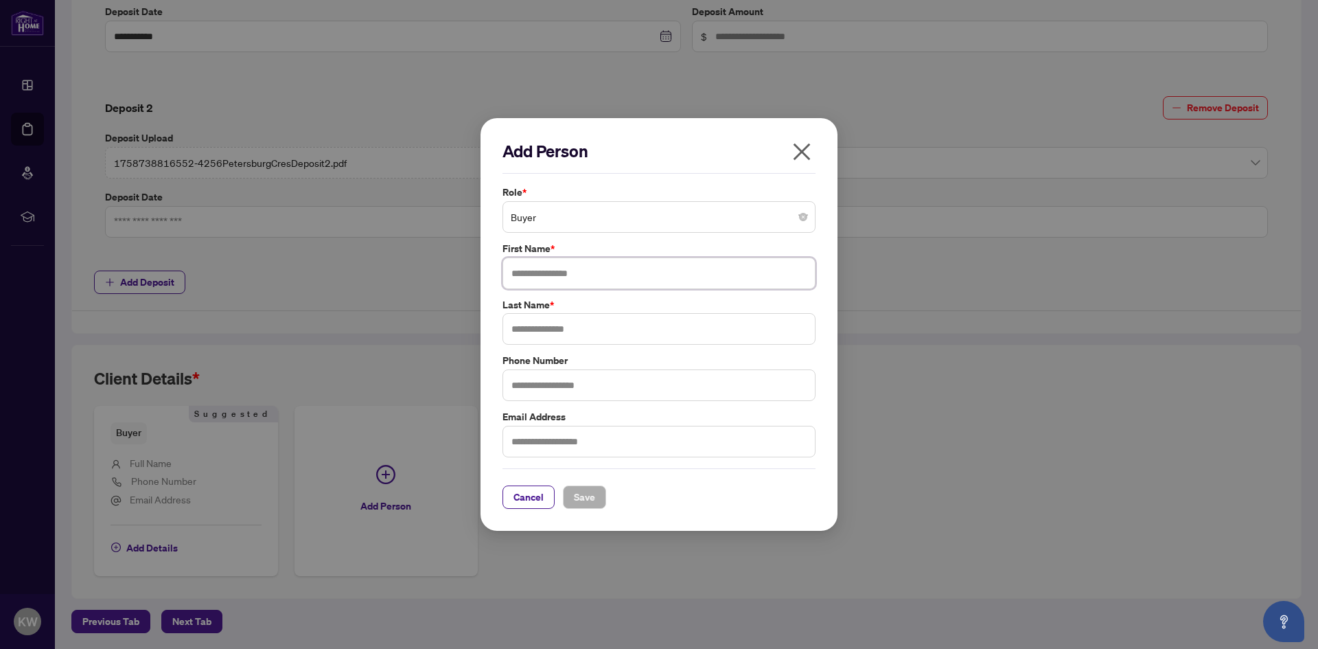
click at [555, 272] on input "text" at bounding box center [659, 273] width 313 height 32
type input "******"
click at [580, 333] on input "text" at bounding box center [659, 329] width 313 height 32
type input "********"
click at [579, 495] on span "Save" at bounding box center [584, 497] width 21 height 22
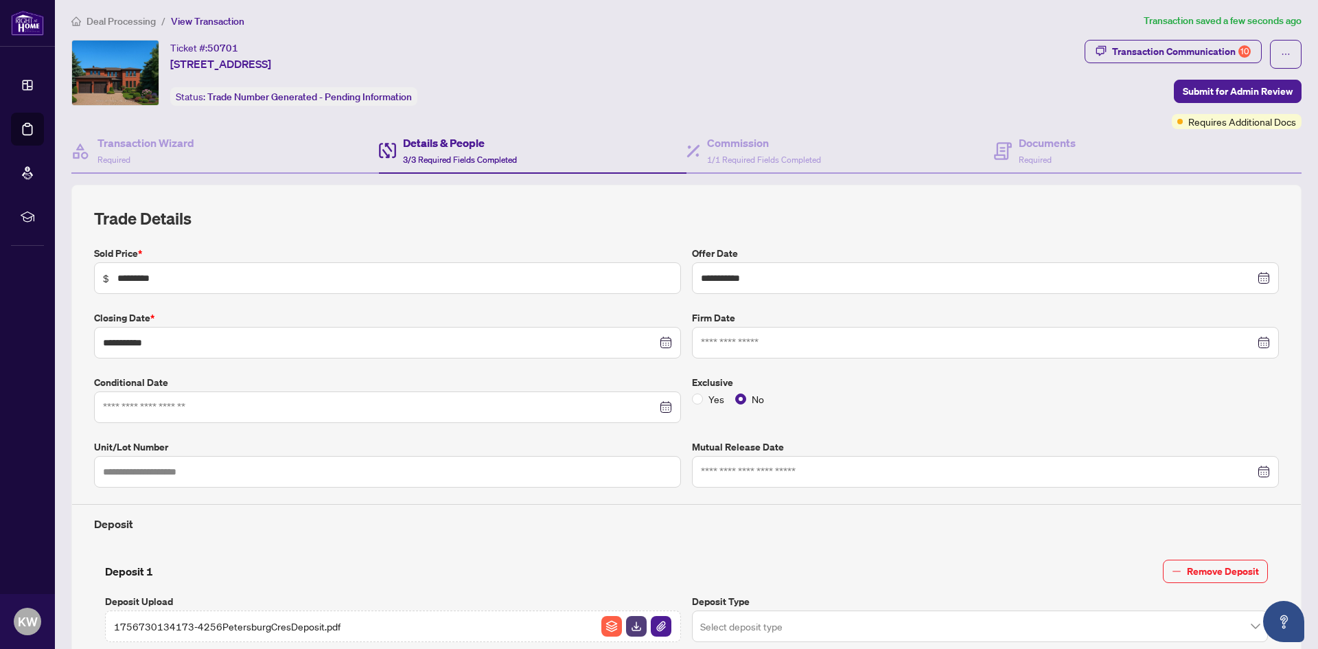
scroll to position [0, 0]
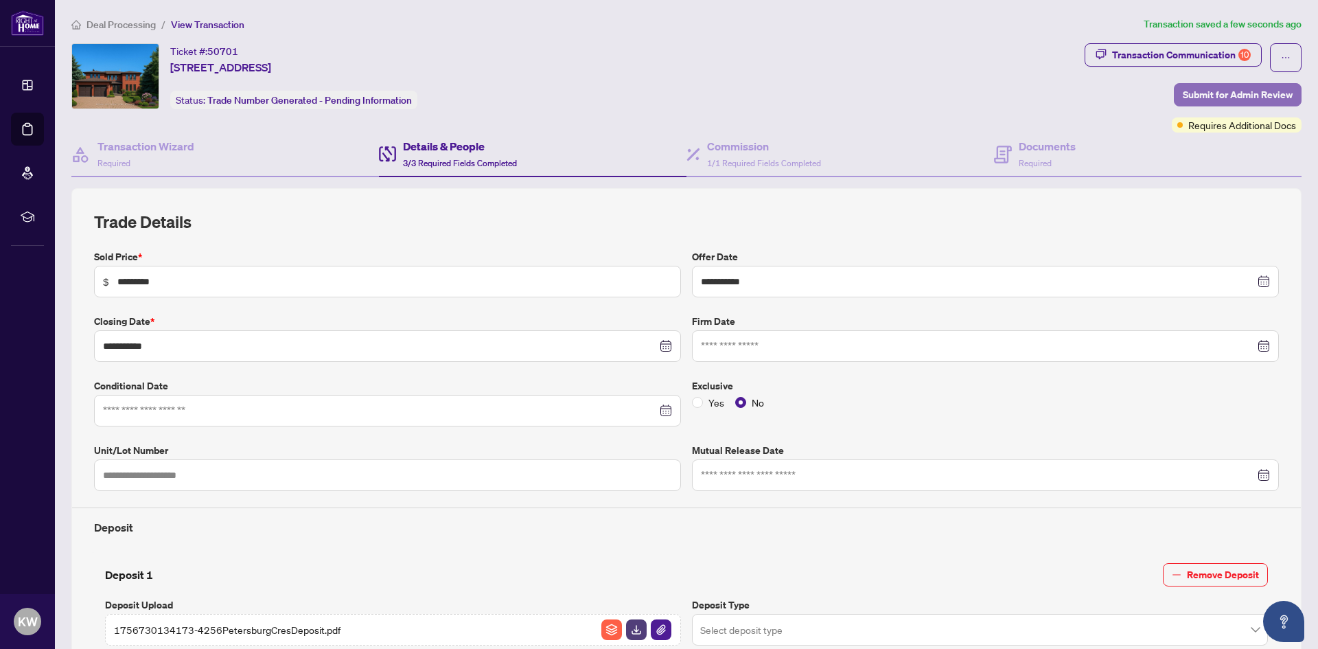
click at [1203, 99] on span "Submit for Admin Review" at bounding box center [1238, 95] width 110 height 22
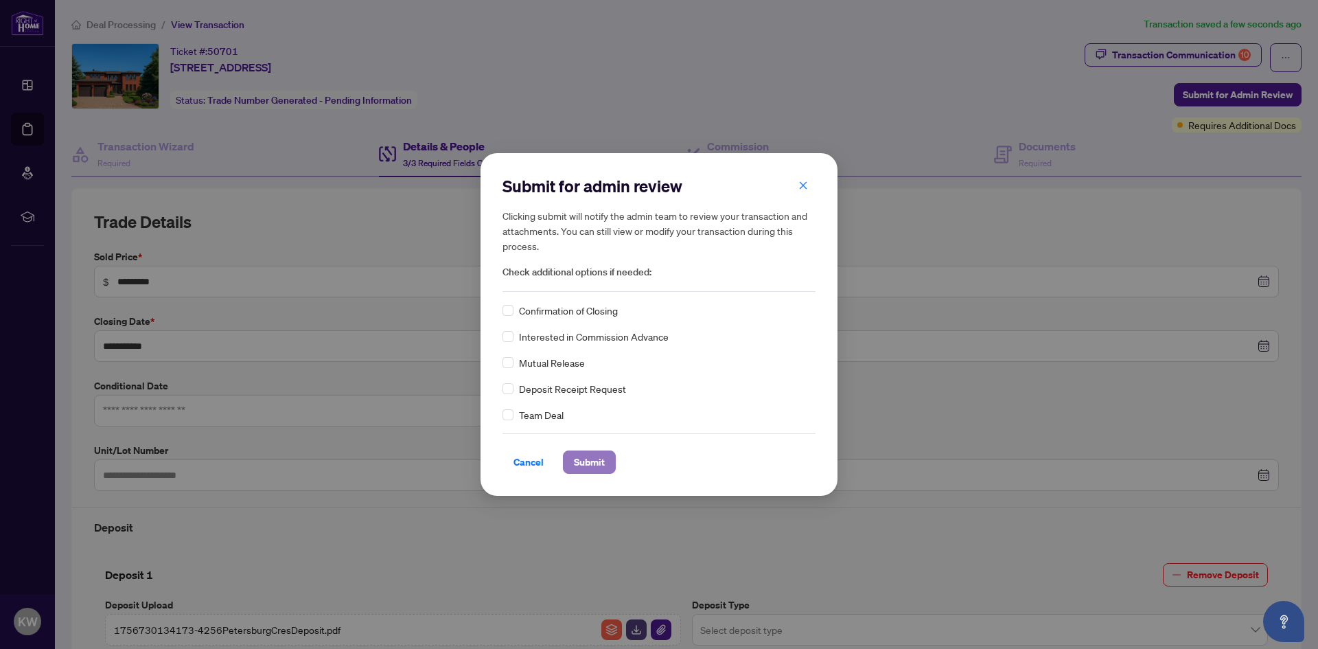
click at [584, 461] on span "Submit" at bounding box center [589, 462] width 31 height 22
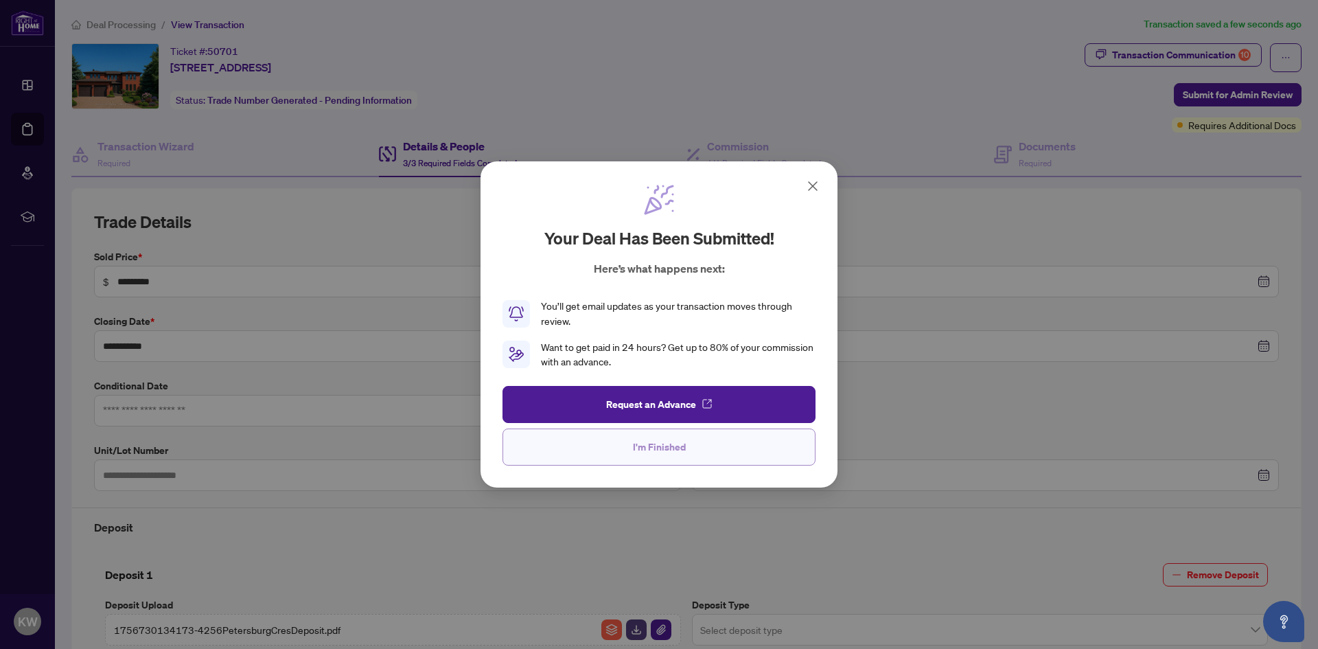
click at [660, 444] on span "I'm Finished" at bounding box center [659, 447] width 53 height 22
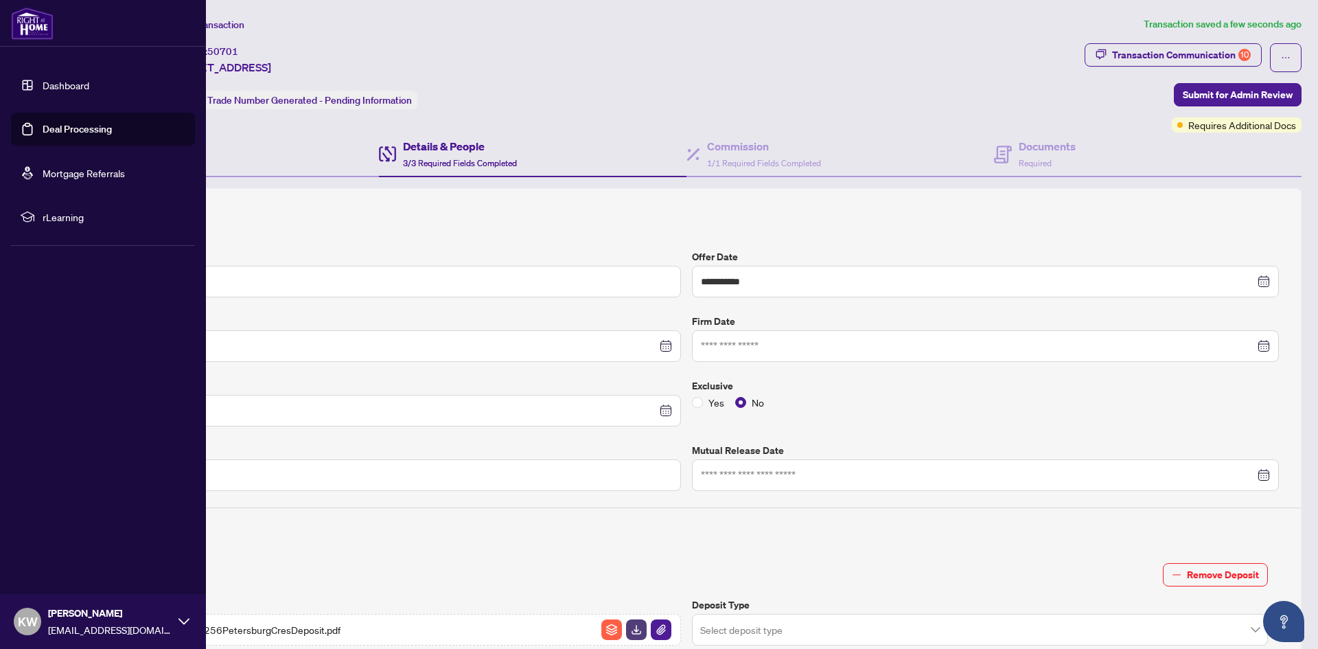
click at [68, 132] on link "Deal Processing" at bounding box center [77, 129] width 69 height 12
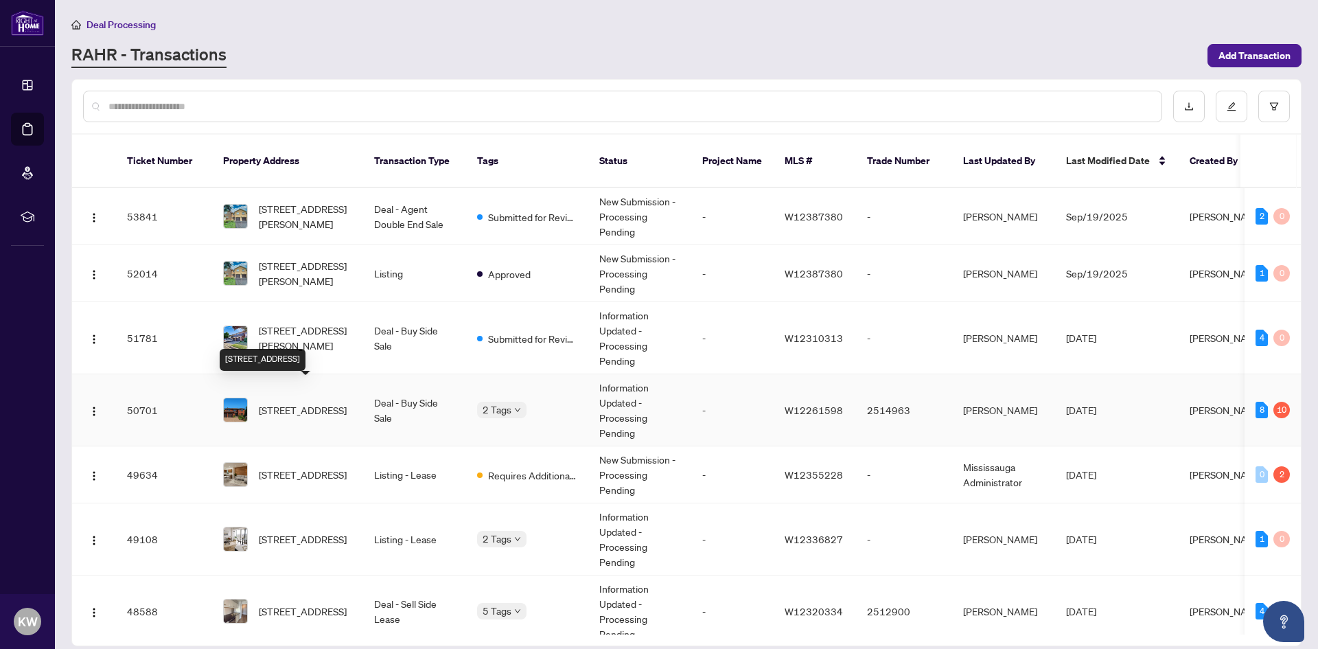
click at [320, 402] on span "[STREET_ADDRESS]" at bounding box center [303, 409] width 88 height 15
